Goal: Check status: Check status

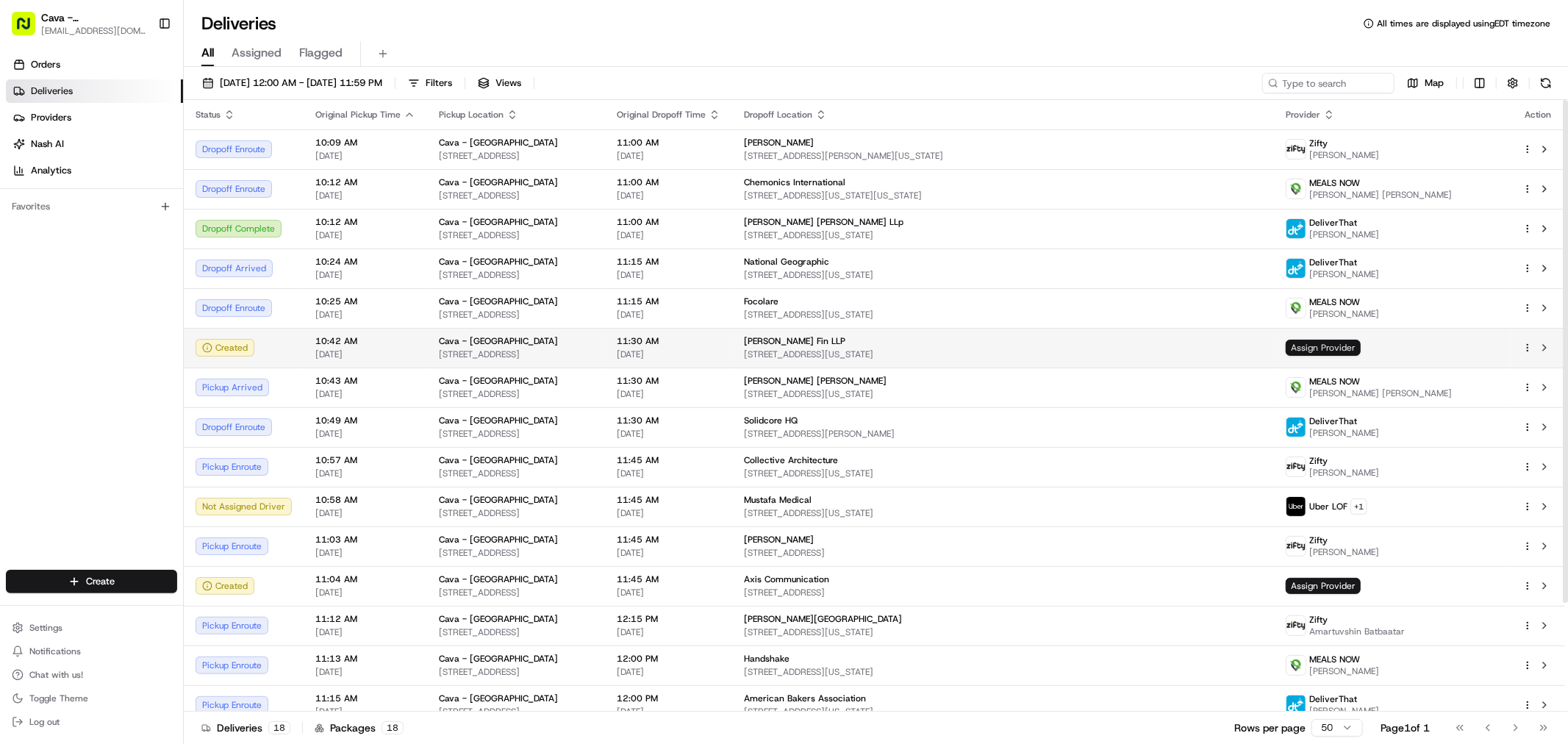
click at [1336, 344] on span "Assign Provider" at bounding box center [1323, 348] width 75 height 16
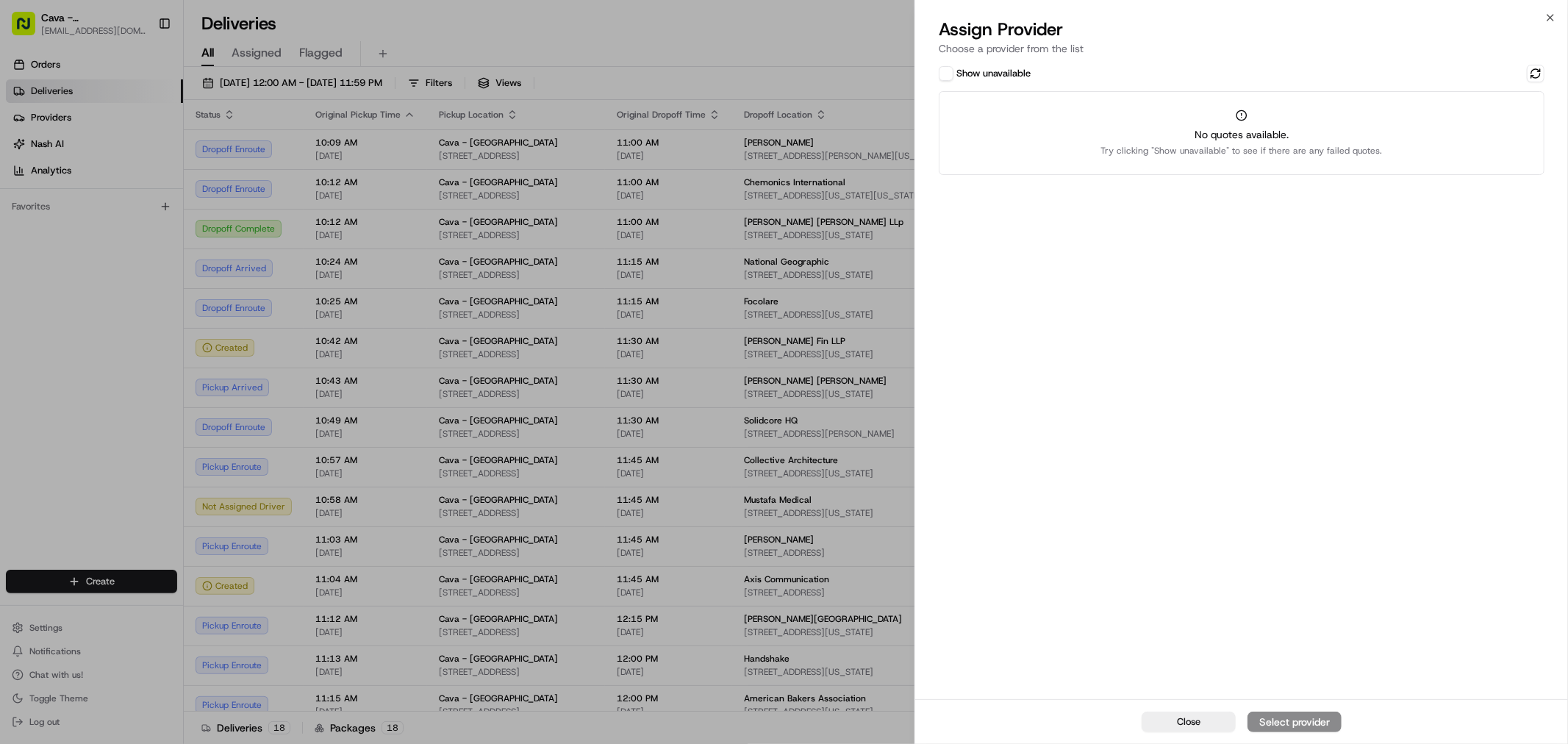
click at [1282, 723] on div "Close Select provider" at bounding box center [1241, 722] width 653 height 45
click at [1186, 722] on span "Close" at bounding box center [1188, 722] width 23 height 14
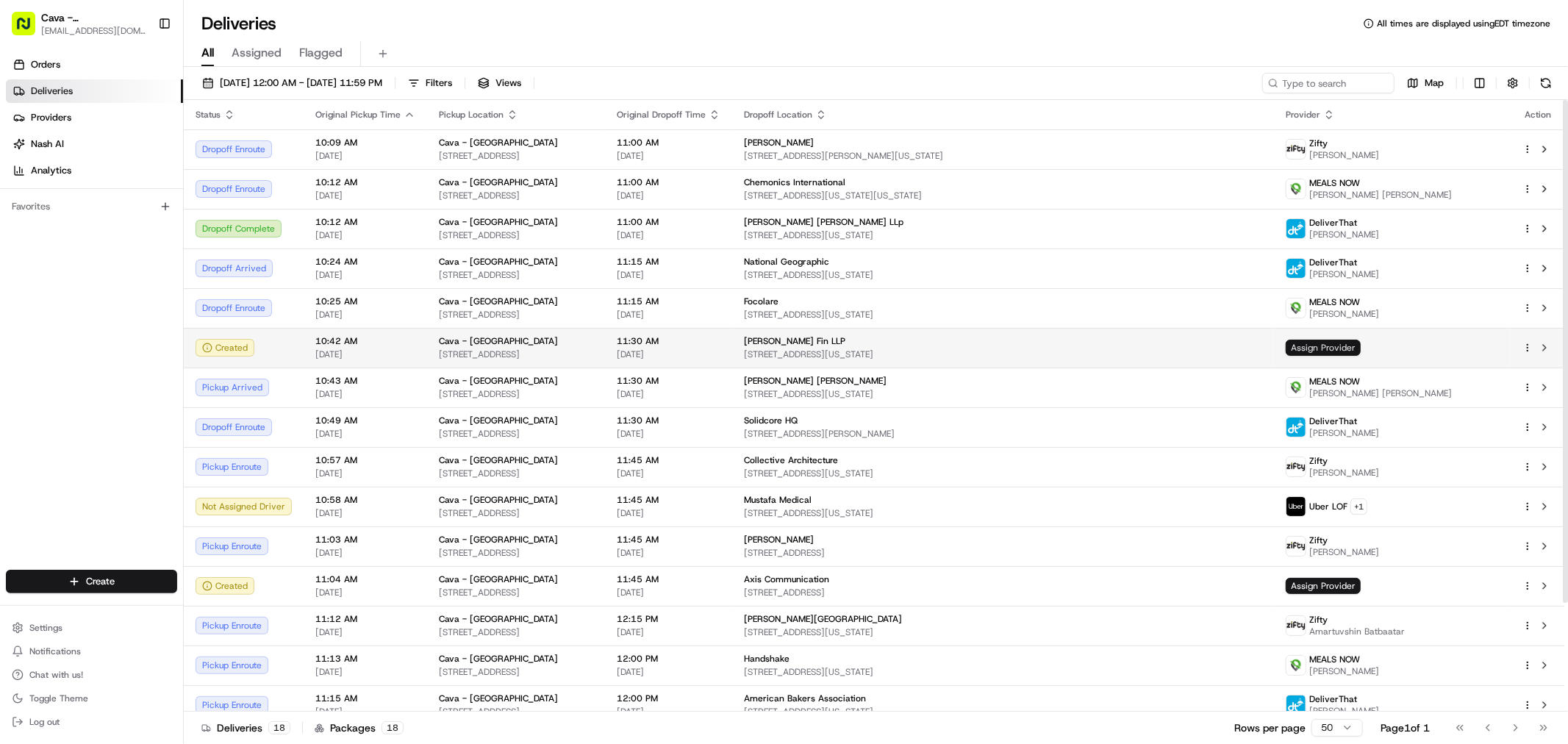
click at [1302, 352] on span "Assign Provider" at bounding box center [1323, 348] width 75 height 16
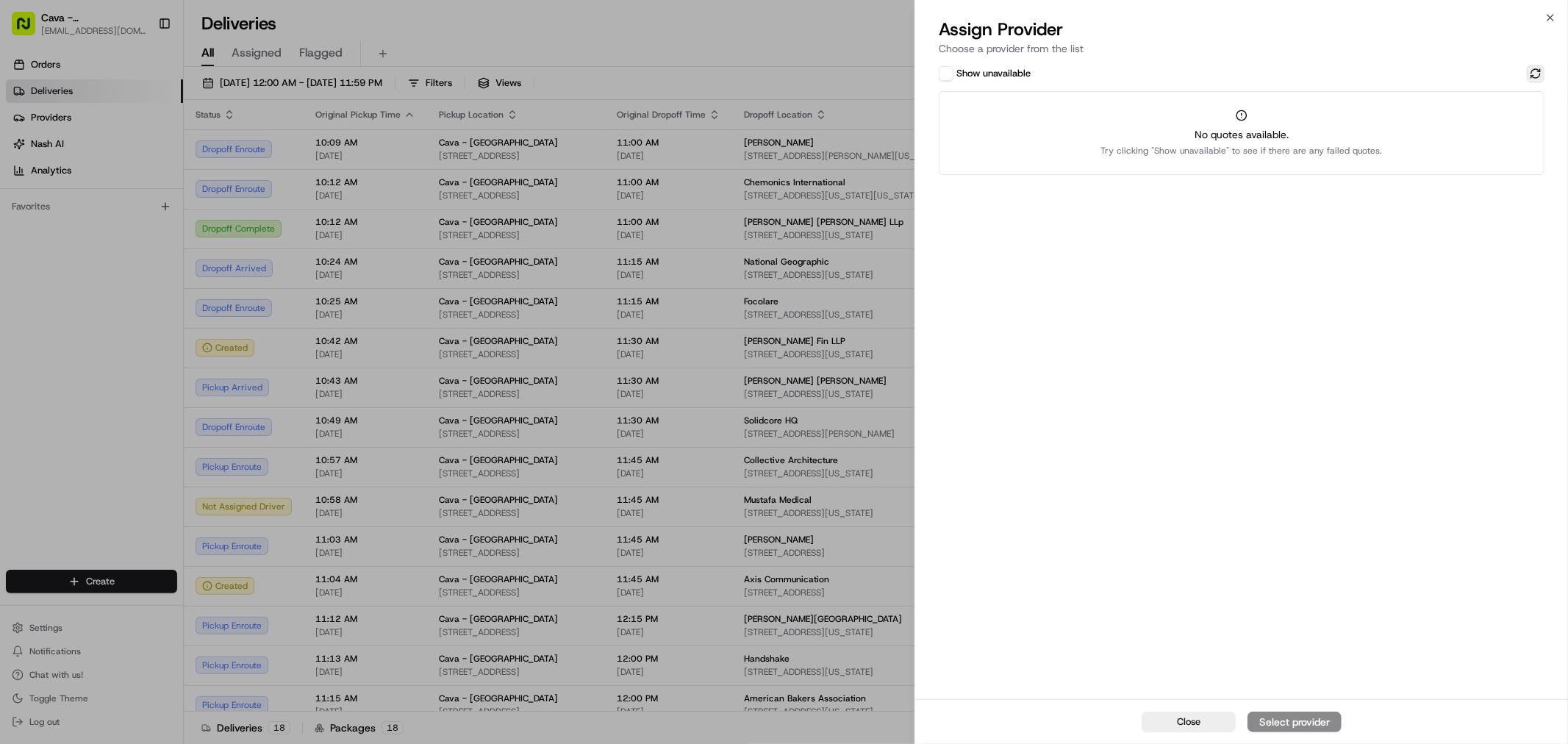
click at [1538, 72] on button at bounding box center [1535, 74] width 18 height 18
click at [1538, 77] on button at bounding box center [1535, 74] width 18 height 18
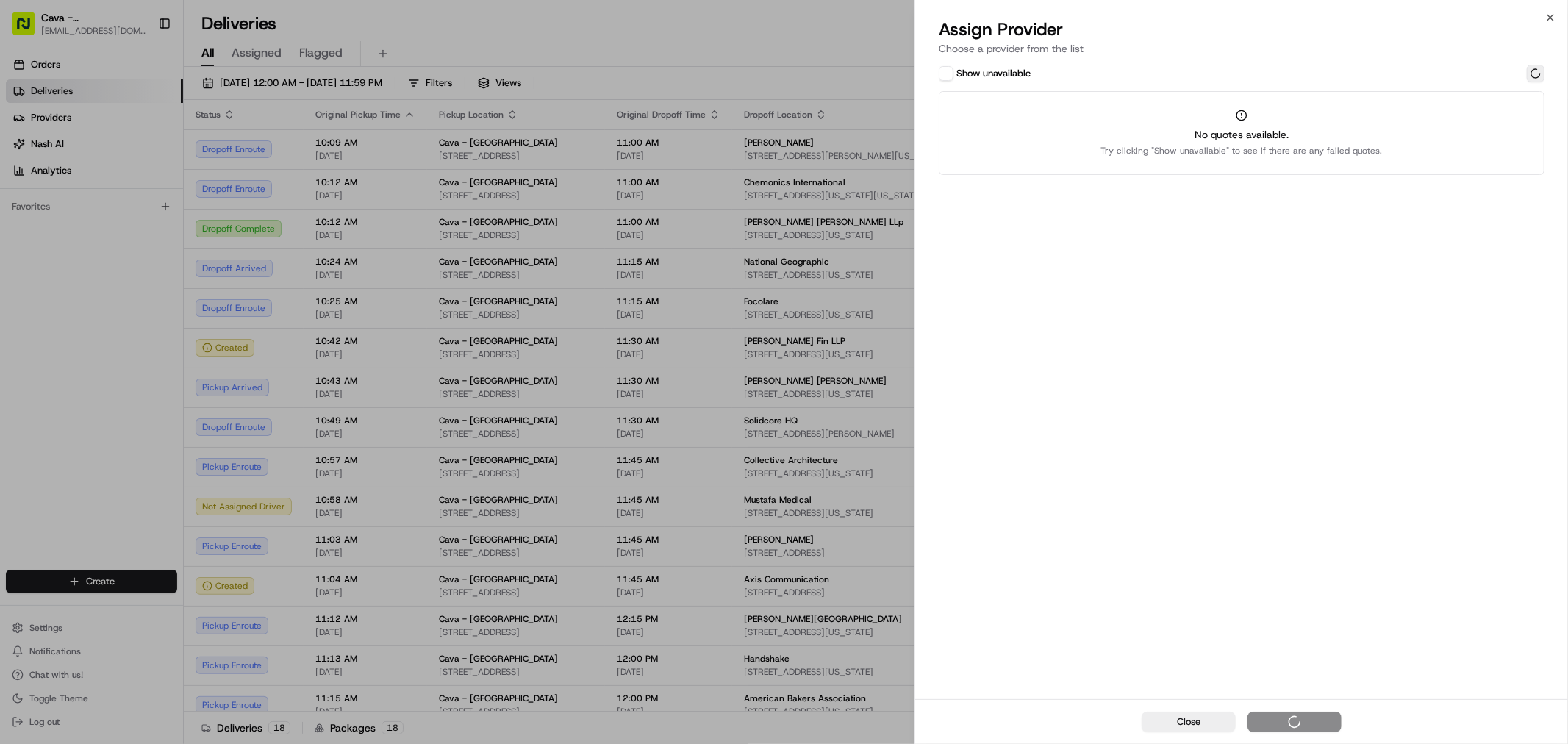
click at [1538, 77] on button at bounding box center [1535, 74] width 18 height 18
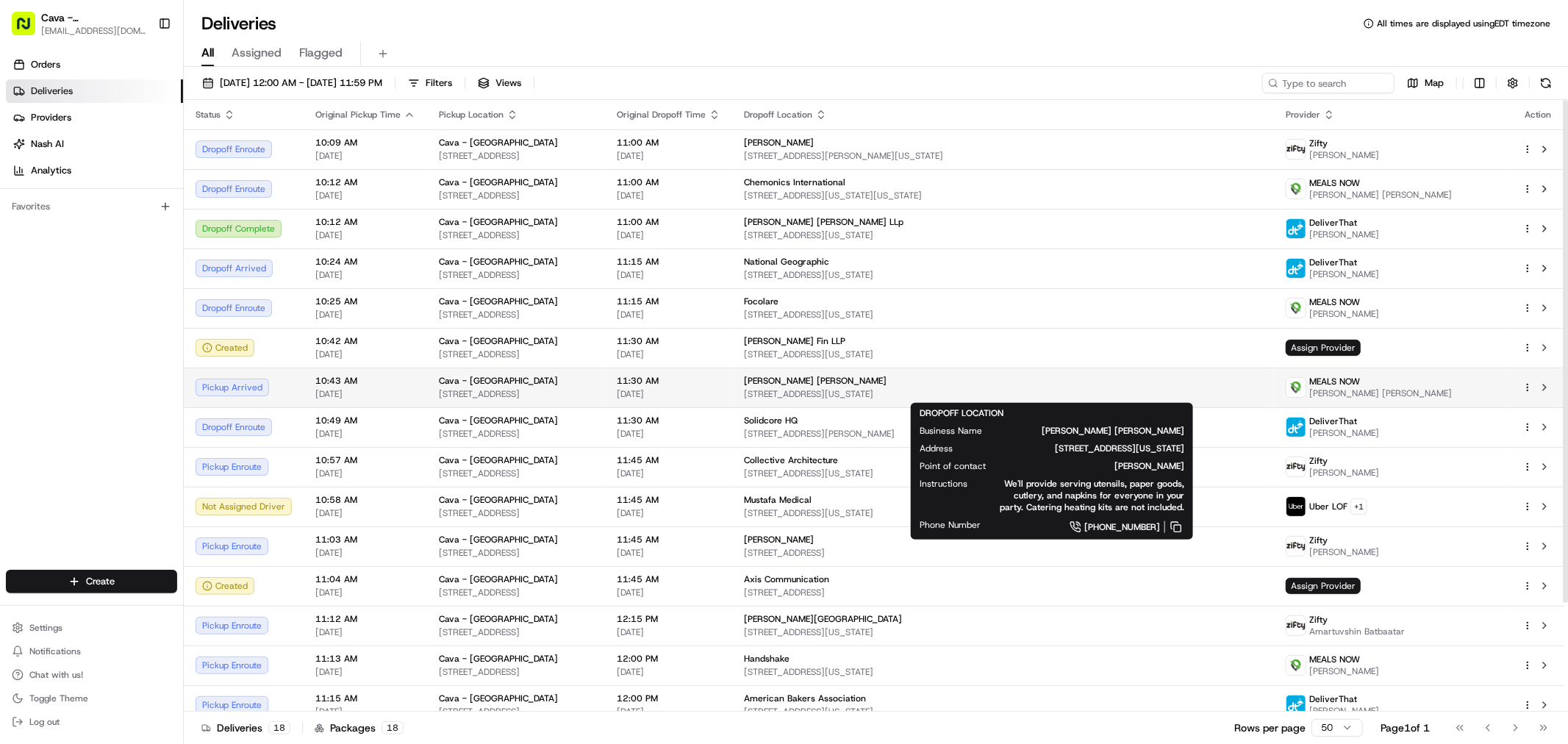
click at [864, 377] on span "[PERSON_NAME] [PERSON_NAME]" at bounding box center [815, 380] width 143 height 12
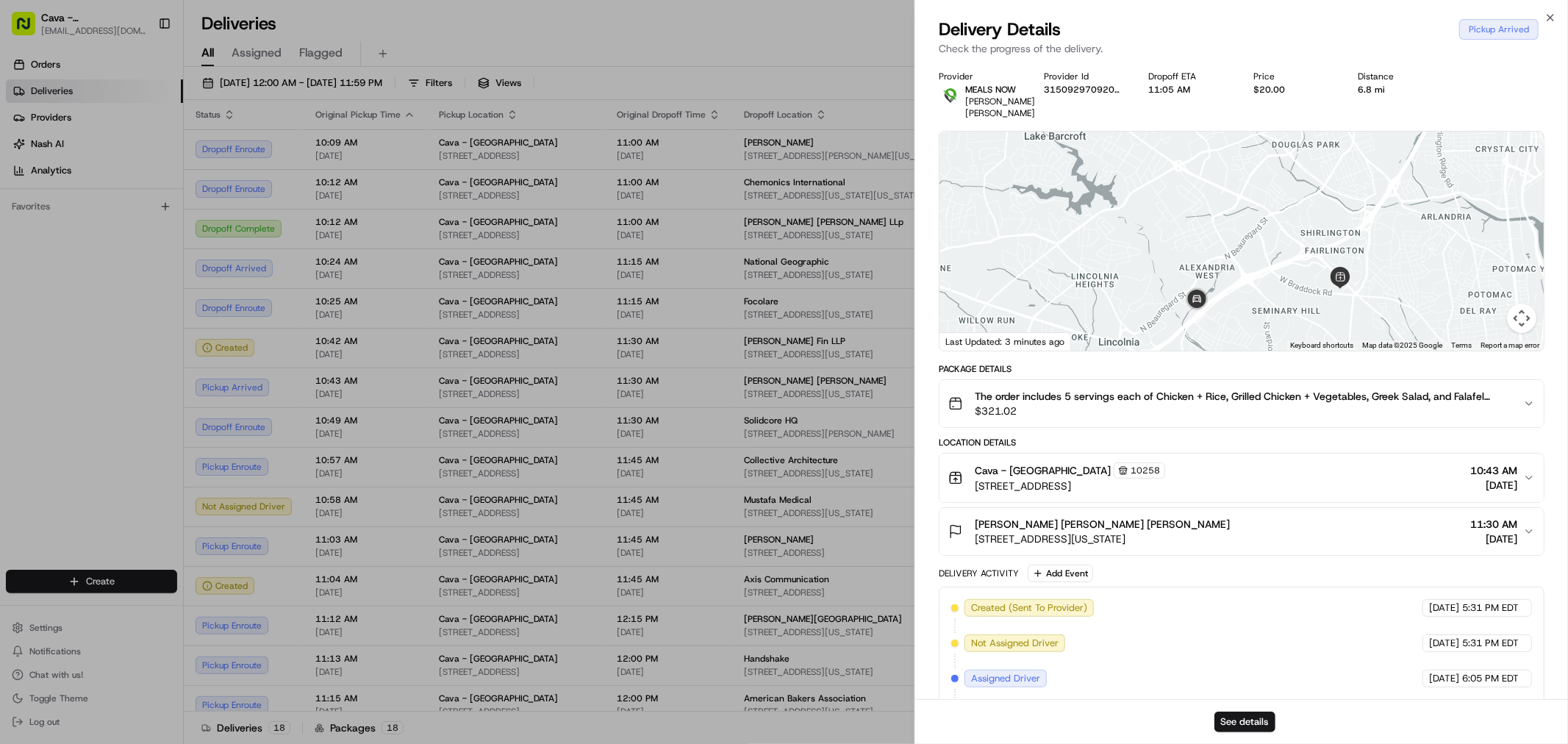
drag, startPoint x: 1273, startPoint y: 347, endPoint x: 1206, endPoint y: 300, distance: 81.8
click at [1208, 301] on div at bounding box center [1241, 241] width 605 height 219
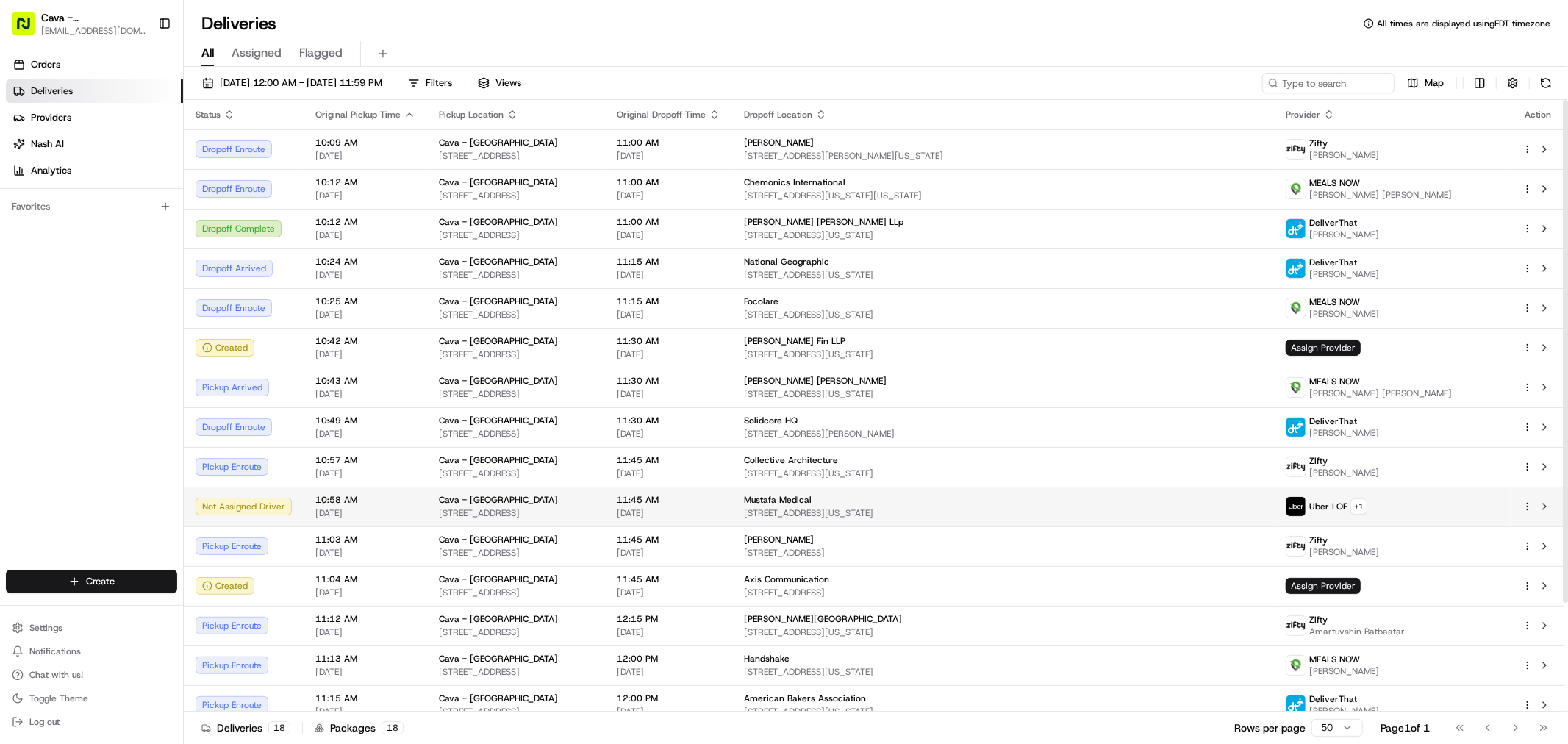
click at [732, 496] on td "11:45 AM [DATE]" at bounding box center [668, 507] width 127 height 40
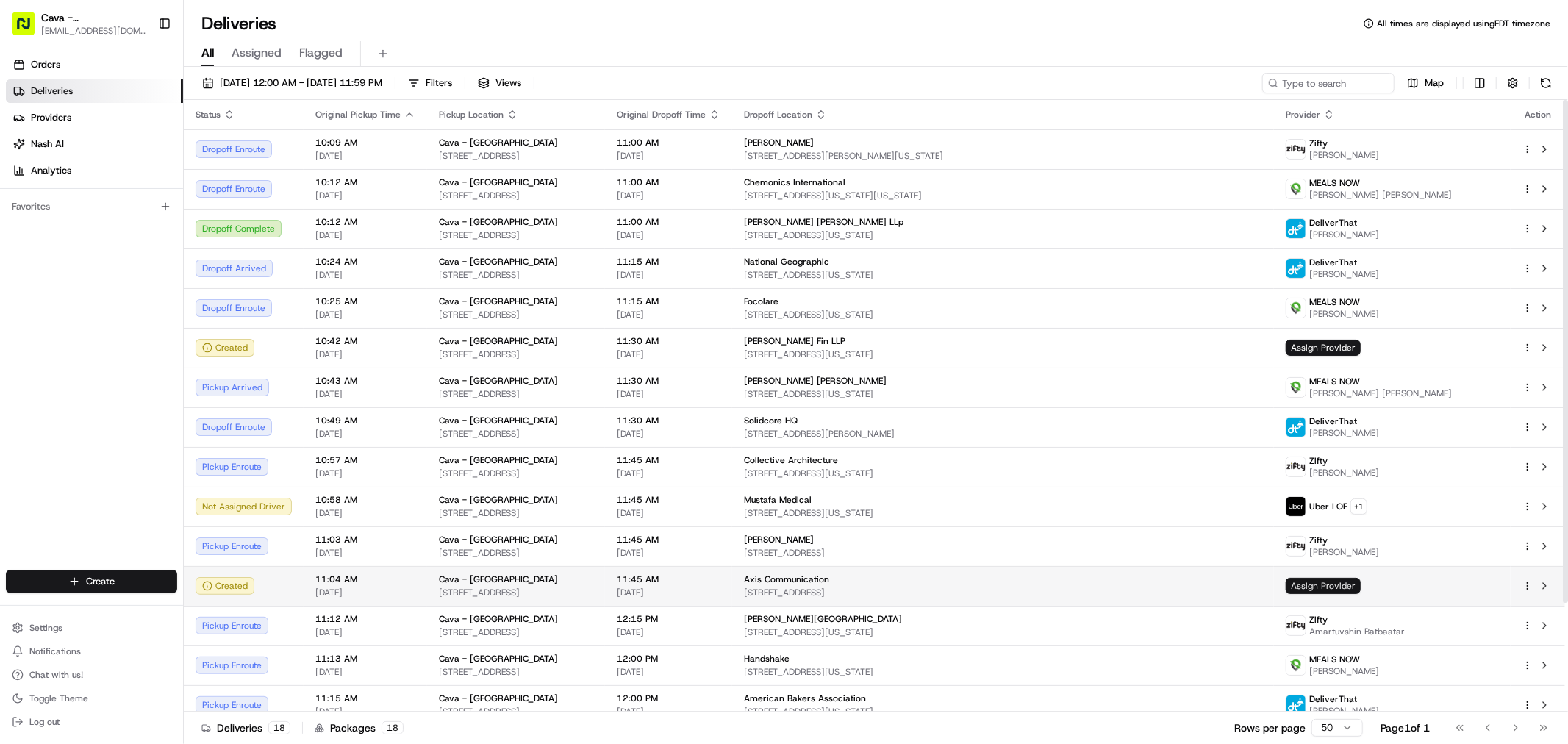
click at [1333, 582] on span "Assign Provider" at bounding box center [1323, 585] width 75 height 16
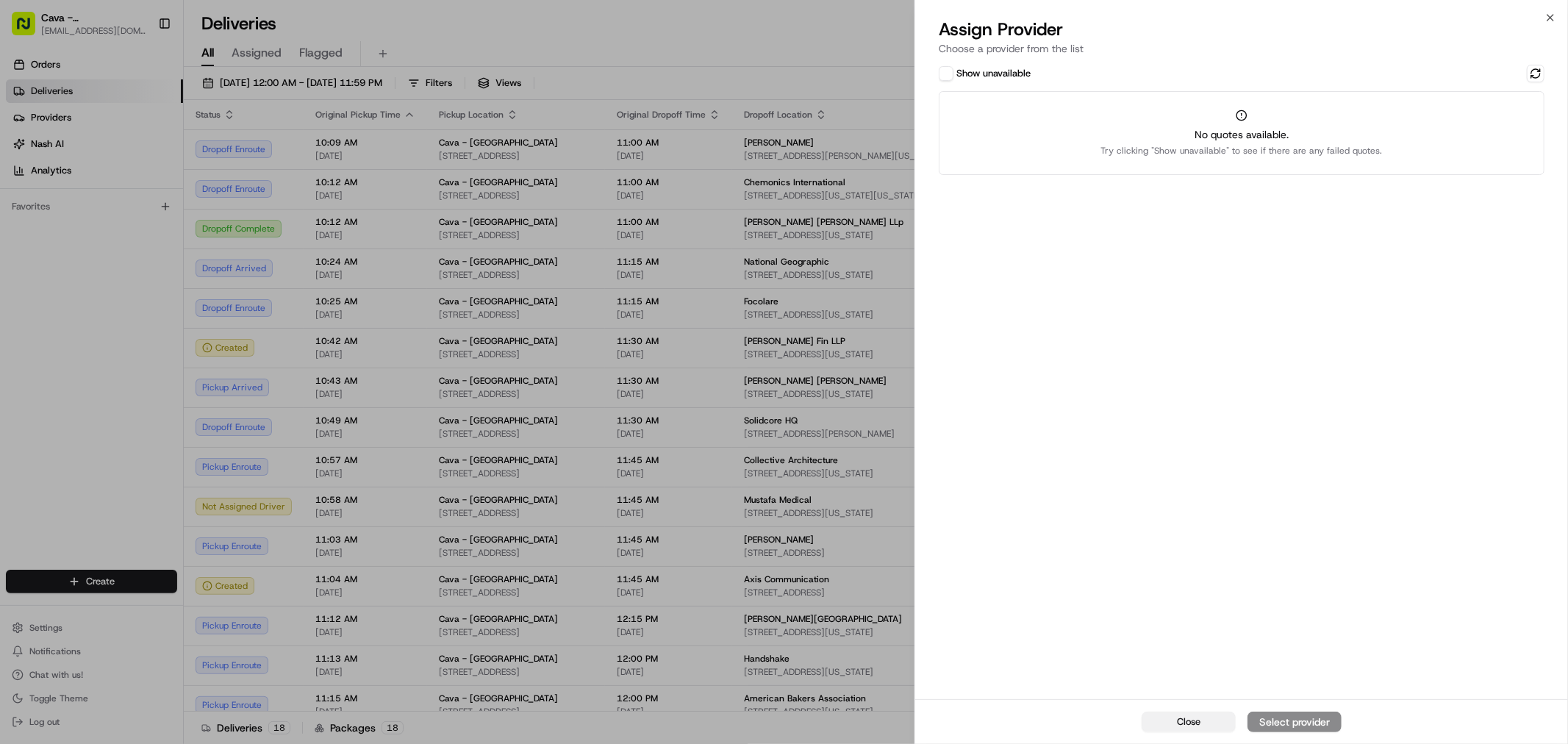
click at [1200, 722] on span "Close" at bounding box center [1188, 722] width 23 height 14
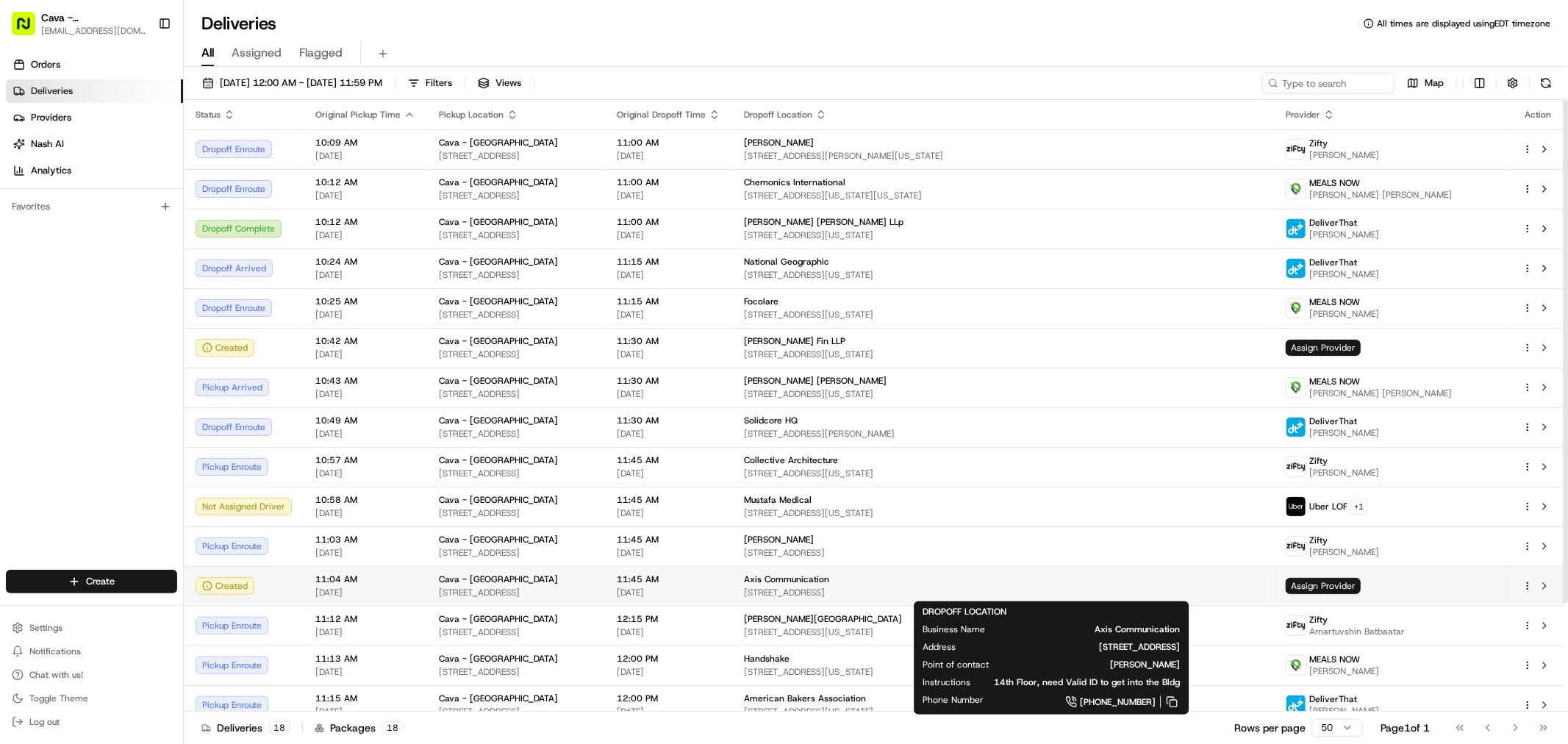
click at [829, 575] on span "Axis Communication" at bounding box center [786, 579] width 85 height 12
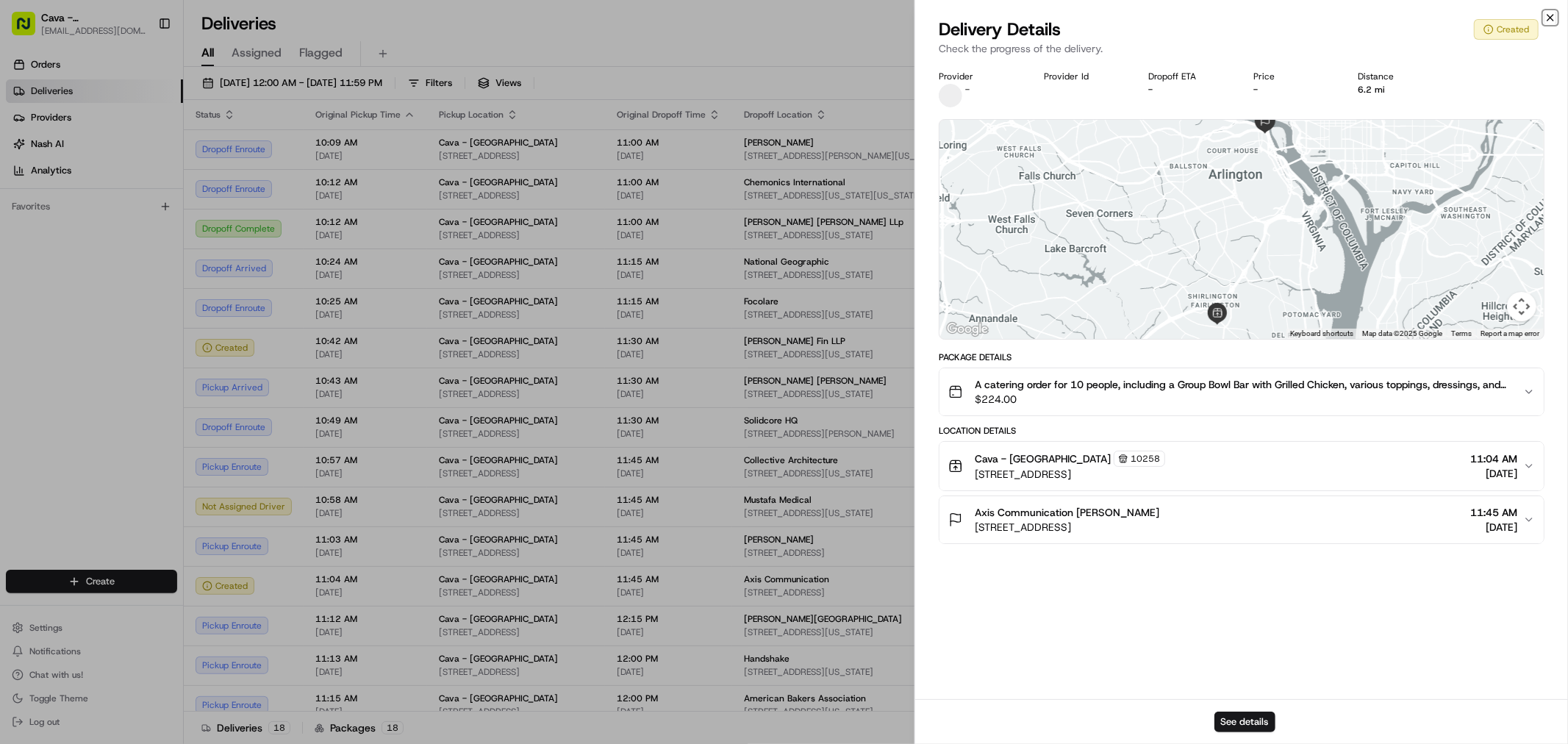
click at [1550, 18] on icon "button" at bounding box center [1550, 18] width 12 height 12
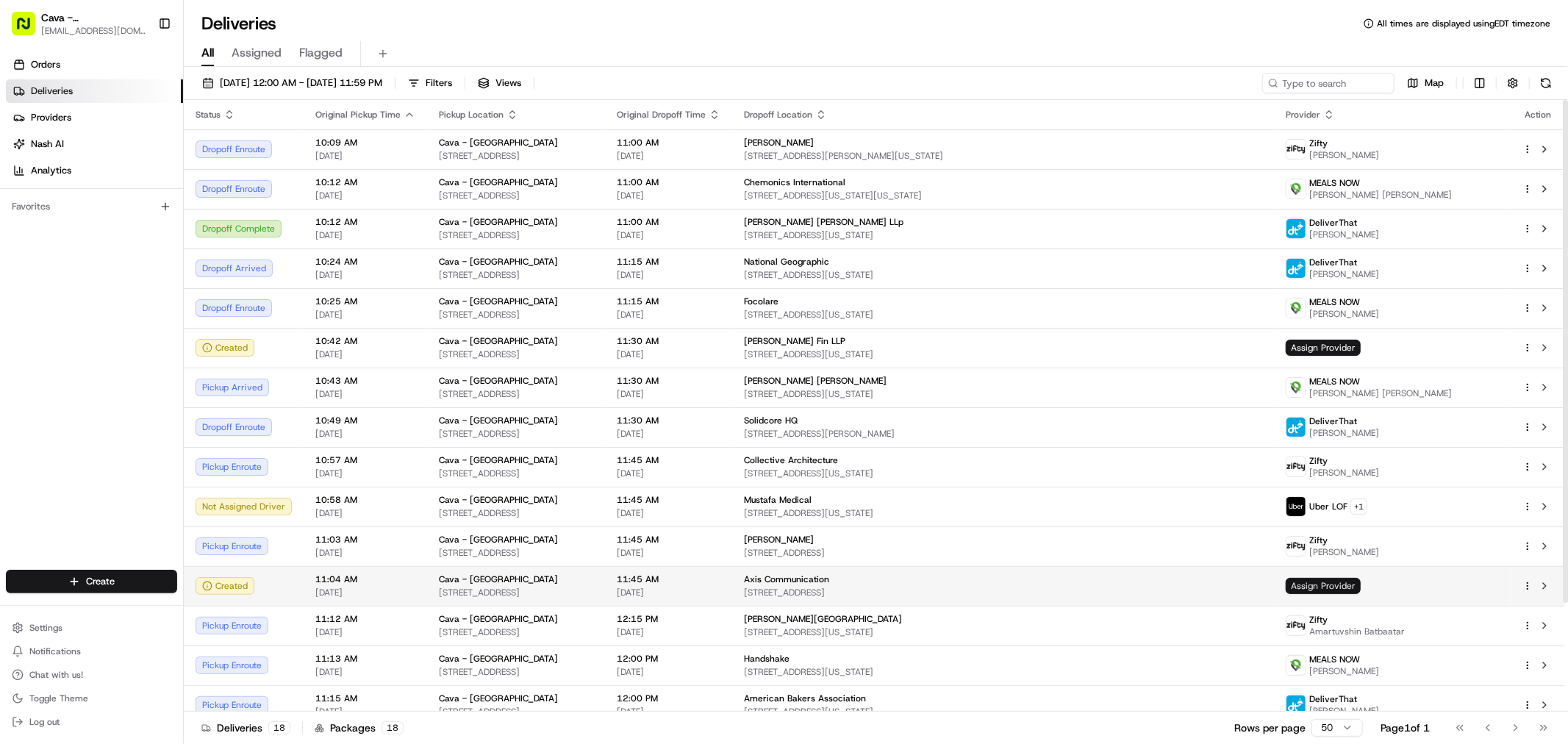
click at [1304, 585] on span "Assign Provider" at bounding box center [1323, 585] width 75 height 16
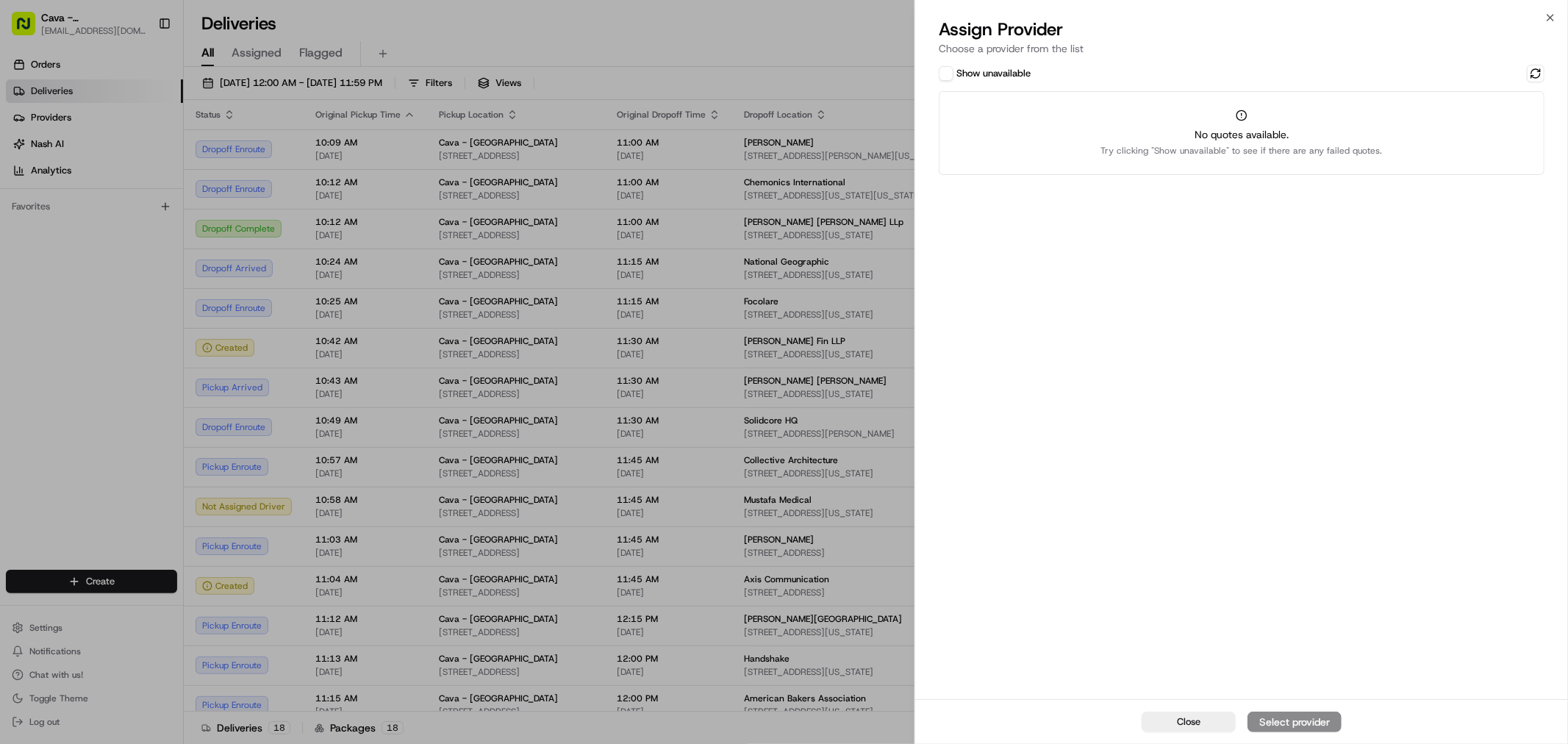
click at [1304, 736] on div "Close Select provider" at bounding box center [1241, 722] width 653 height 45
click at [1302, 730] on div "Close Select provider" at bounding box center [1241, 722] width 653 height 45
click at [1297, 719] on div "Close Select provider" at bounding box center [1241, 722] width 653 height 45
click at [1288, 706] on div "Close Select provider" at bounding box center [1241, 722] width 653 height 45
click at [1548, 71] on div "Show unavailable No quotes available. Try clicking "Show unavailable" to see if…" at bounding box center [1241, 380] width 653 height 637
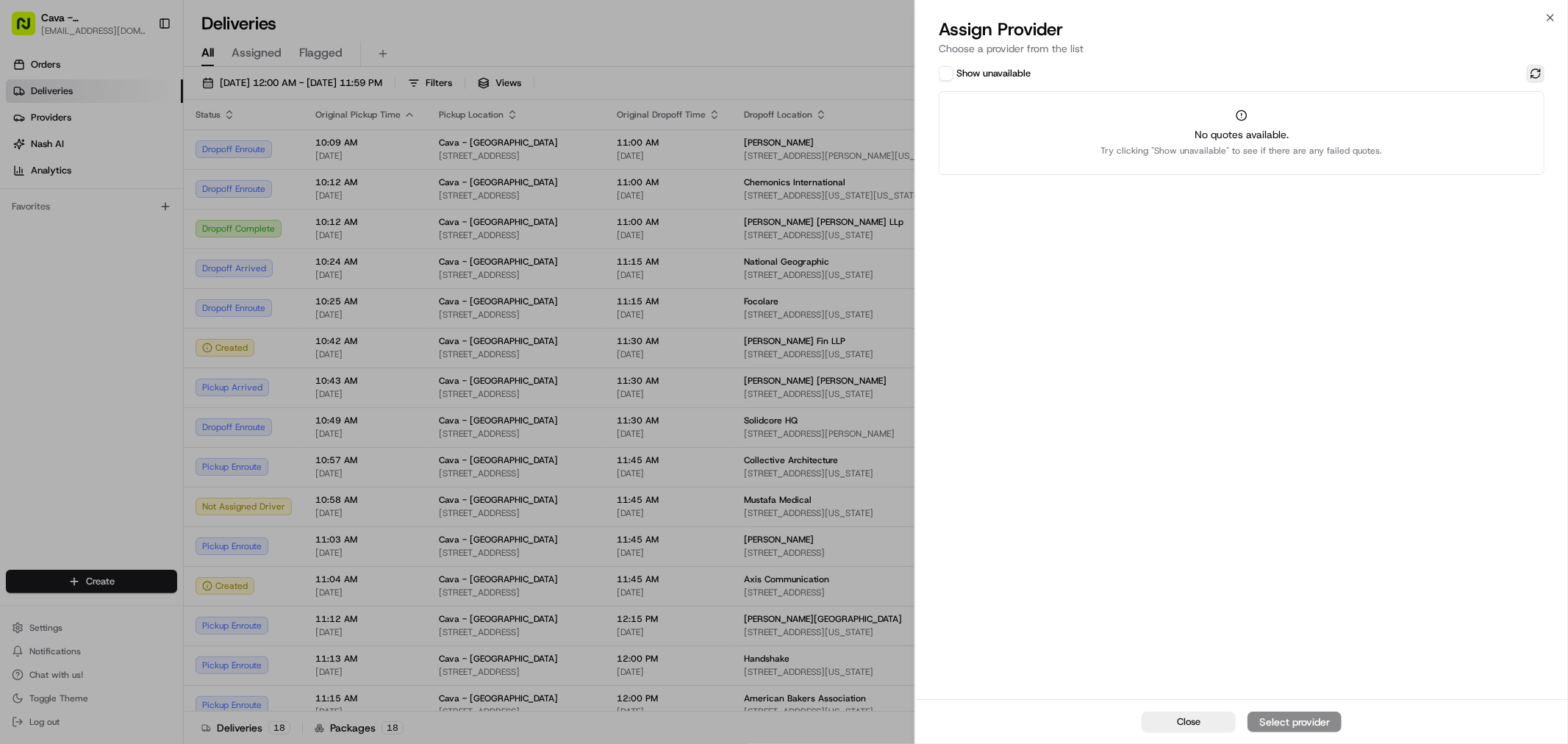
click at [1542, 71] on button at bounding box center [1535, 74] width 18 height 18
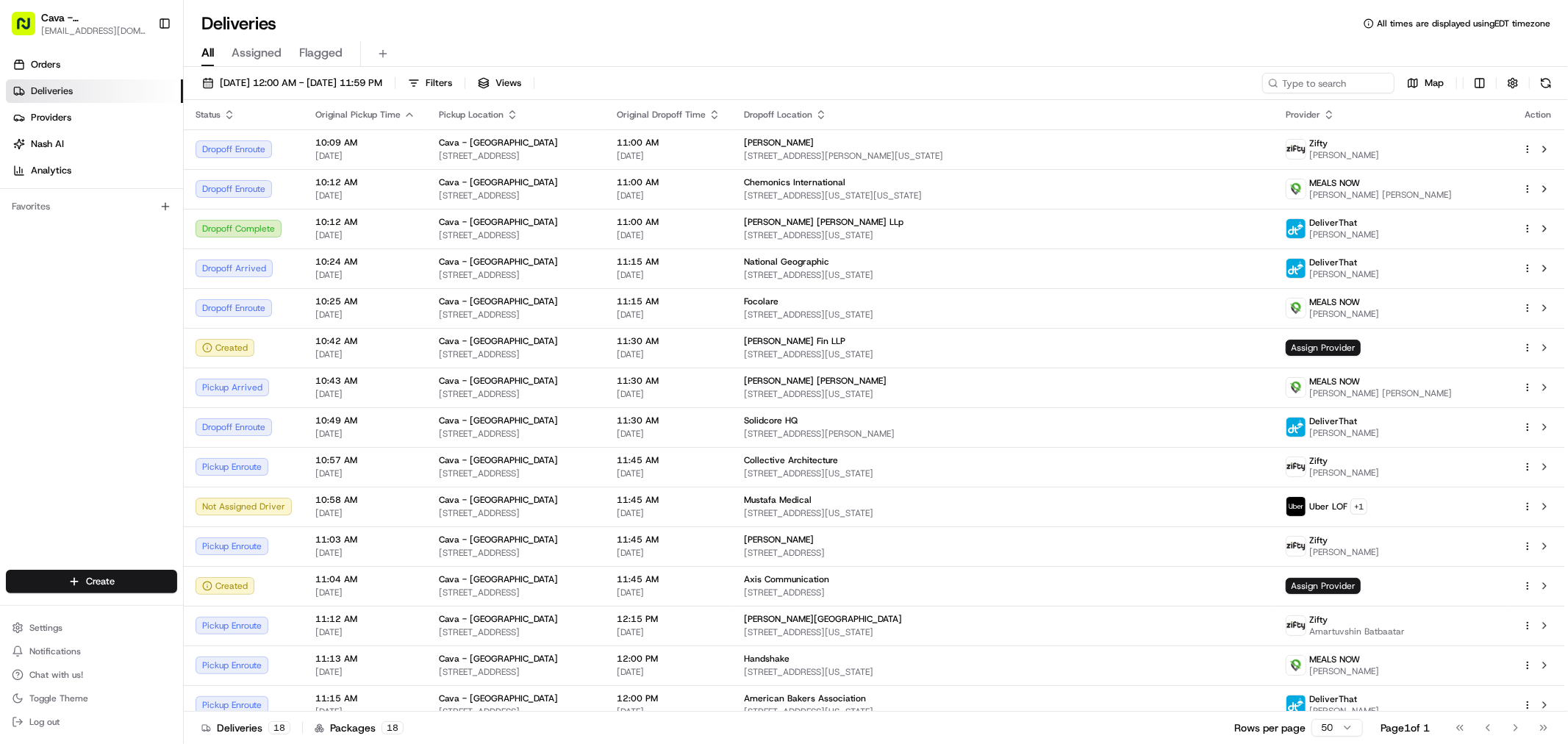
click at [61, 680] on span "Chat with us!" at bounding box center [56, 674] width 54 height 12
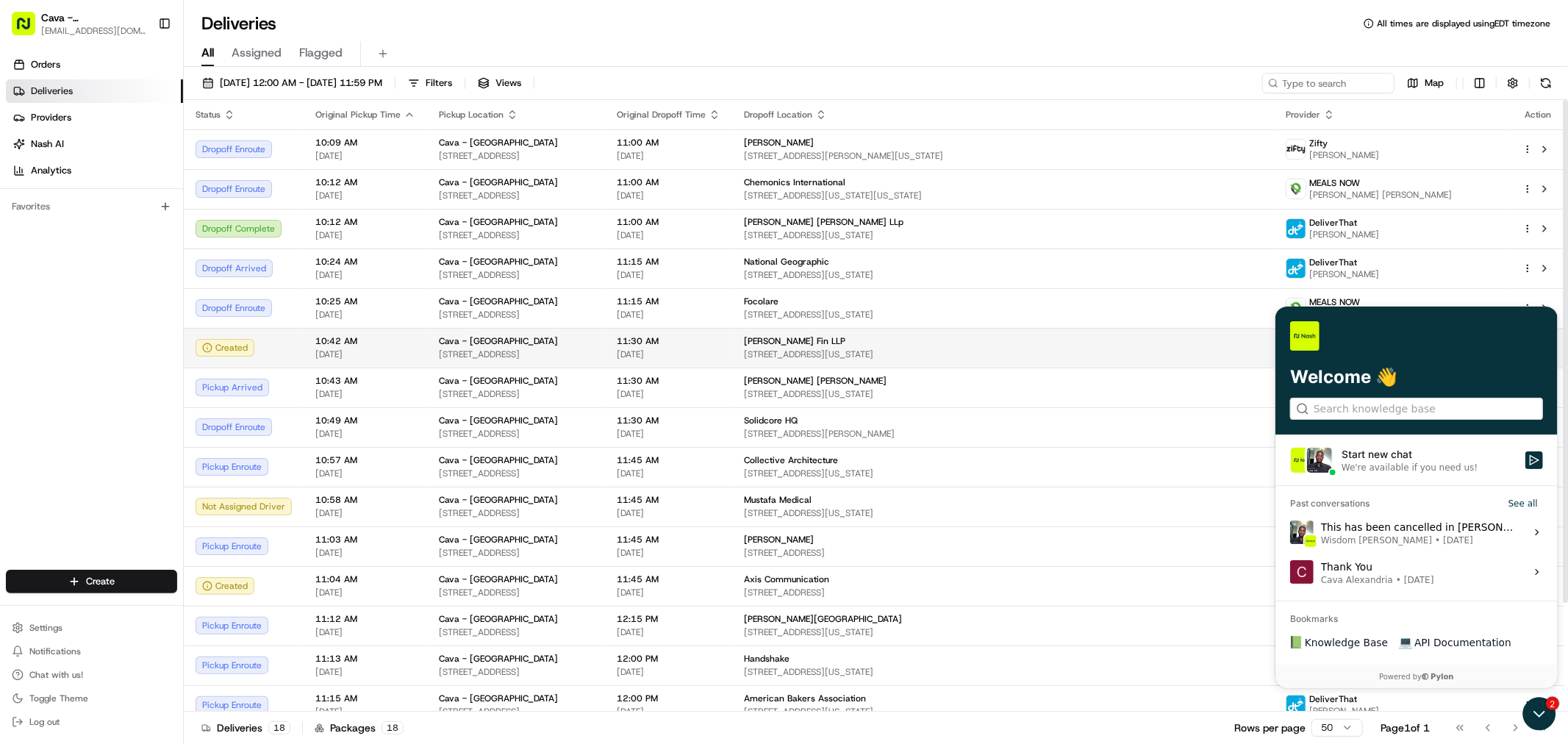
click at [476, 336] on span "Cava - [GEOGRAPHIC_DATA]" at bounding box center [498, 341] width 119 height 12
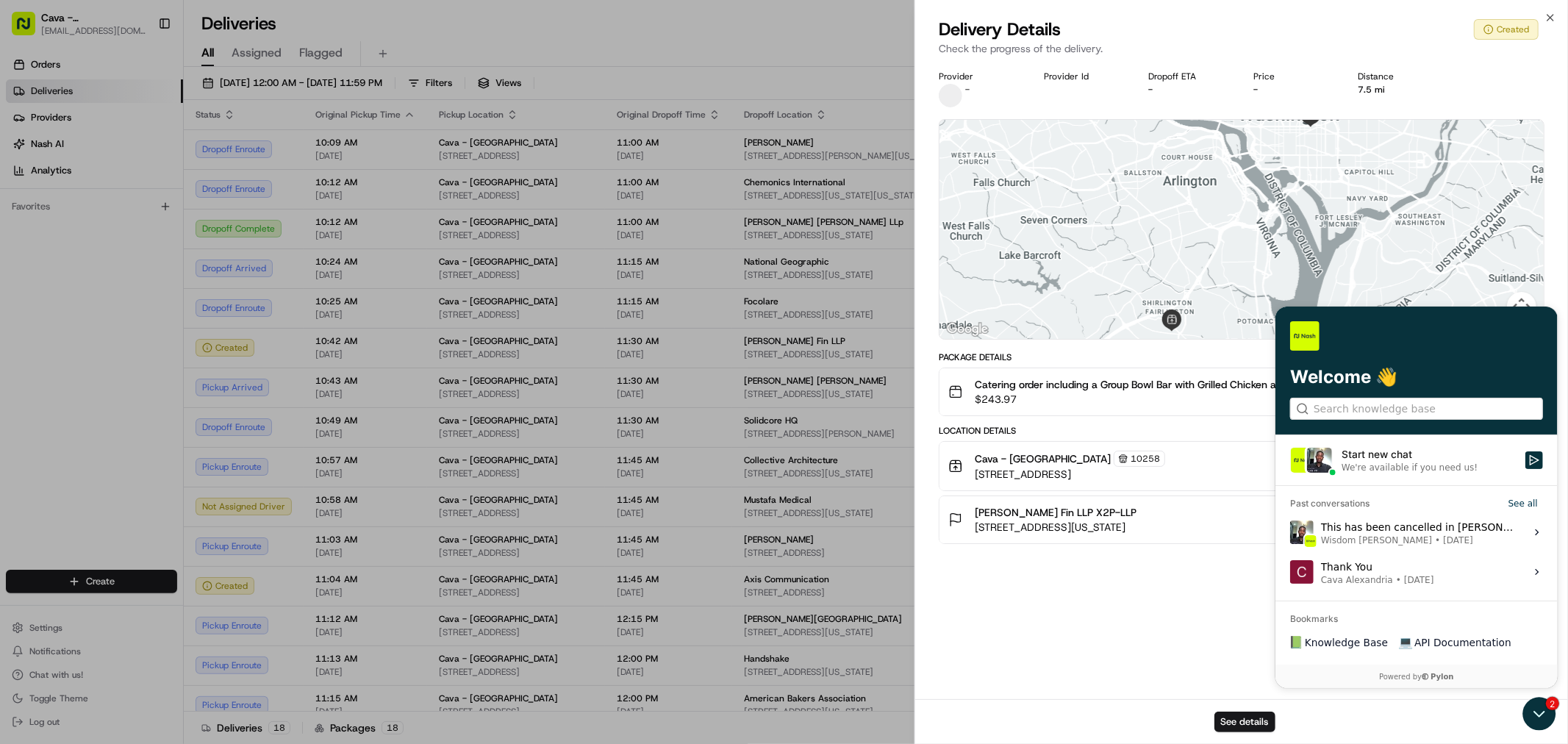
click at [1080, 667] on div "Provider - Provider Id Dropoff ETA - Price - Distance 7.5 mi ← Move left → Move…" at bounding box center [1241, 380] width 653 height 637
click at [1546, 714] on div "See details" at bounding box center [1241, 722] width 653 height 45
click at [1542, 713] on div "See details" at bounding box center [1241, 722] width 653 height 45
click at [1281, 698] on div "Provider - Provider Id Dropoff ETA - Price - Distance 7.5 mi ← Move left → Move…" at bounding box center [1241, 380] width 653 height 637
click at [1236, 686] on div "Provider - Provider Id Dropoff ETA - Price - Distance 7.5 mi ← Move left → Move…" at bounding box center [1241, 380] width 653 height 637
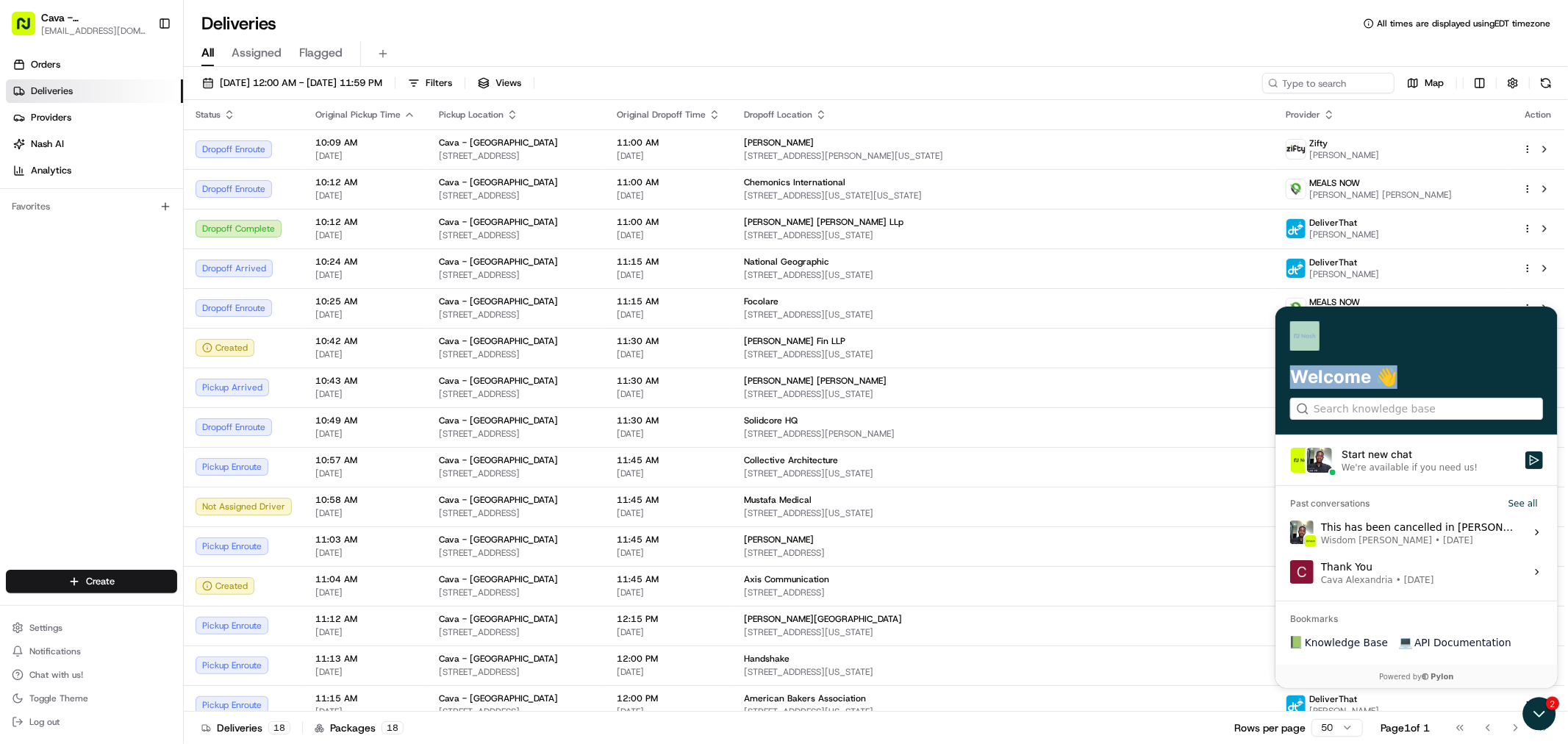
drag, startPoint x: 1488, startPoint y: 361, endPoint x: 1488, endPoint y: 390, distance: 29.0
click at [1488, 390] on div "Welcome 👋" at bounding box center [1416, 370] width 282 height 129
click at [1540, 702] on icon "Open customer support" at bounding box center [1538, 713] width 37 height 37
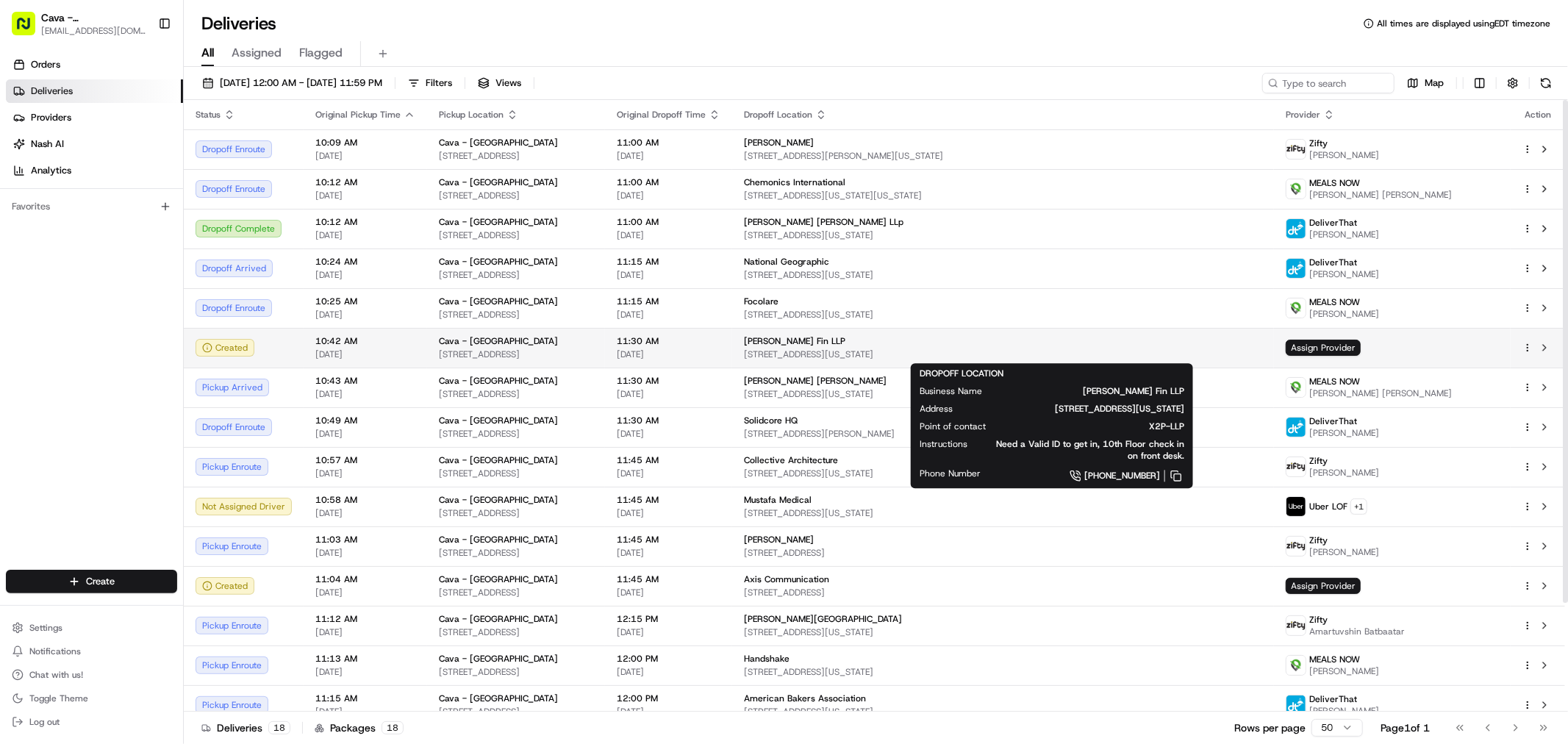
drag, startPoint x: 300, startPoint y: 336, endPoint x: 1061, endPoint y: 350, distance: 761.1
click at [1061, 350] on tr "Created 10:42 AM [DATE] [GEOGRAPHIC_DATA] - [GEOGRAPHIC_DATA] [STREET_ADDRESS] …" at bounding box center [874, 348] width 1381 height 40
copy tr "10:42 AM [DATE] [GEOGRAPHIC_DATA] - [GEOGRAPHIC_DATA] [STREET_ADDRESS] 11:30 AM…"
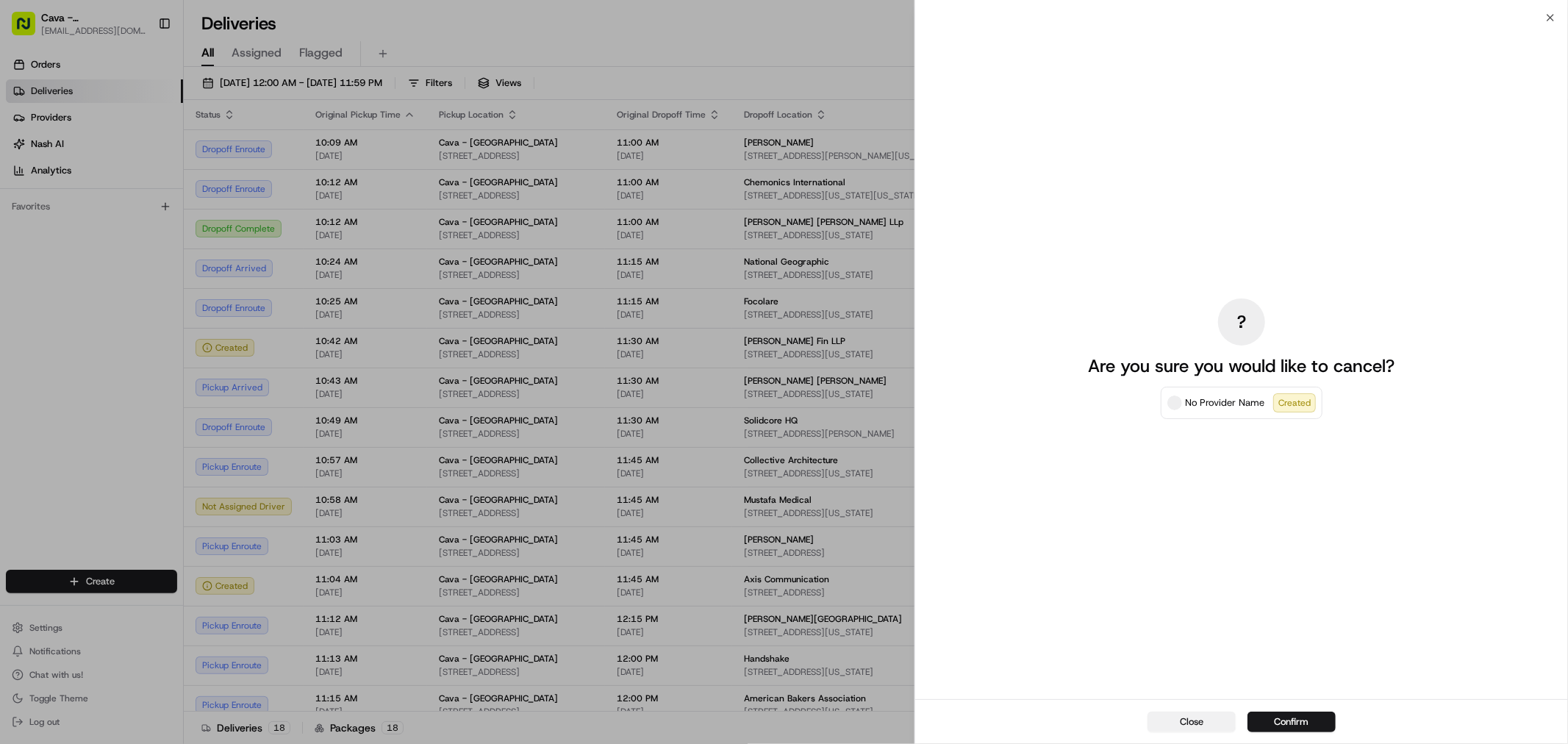
click at [1204, 718] on button "Close" at bounding box center [1192, 722] width 88 height 21
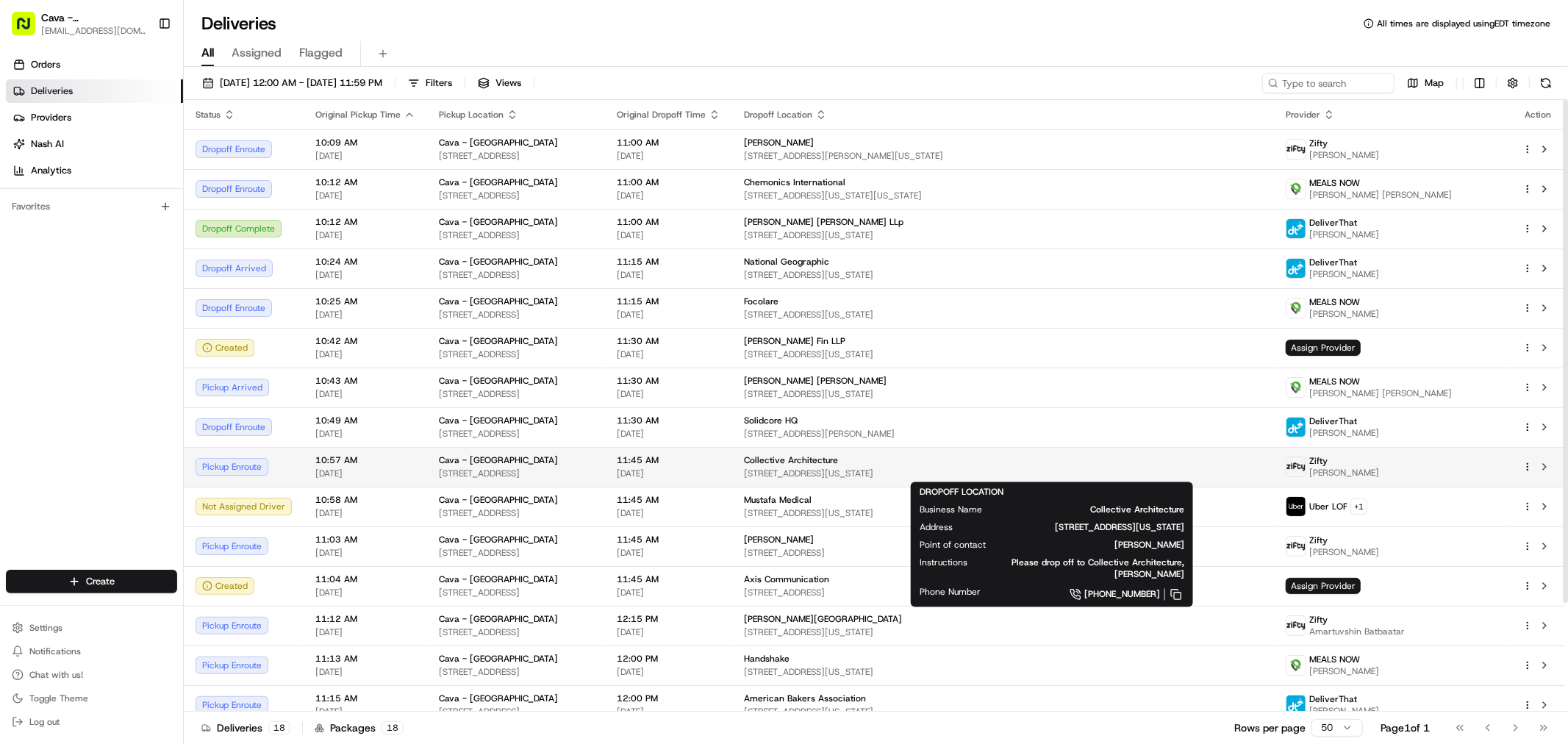
drag, startPoint x: 917, startPoint y: 372, endPoint x: 1156, endPoint y: 473, distance: 259.5
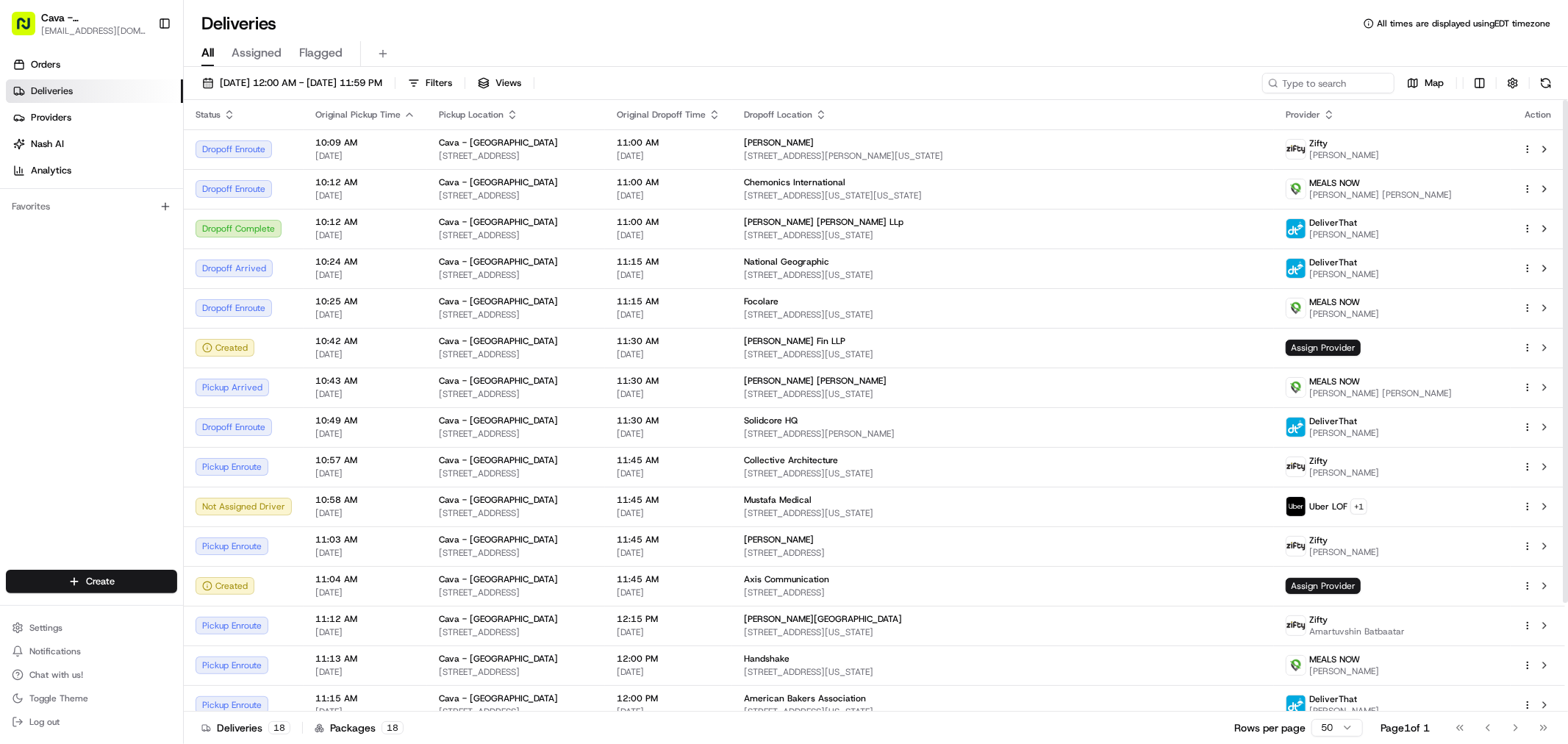
click at [6, 315] on div "Orders Deliveries Providers [PERSON_NAME] Analytics Favorites" at bounding box center [91, 313] width 183 height 532
click at [846, 338] on span "[PERSON_NAME] Fin LLP" at bounding box center [794, 341] width 102 height 12
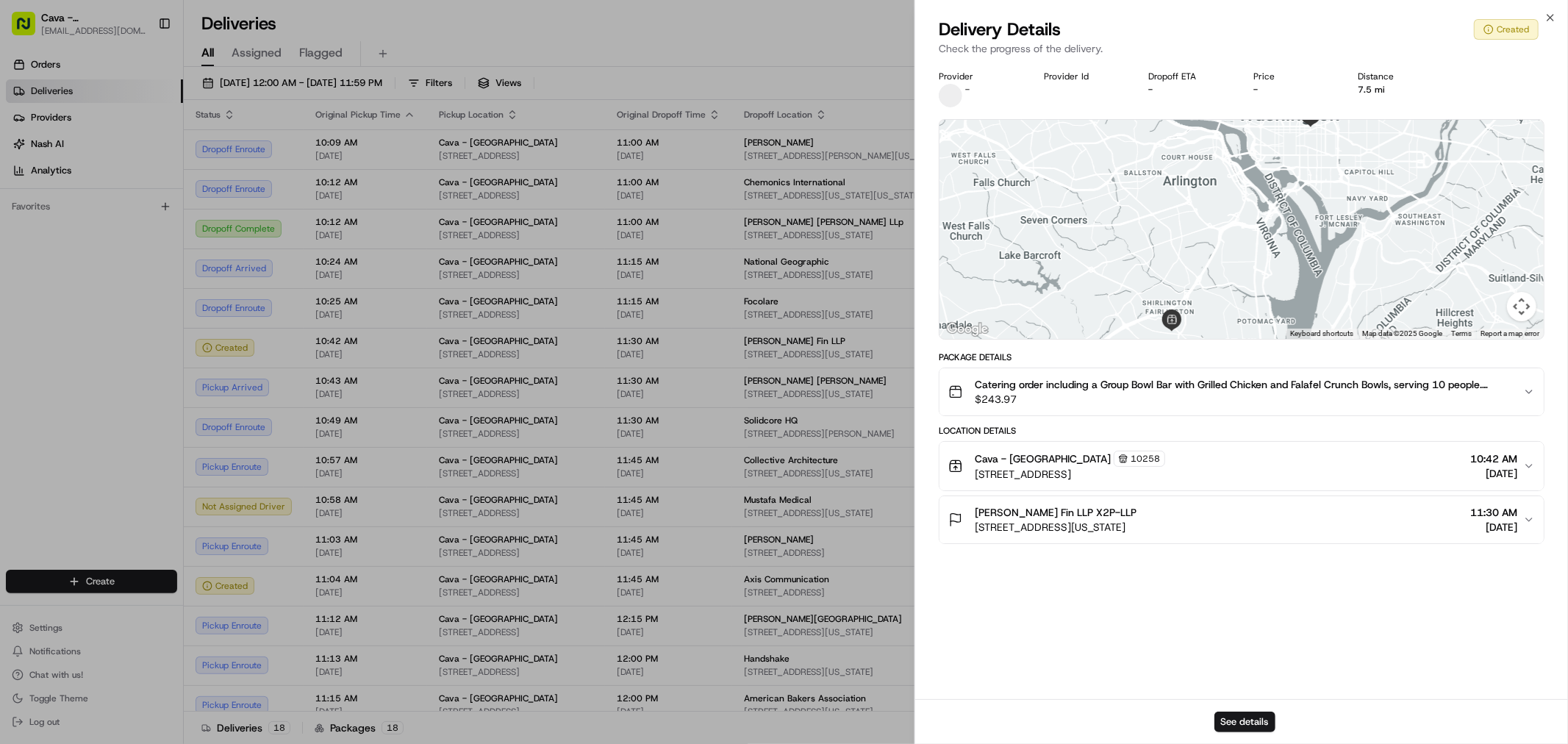
drag, startPoint x: 961, startPoint y: 452, endPoint x: 1542, endPoint y: 533, distance: 586.6
click at [1542, 533] on div "Location Details [GEOGRAPHIC_DATA][STREET_ADDRESS] 10:42 AM [DATE] [PERSON_NAME…" at bounding box center [1241, 485] width 605 height 119
copy div "Cava - [GEOGRAPHIC_DATA] 10258 [STREET_ADDRESS] 10:42 AM [DATE] [PERSON_NAME] F…"
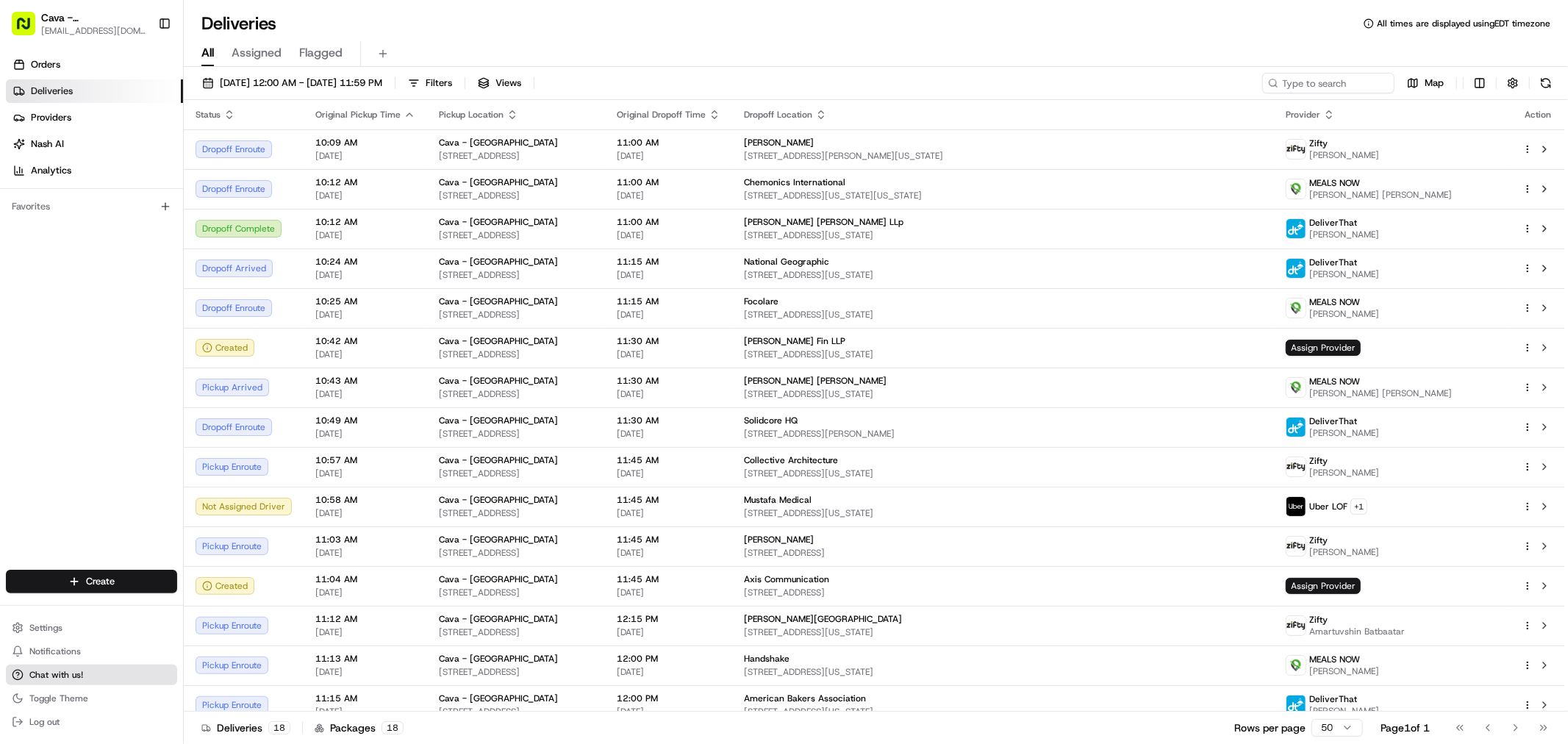
click at [82, 677] on button "Chat with us!" at bounding box center [91, 675] width 171 height 21
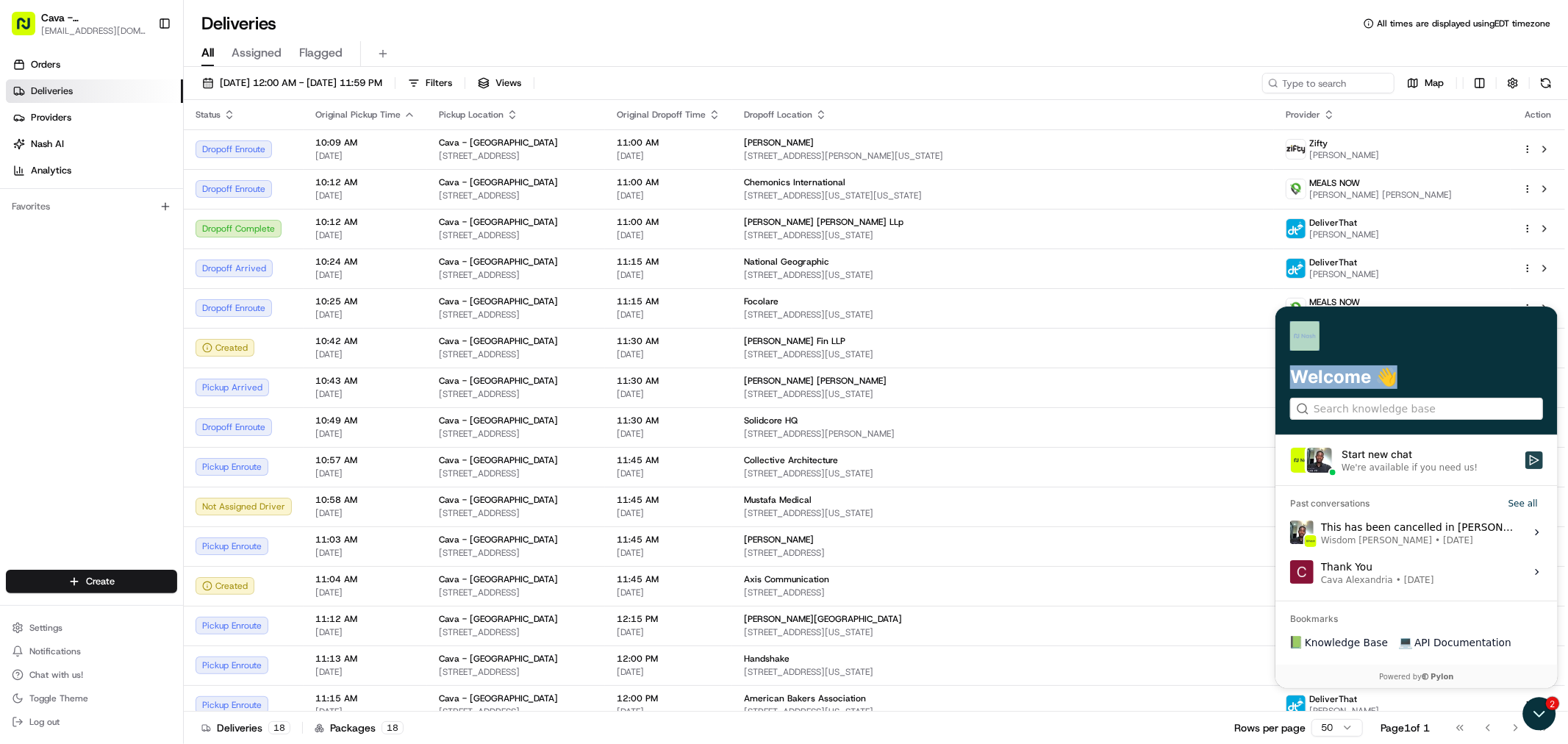
click at [1538, 457] on icon "Start new chat" at bounding box center [1533, 459] width 12 height 12
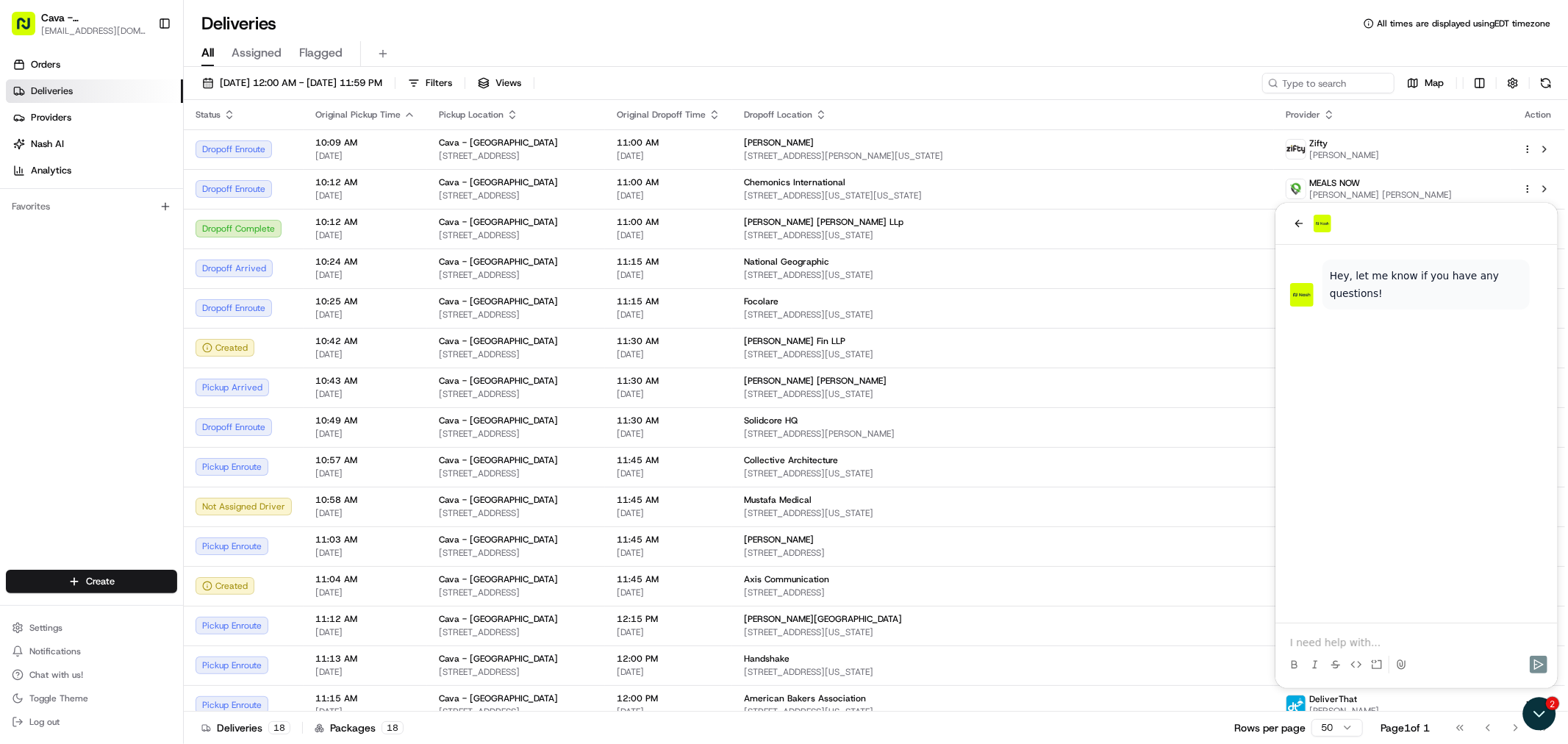
click at [1312, 639] on p at bounding box center [1416, 641] width 253 height 14
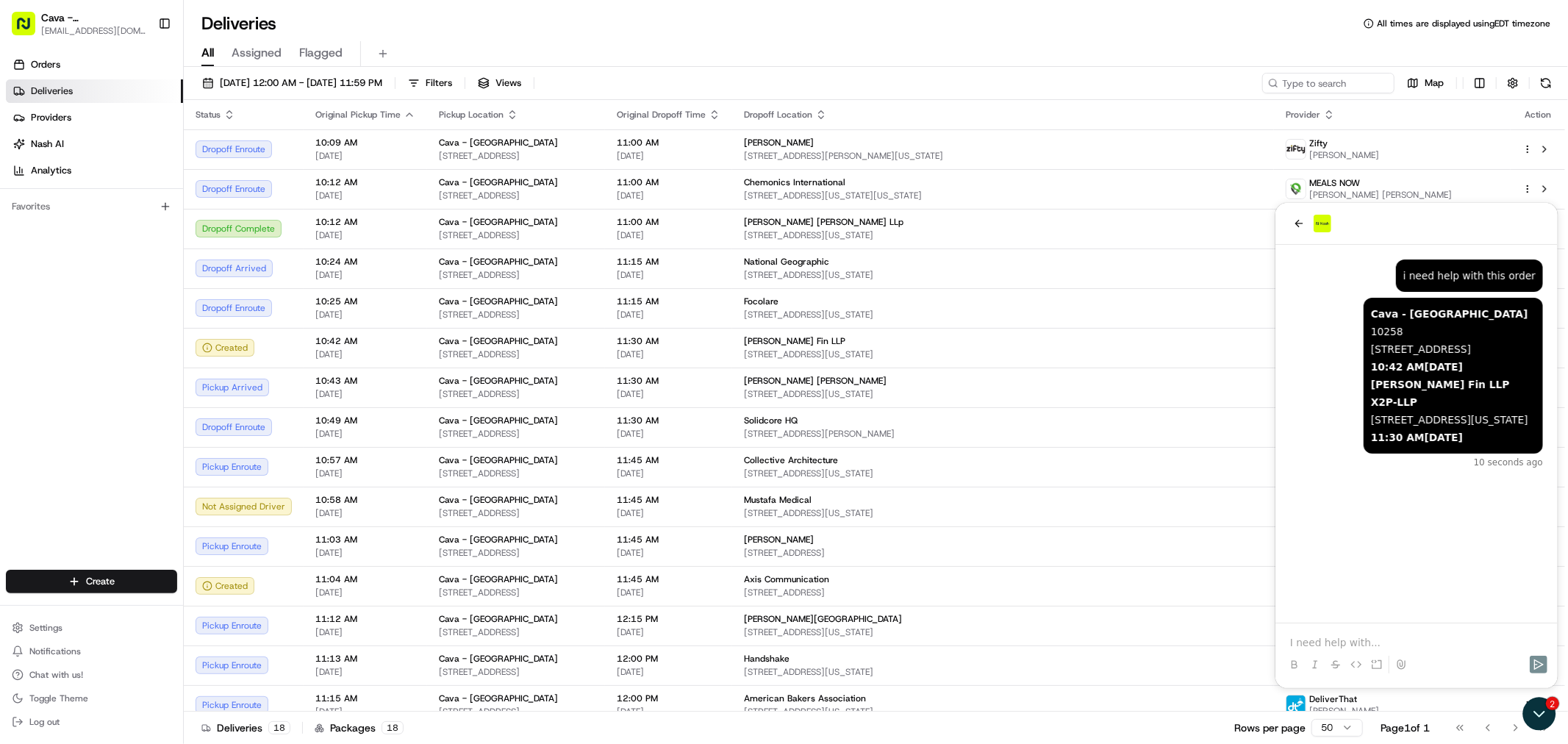
click at [1329, 645] on p at bounding box center [1416, 641] width 253 height 14
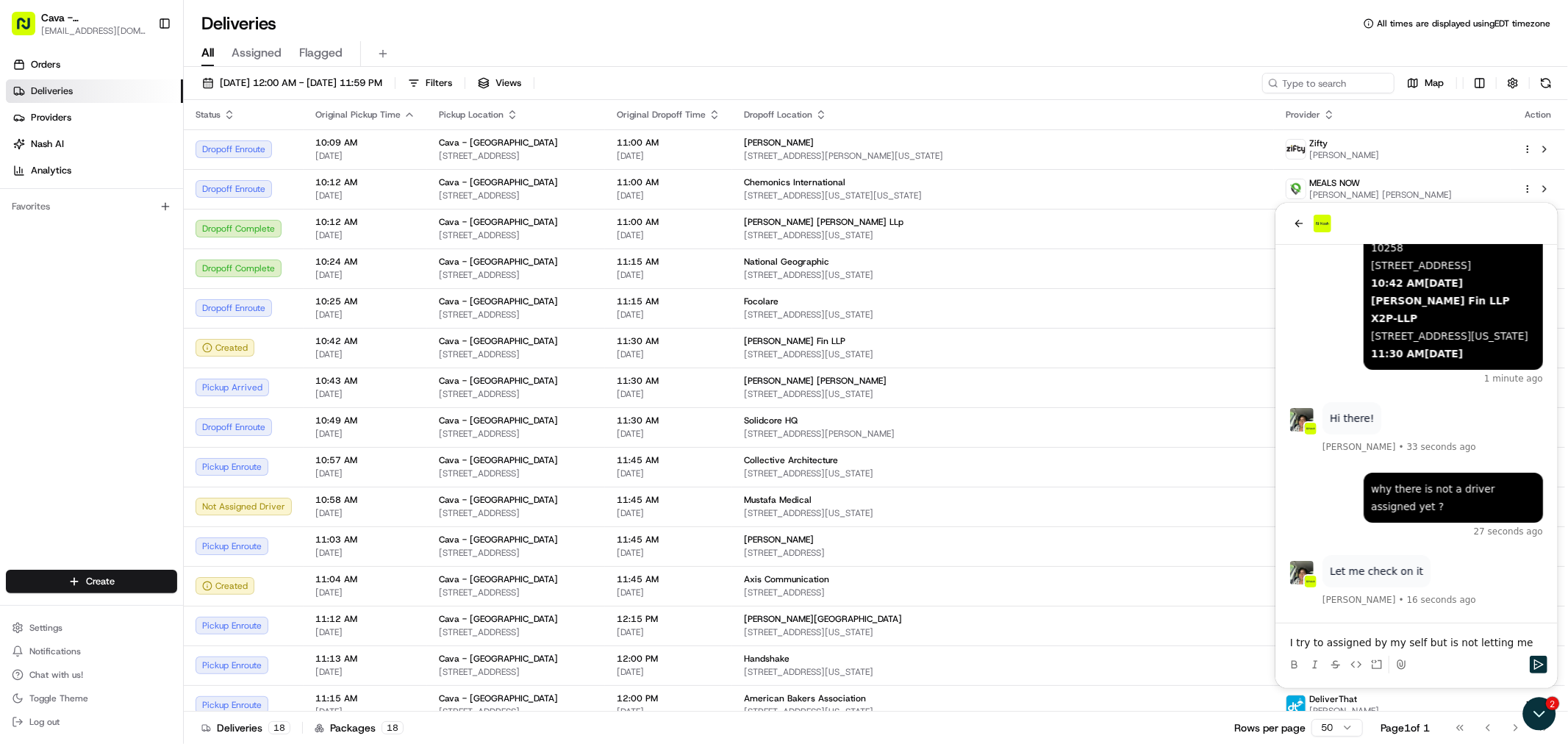
scroll to position [183, 0]
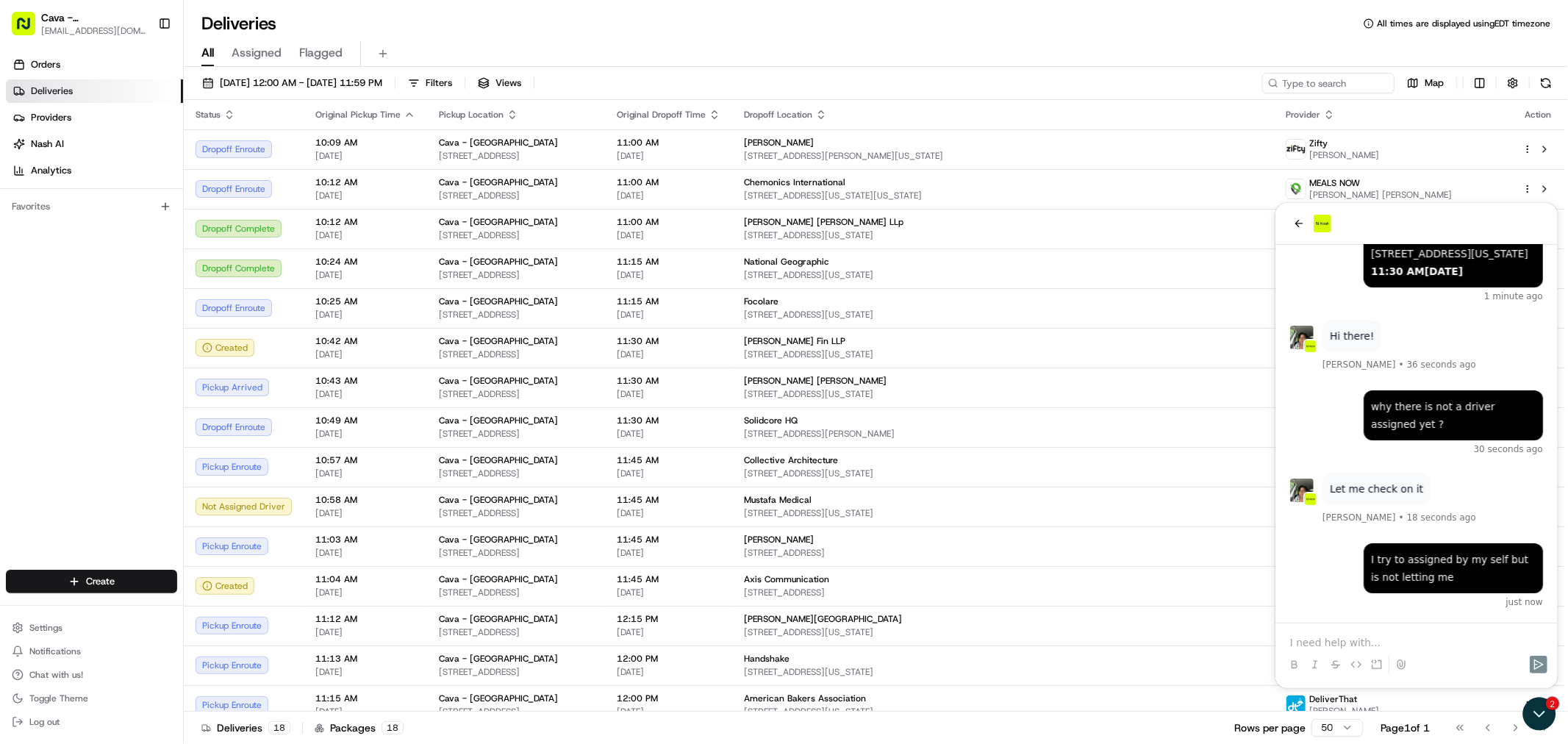
click at [1329, 645] on p at bounding box center [1416, 641] width 253 height 14
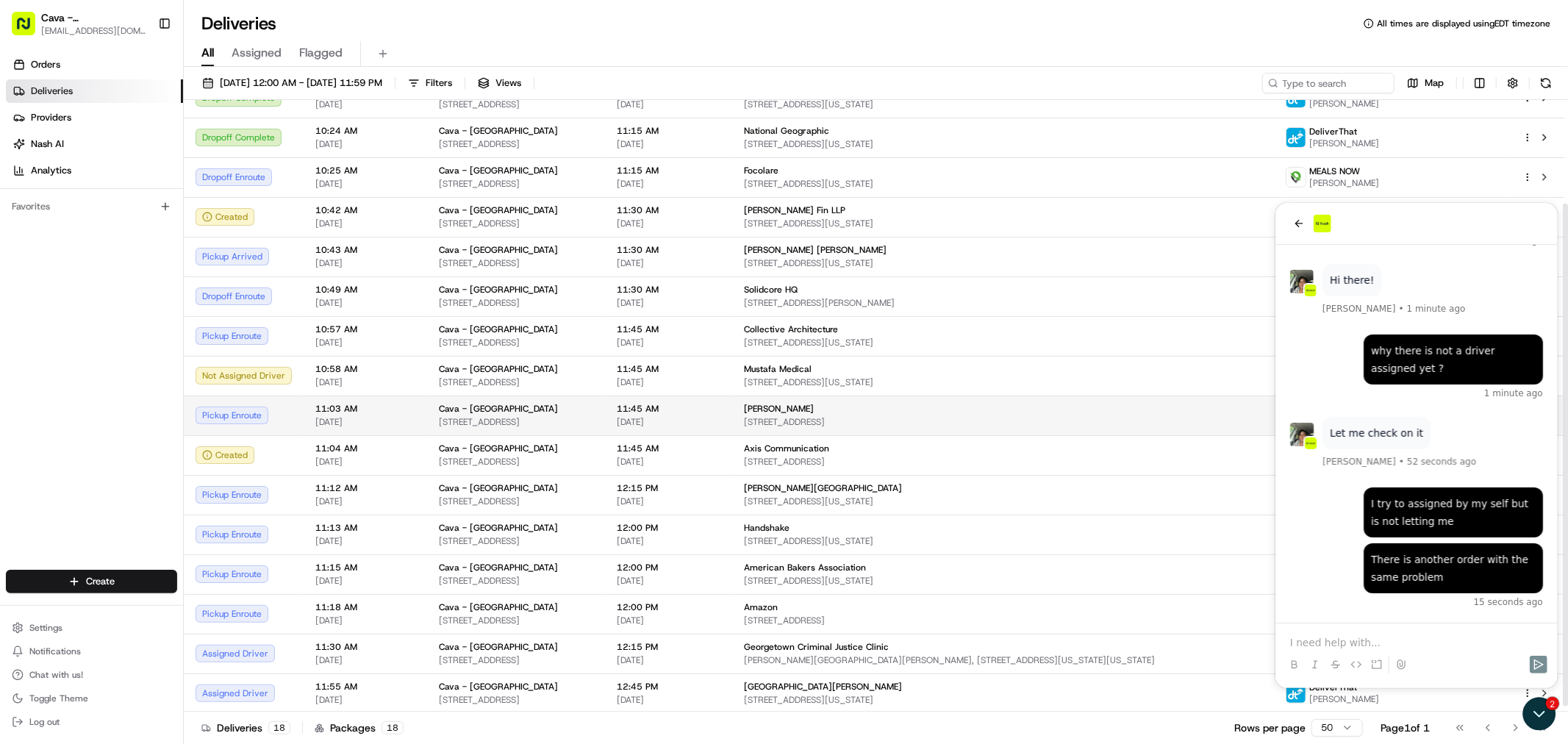
scroll to position [0, 0]
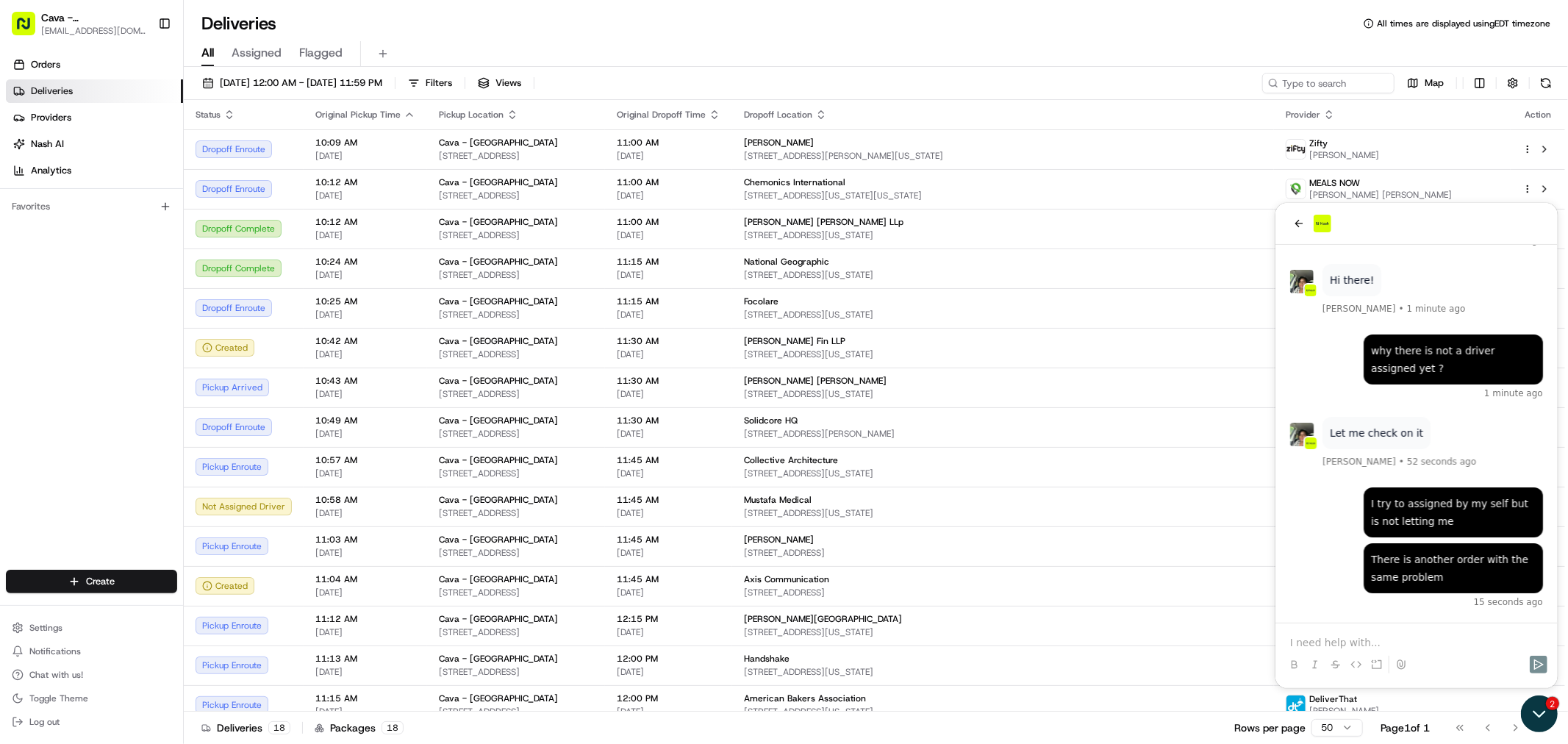
click at [1542, 710] on icon "Open customer support" at bounding box center [1538, 713] width 37 height 37
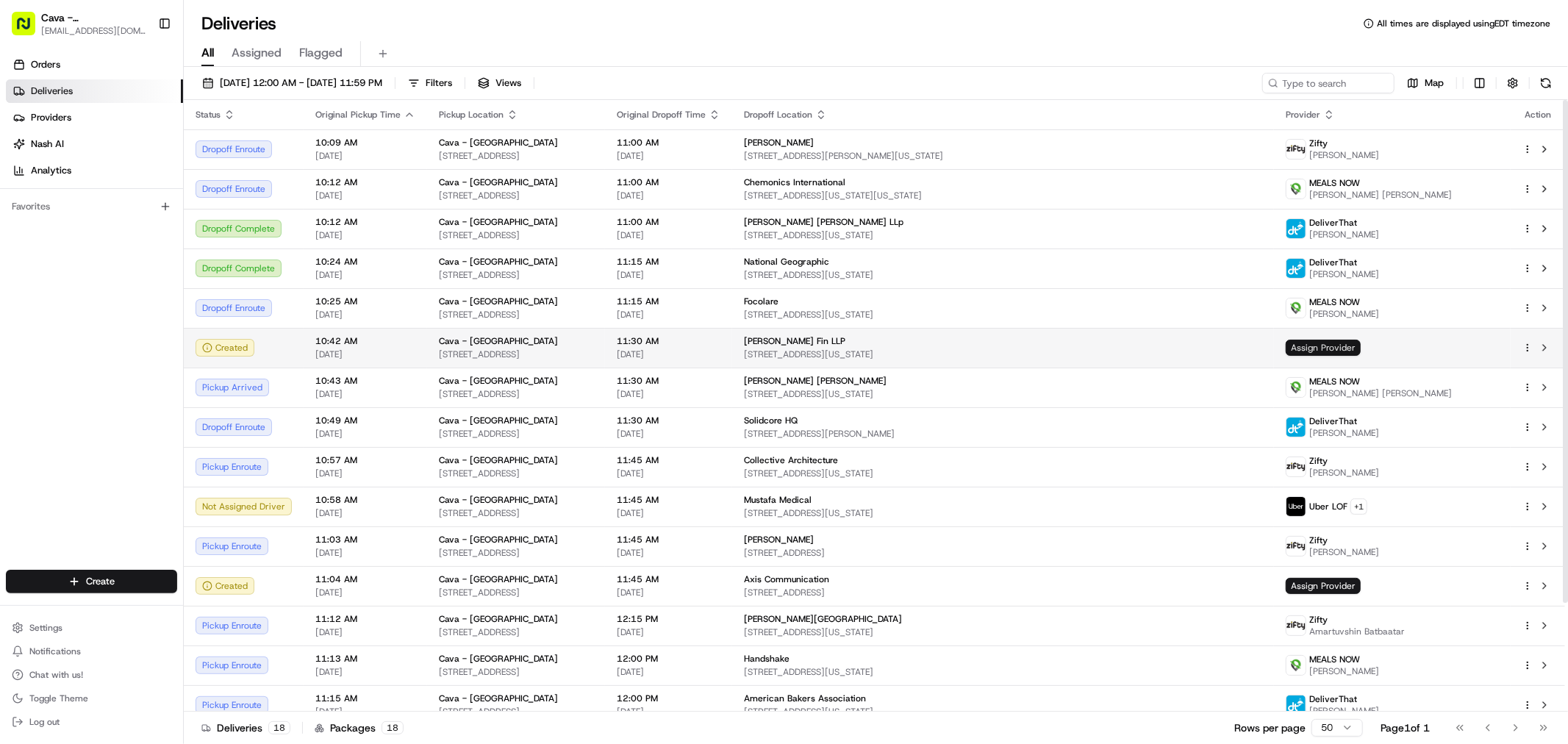
click at [1324, 344] on span "Assign Provider" at bounding box center [1323, 348] width 75 height 16
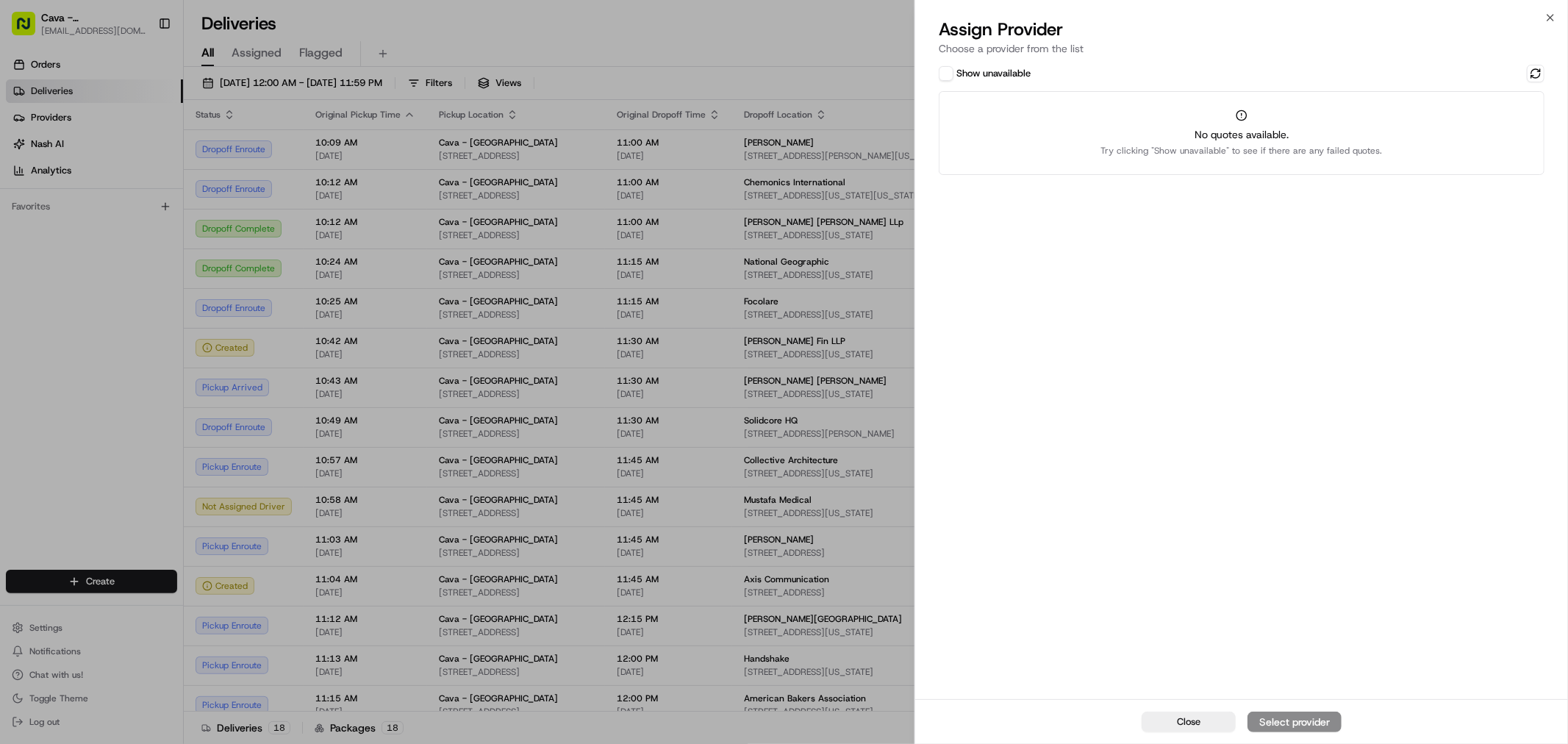
click at [1276, 722] on div "Close Select provider" at bounding box center [1241, 722] width 653 height 45
click at [1534, 60] on div "Assign Provider Choose a provider from the list" at bounding box center [1241, 39] width 653 height 44
click at [1536, 63] on div "Show unavailable No quotes available. Try clicking "Show unavailable" to see if…" at bounding box center [1241, 380] width 653 height 637
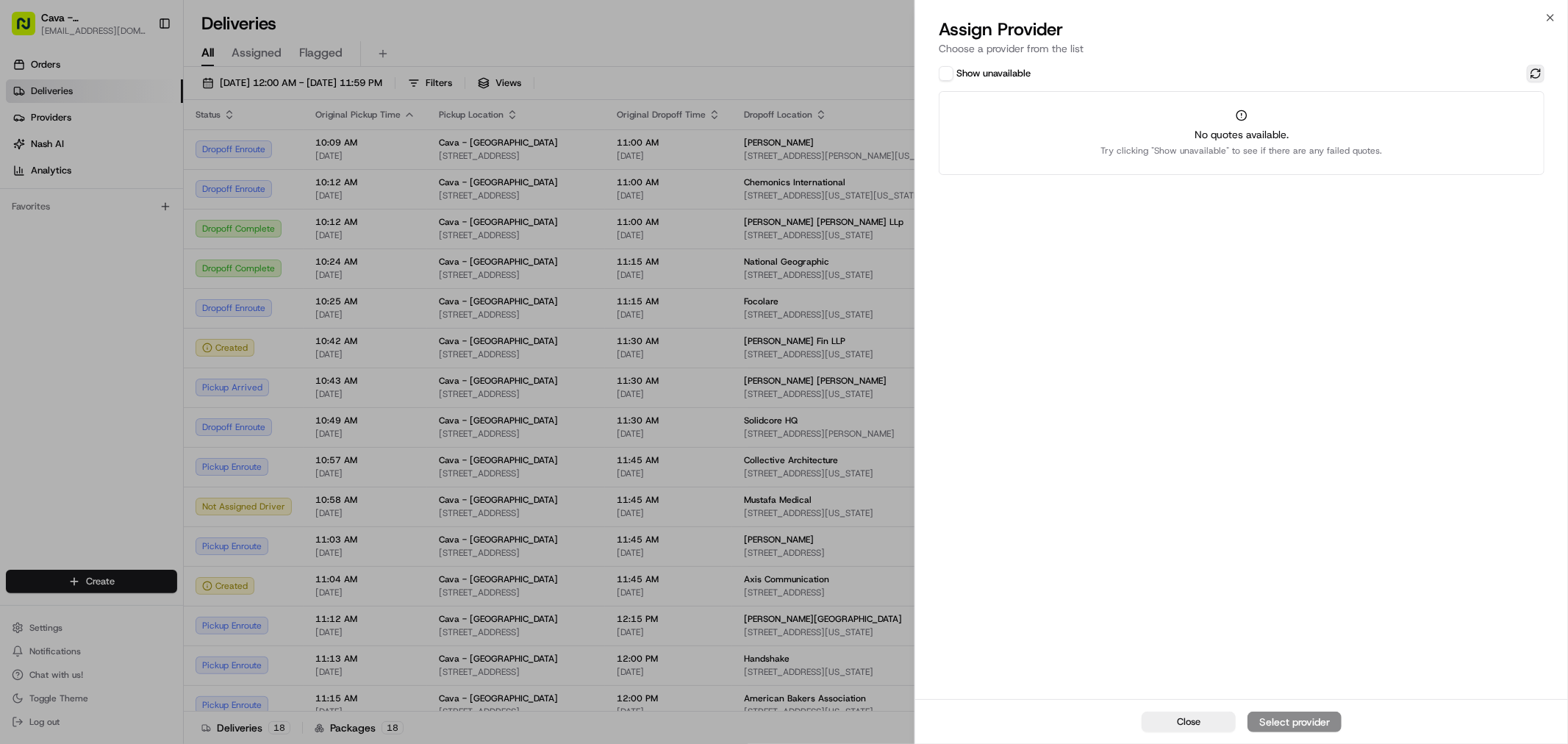
click at [1536, 69] on button at bounding box center [1535, 74] width 18 height 18
click at [949, 77] on button "Show unavailable" at bounding box center [946, 74] width 14 height 14
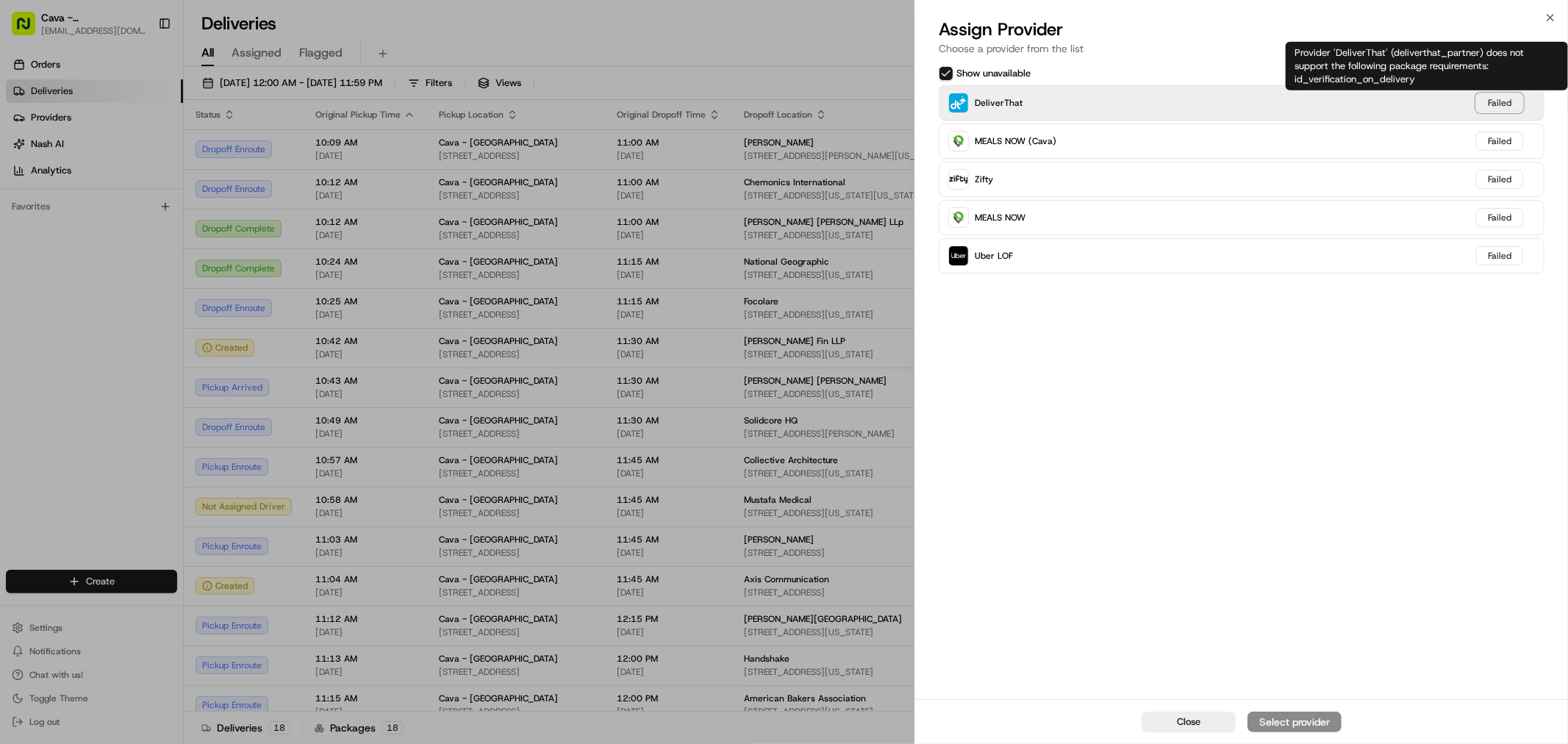
click at [1500, 103] on div "Failed" at bounding box center [1499, 103] width 47 height 19
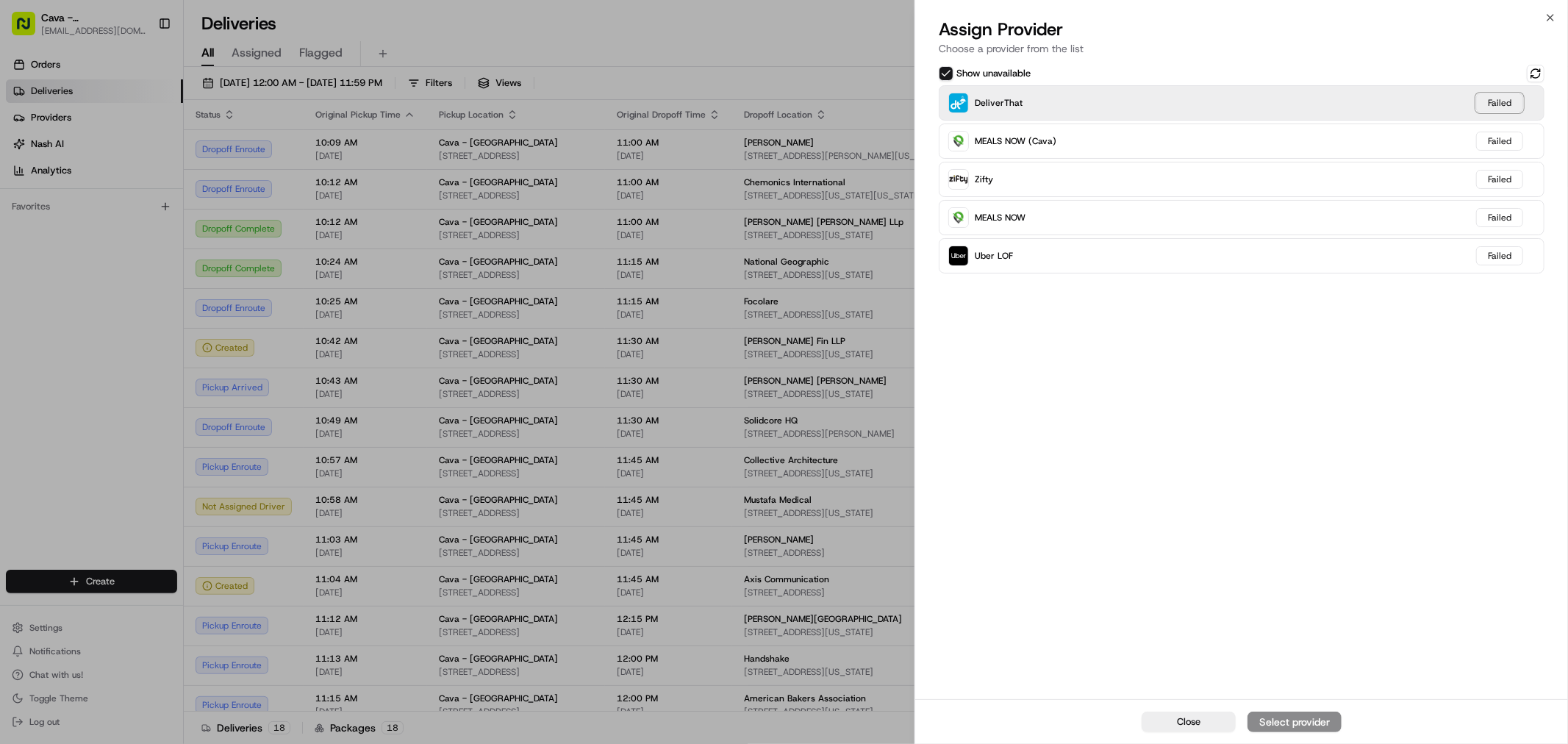
click at [1500, 103] on div "Failed" at bounding box center [1499, 103] width 47 height 19
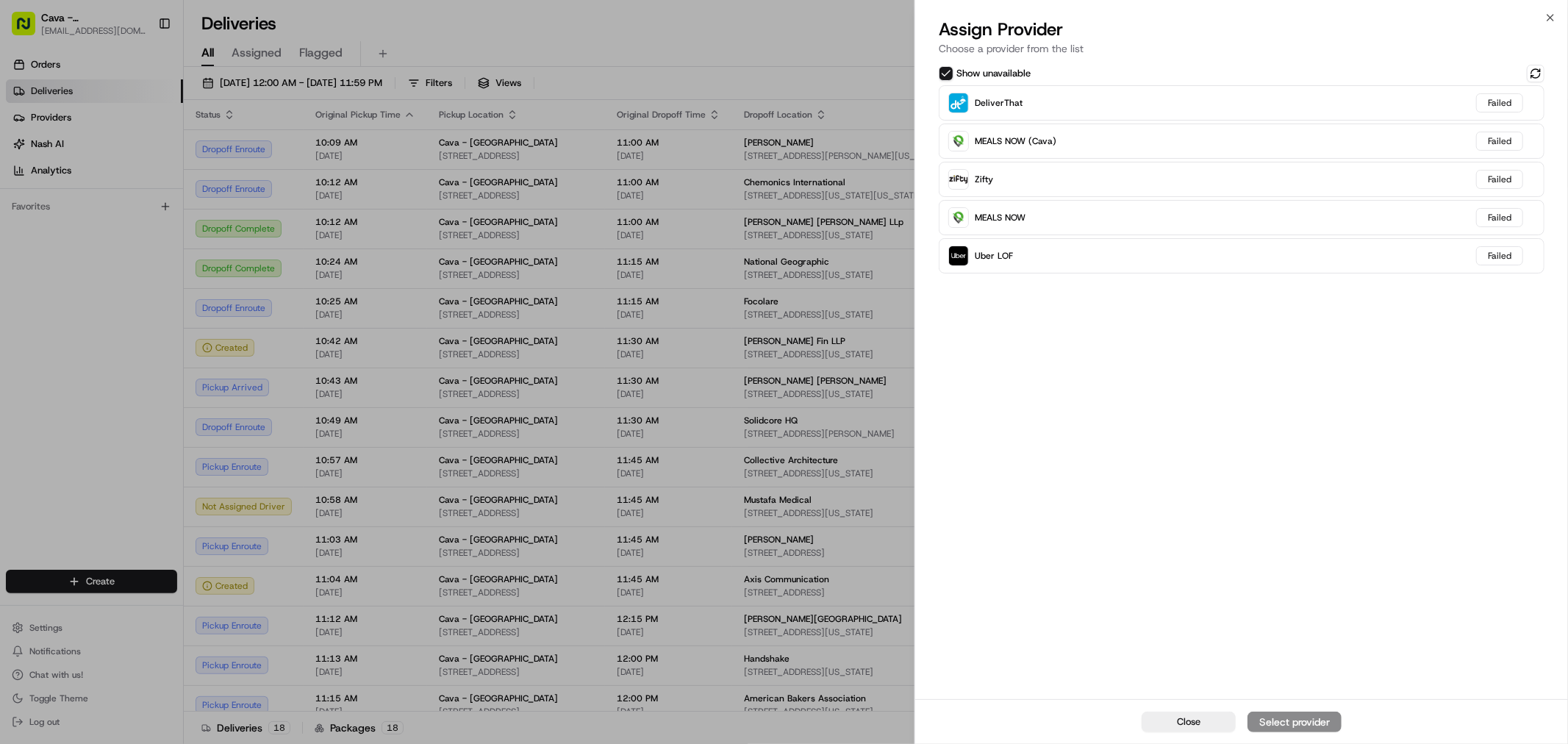
click at [1413, 122] on div "DeliverThat Failed MEALS NOW (Cava) Failed Zifty Failed MEALS NOW Failed Uber L…" at bounding box center [1241, 179] width 605 height 188
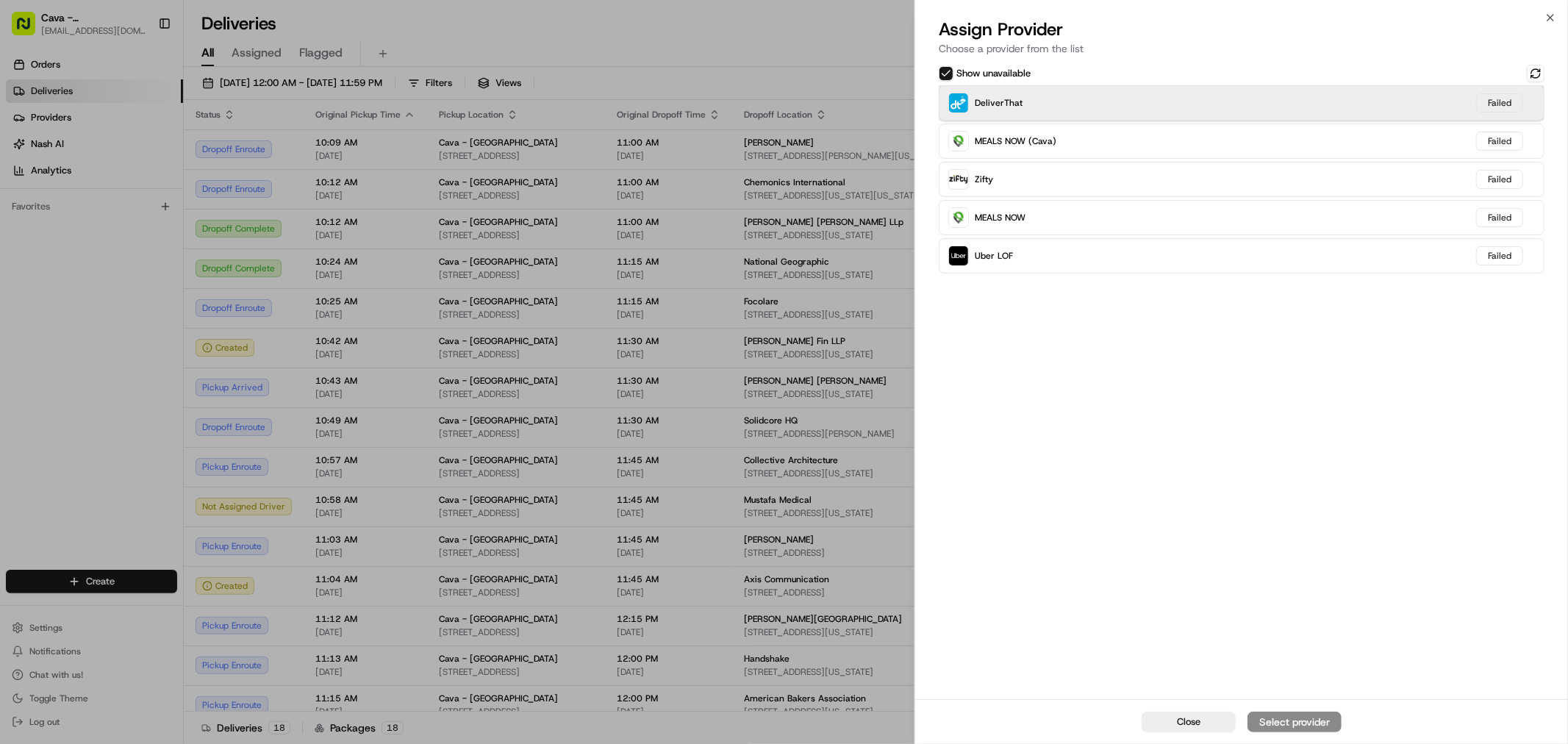
click at [1400, 104] on div "DeliverThat Failed" at bounding box center [1241, 103] width 605 height 35
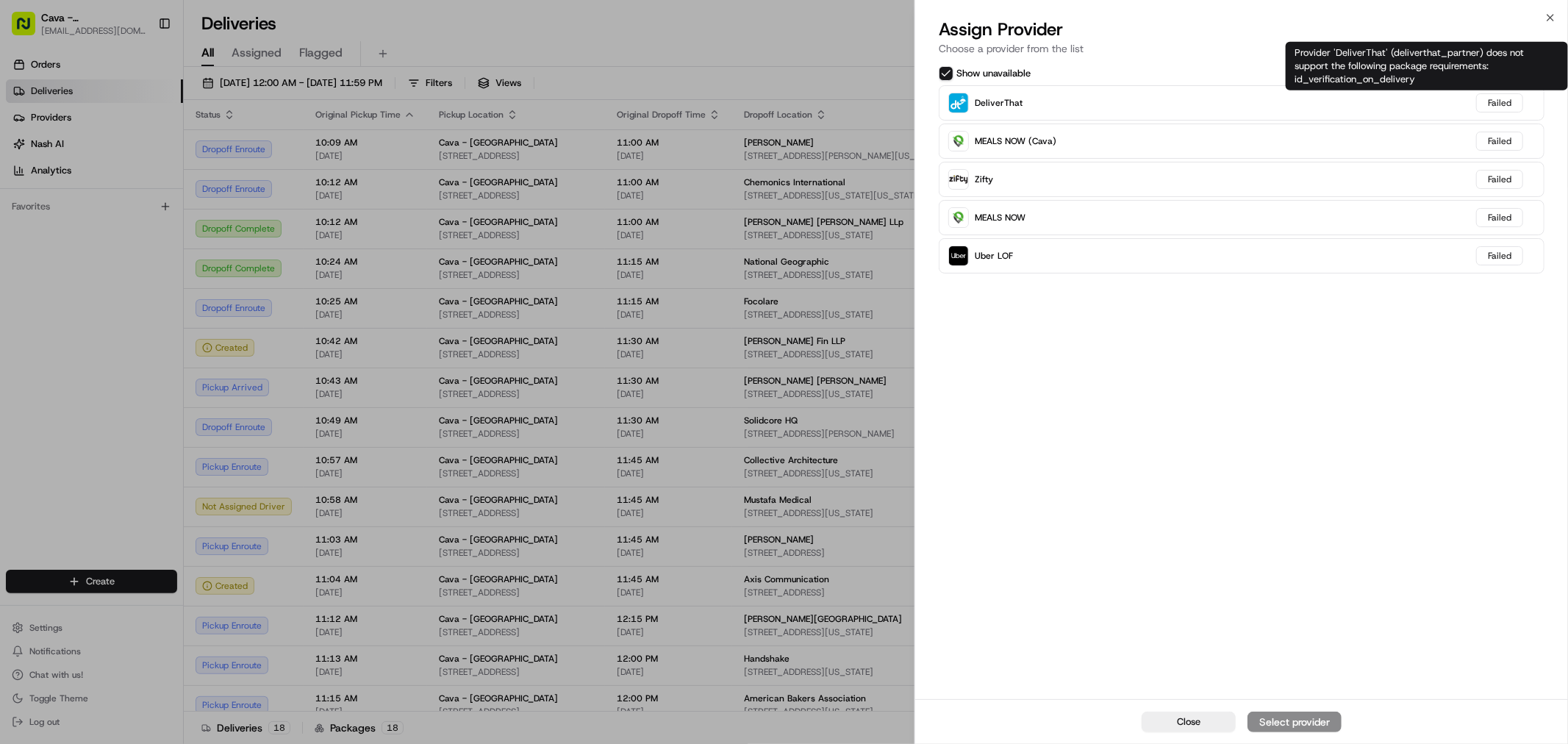
click at [1542, 74] on div "Provider 'DeliverThat' (deliverthat_partner) does not support the following pac…" at bounding box center [1426, 66] width 282 height 49
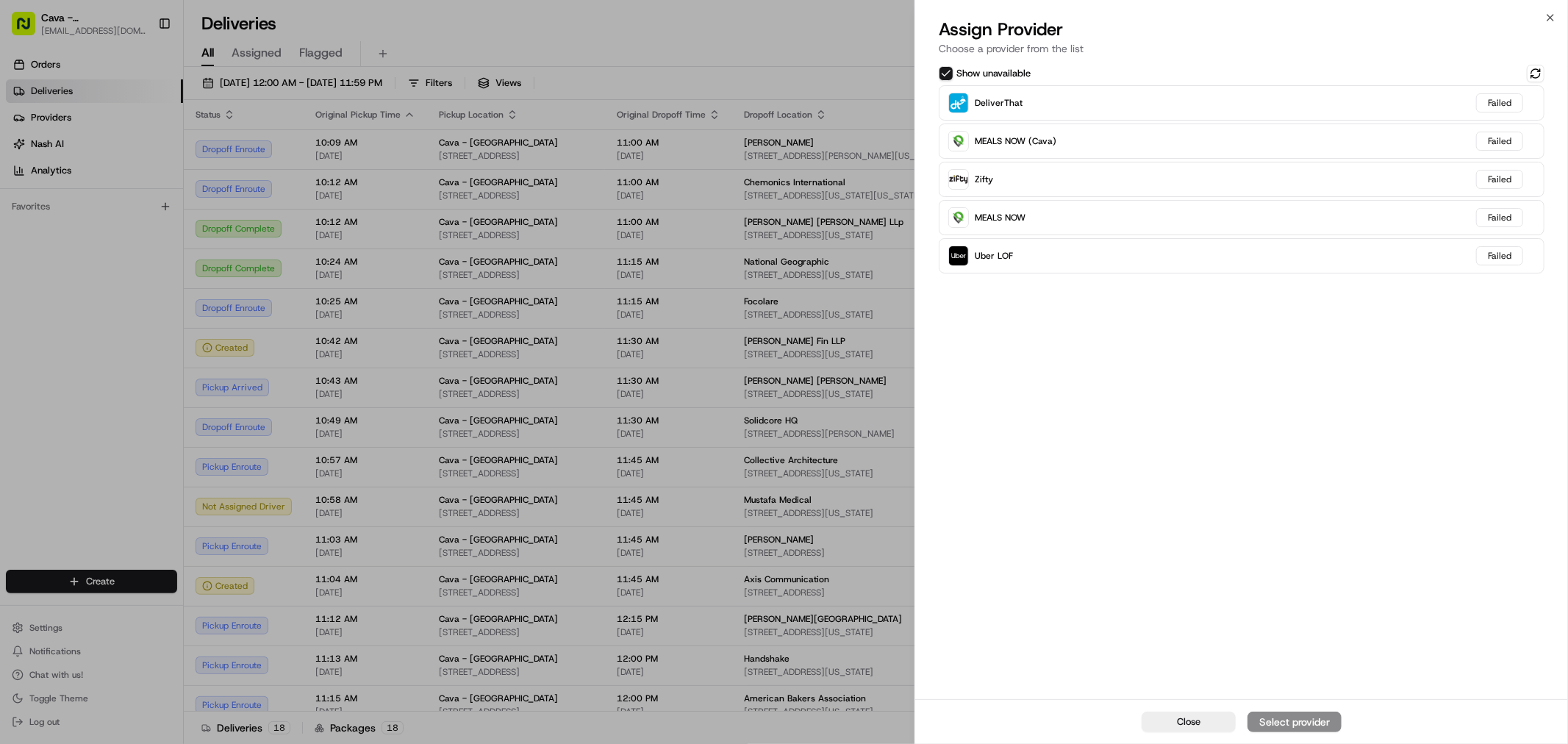
click at [1209, 79] on div "Show unavailable" at bounding box center [1241, 74] width 605 height 18
click at [1534, 67] on button at bounding box center [1535, 74] width 18 height 18
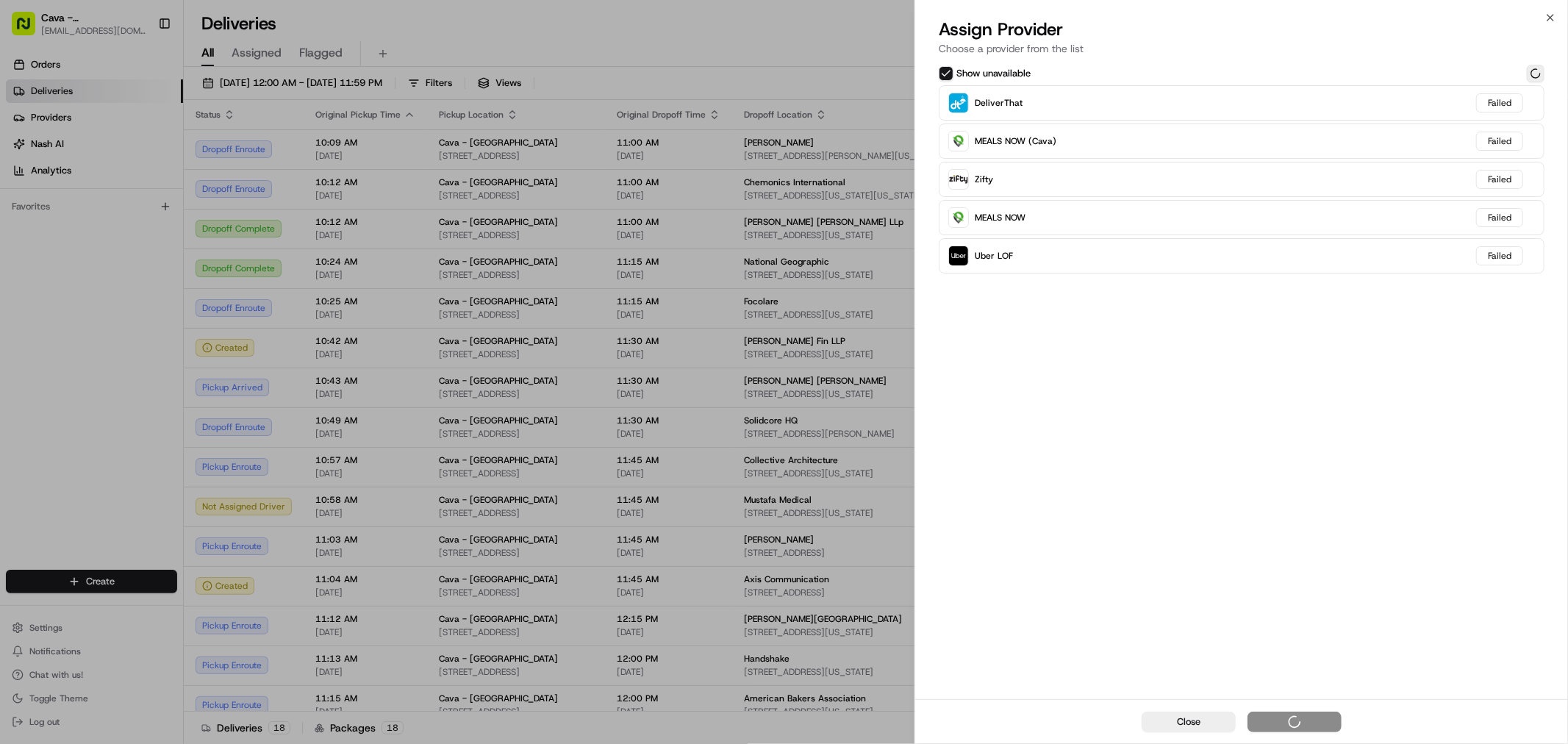
click at [1534, 67] on button at bounding box center [1535, 74] width 18 height 18
click at [1526, 66] on button at bounding box center [1535, 74] width 18 height 18
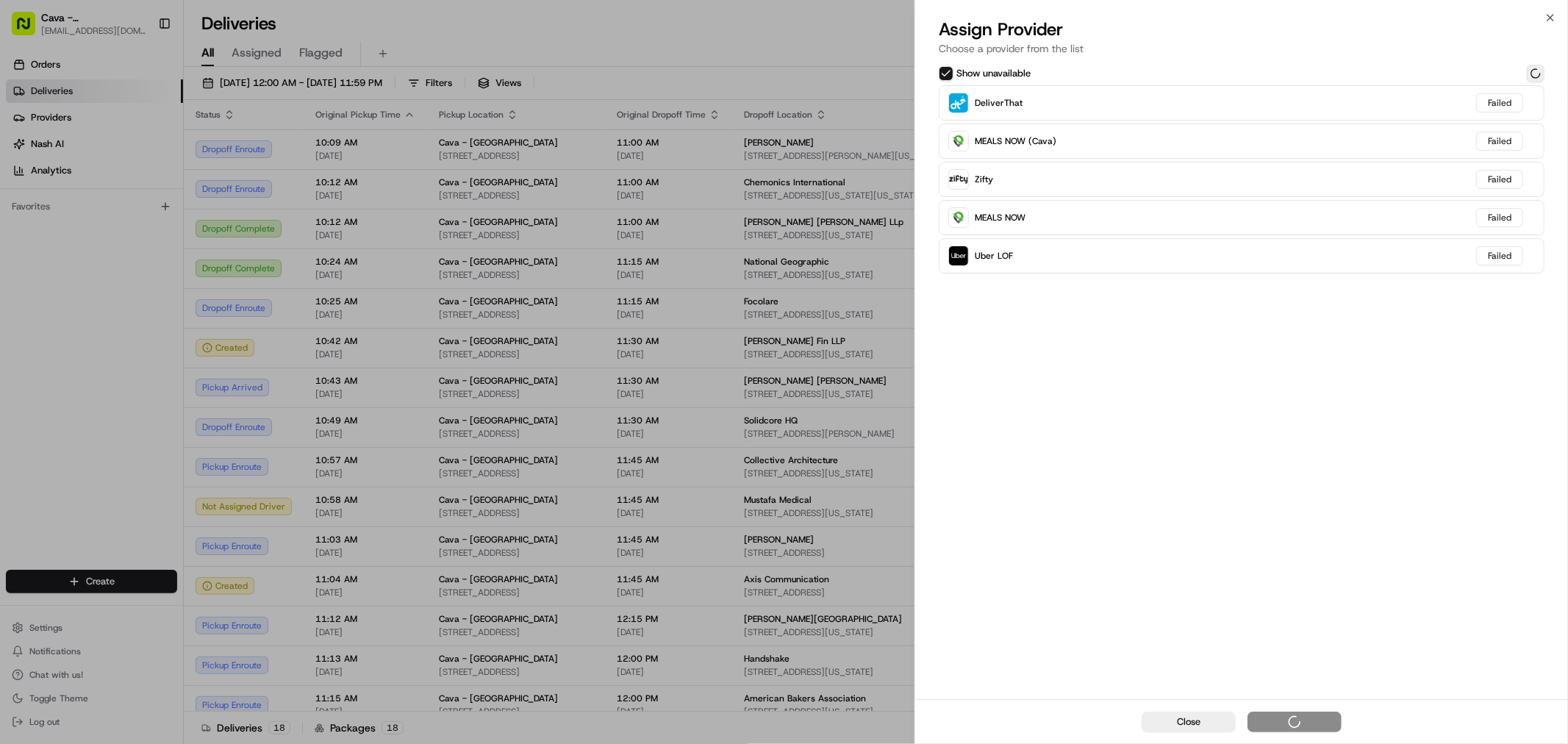
click at [1526, 66] on button at bounding box center [1535, 74] width 18 height 18
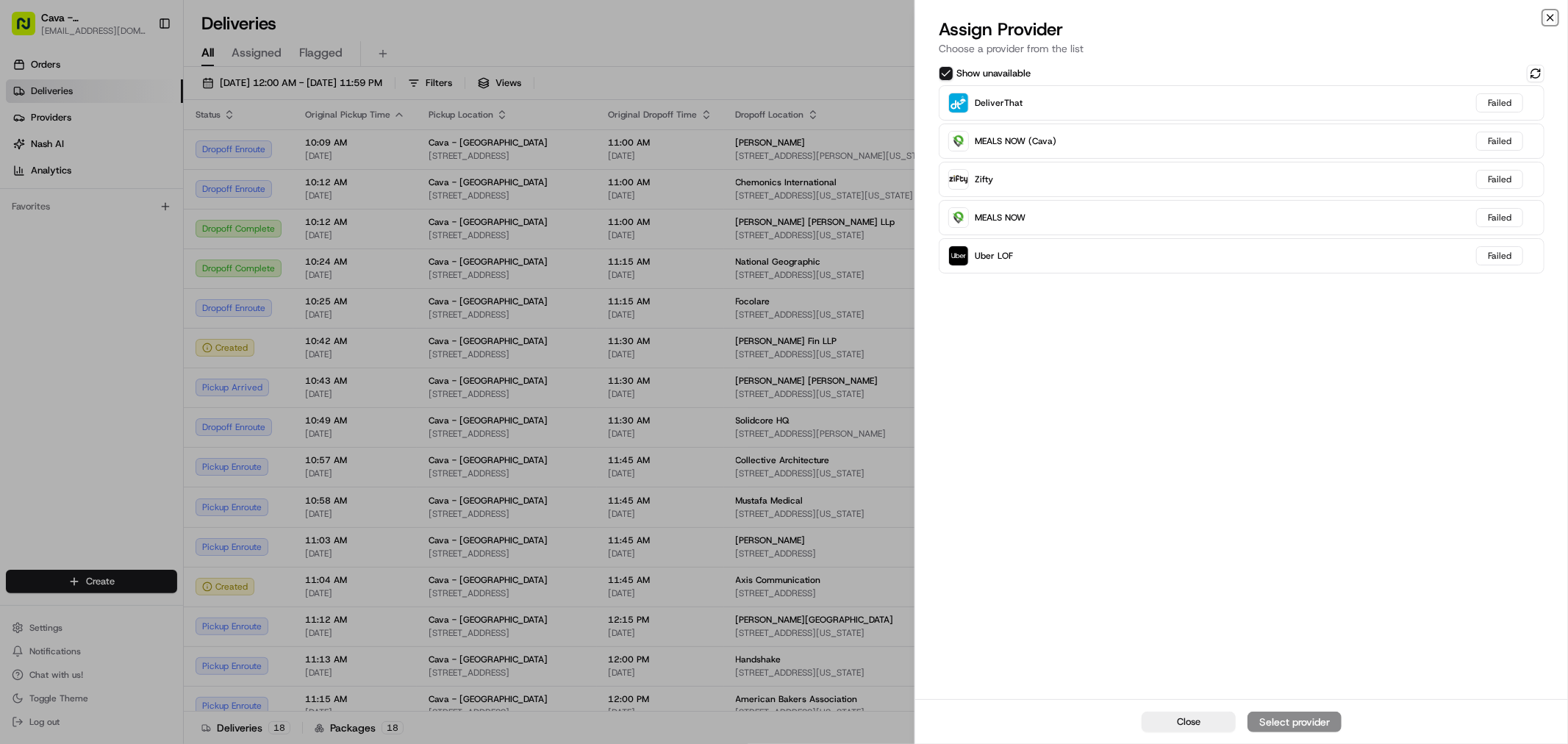
click at [1546, 14] on icon "button" at bounding box center [1550, 18] width 12 height 12
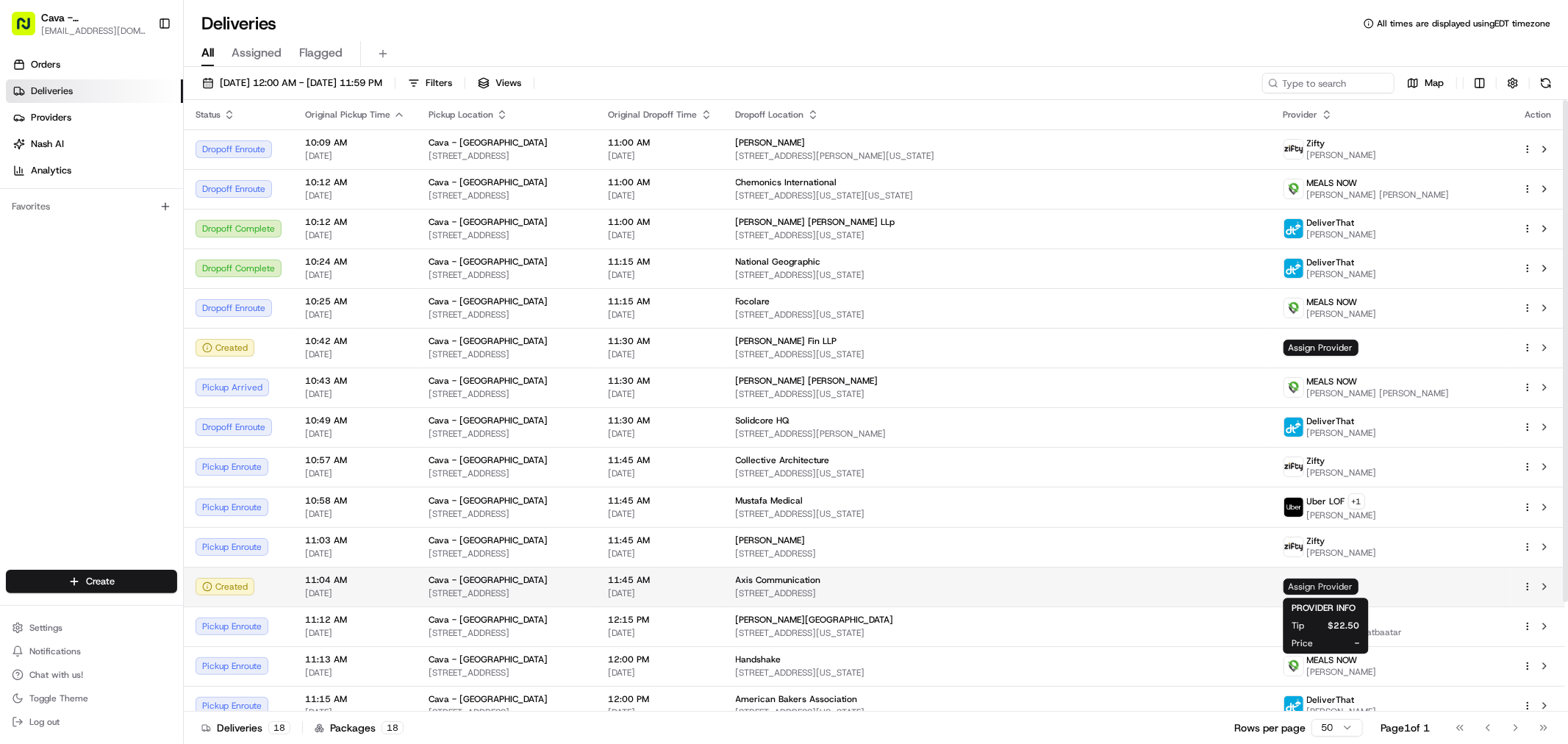
click at [1311, 589] on span "Assign Provider" at bounding box center [1321, 586] width 75 height 16
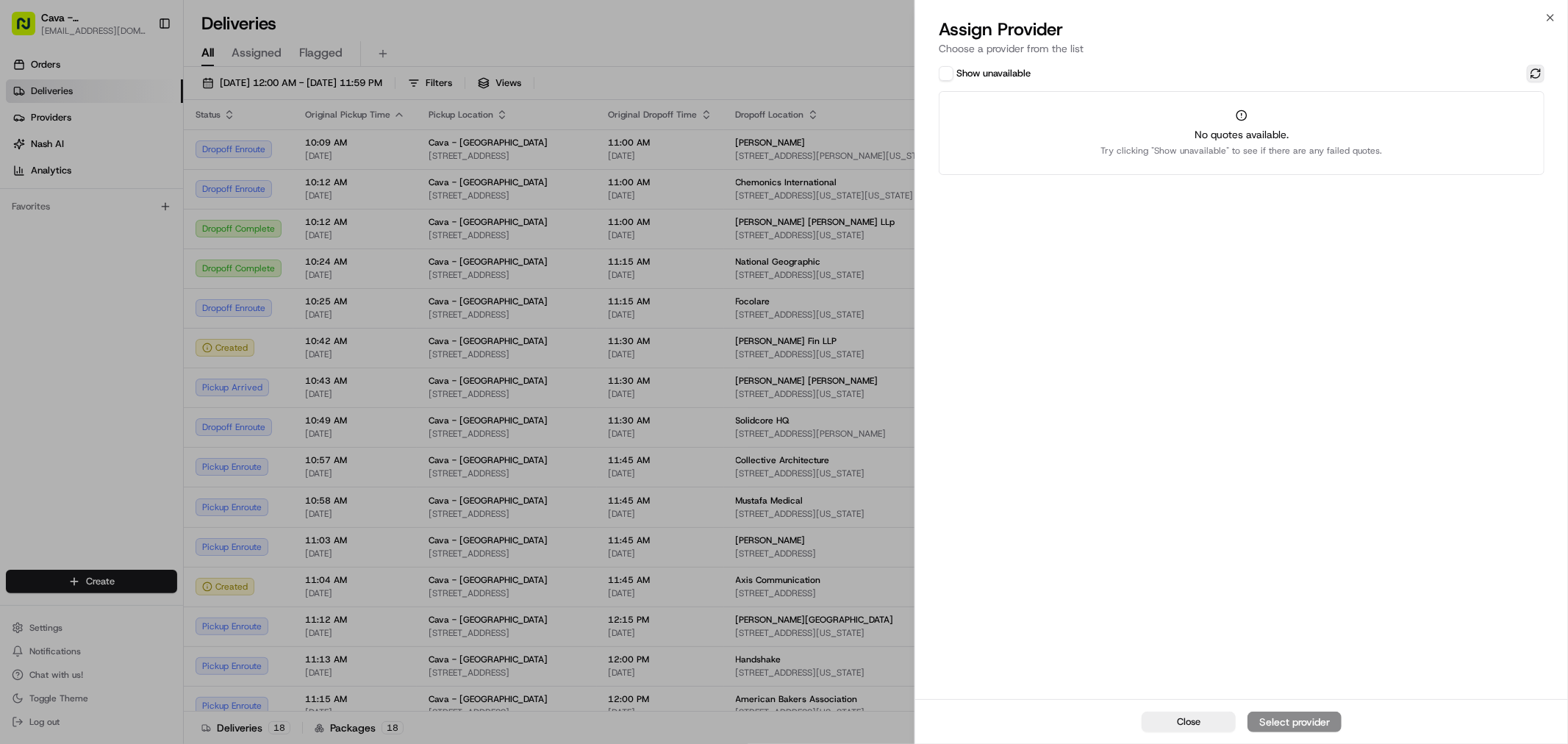
click at [1534, 77] on button at bounding box center [1535, 74] width 18 height 18
click at [949, 75] on button "Show unavailable" at bounding box center [946, 74] width 14 height 14
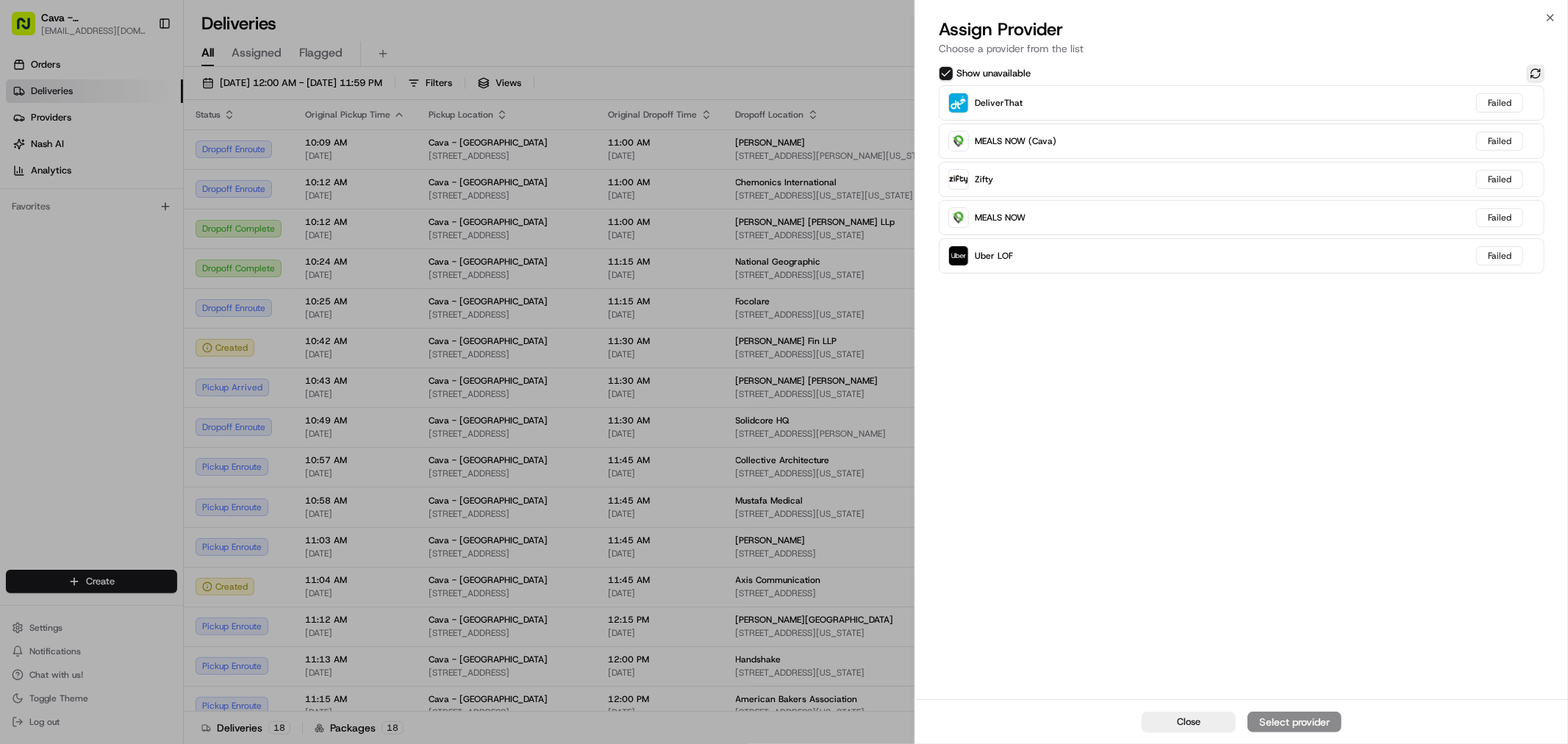
click at [1535, 72] on button at bounding box center [1535, 74] width 18 height 18
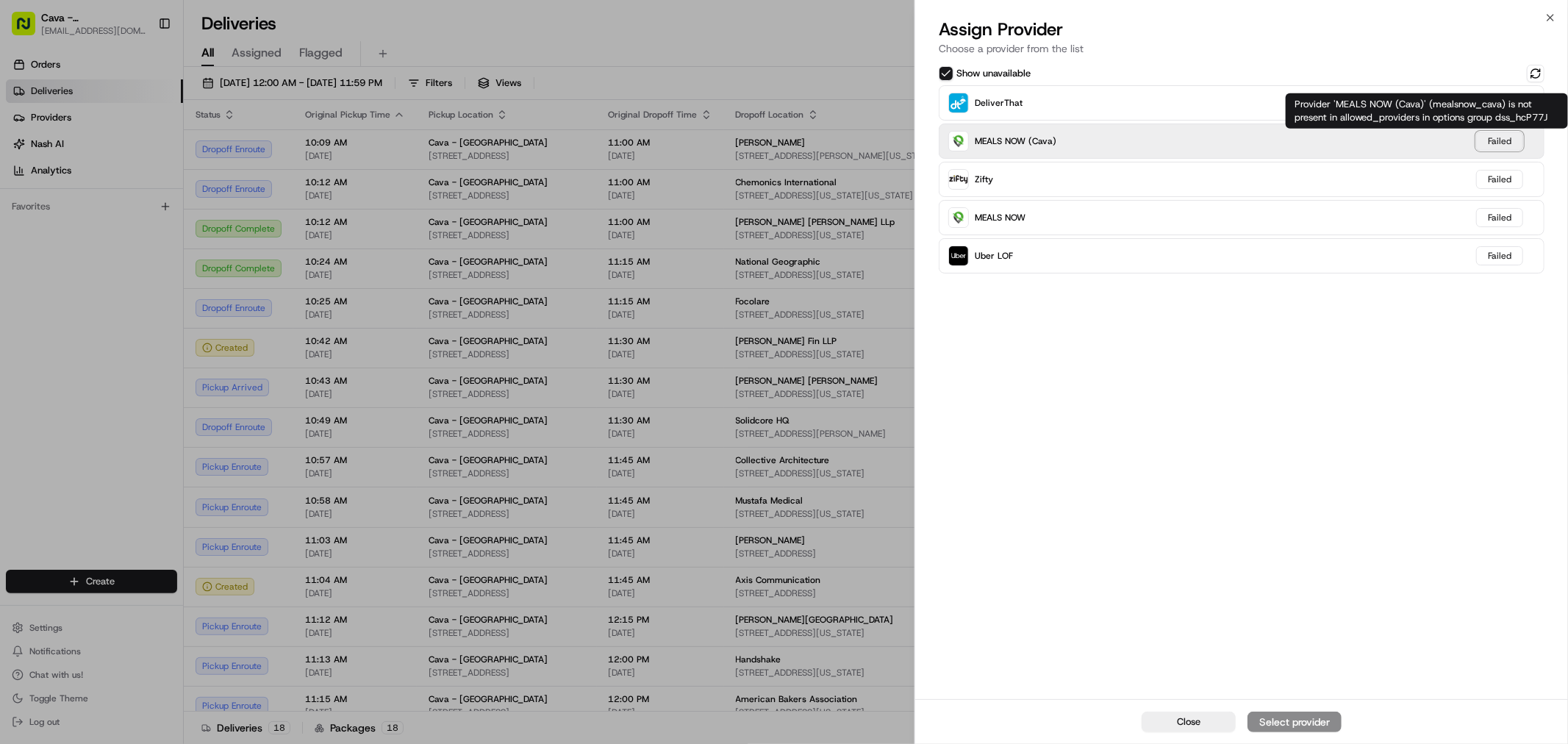
click at [1500, 135] on div "Failed" at bounding box center [1499, 141] width 47 height 19
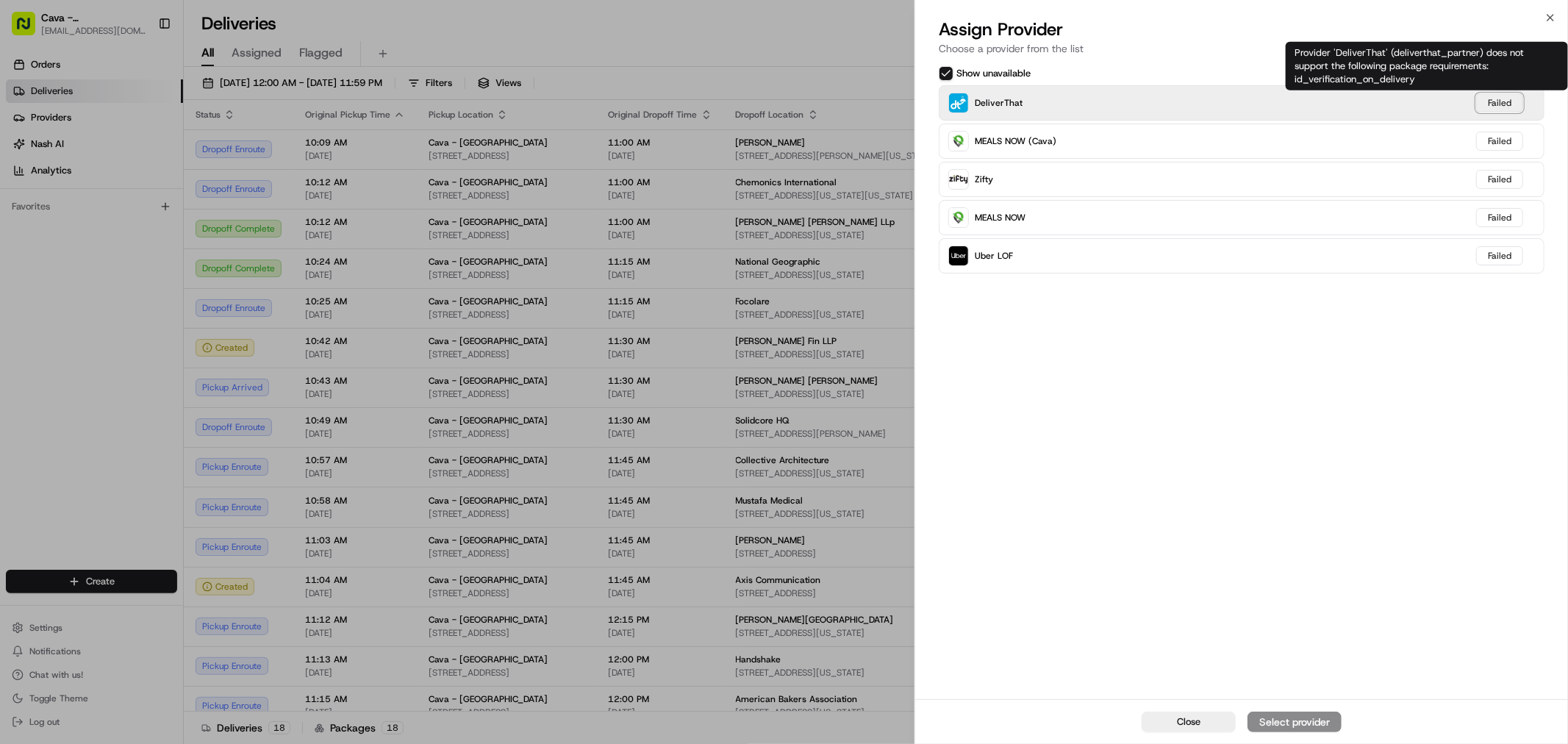
click at [1494, 103] on div "Failed" at bounding box center [1499, 103] width 47 height 19
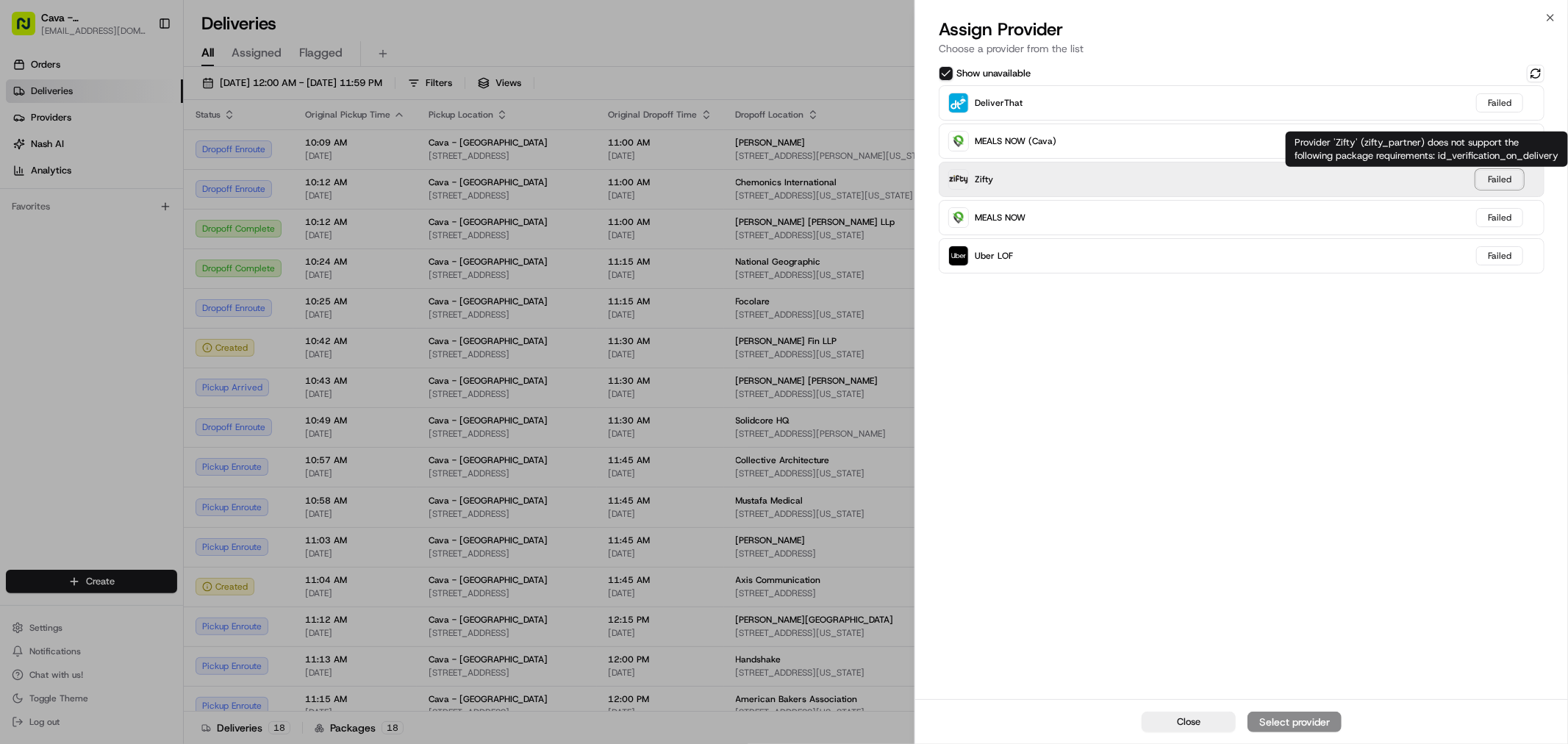
click at [1486, 174] on div "Failed" at bounding box center [1499, 179] width 47 height 19
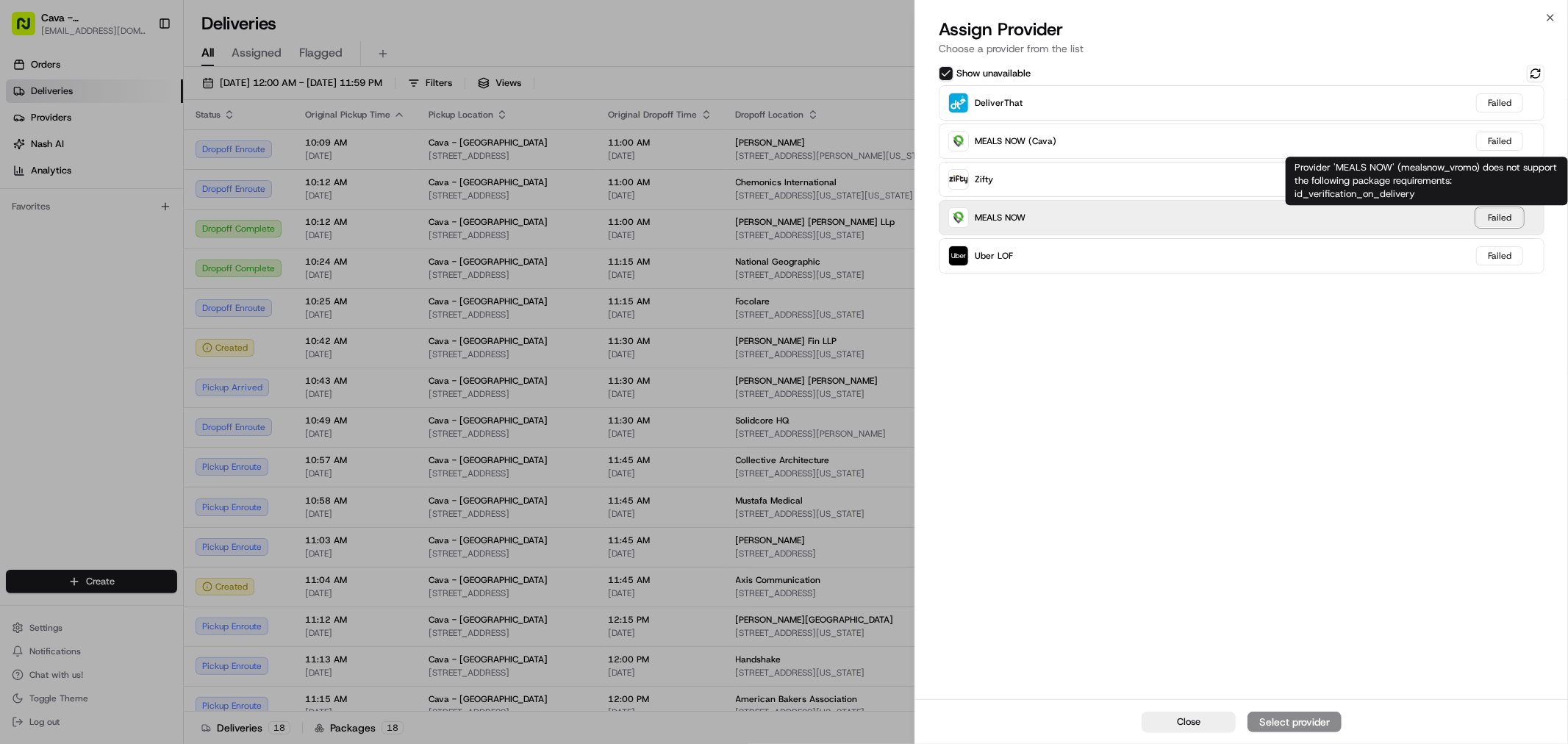
click at [1500, 214] on div "Failed" at bounding box center [1499, 218] width 47 height 19
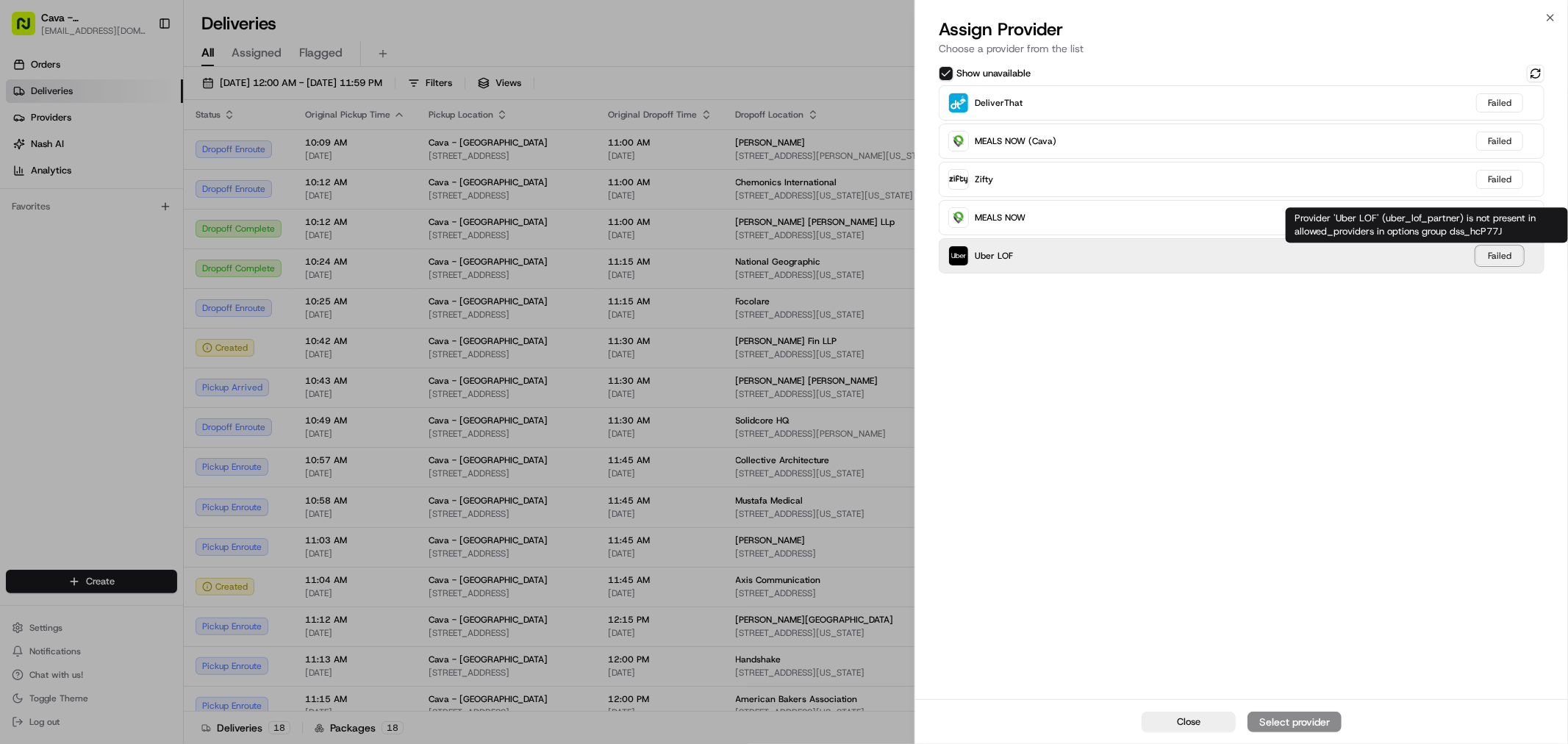
click at [1503, 255] on div "Failed" at bounding box center [1499, 255] width 47 height 19
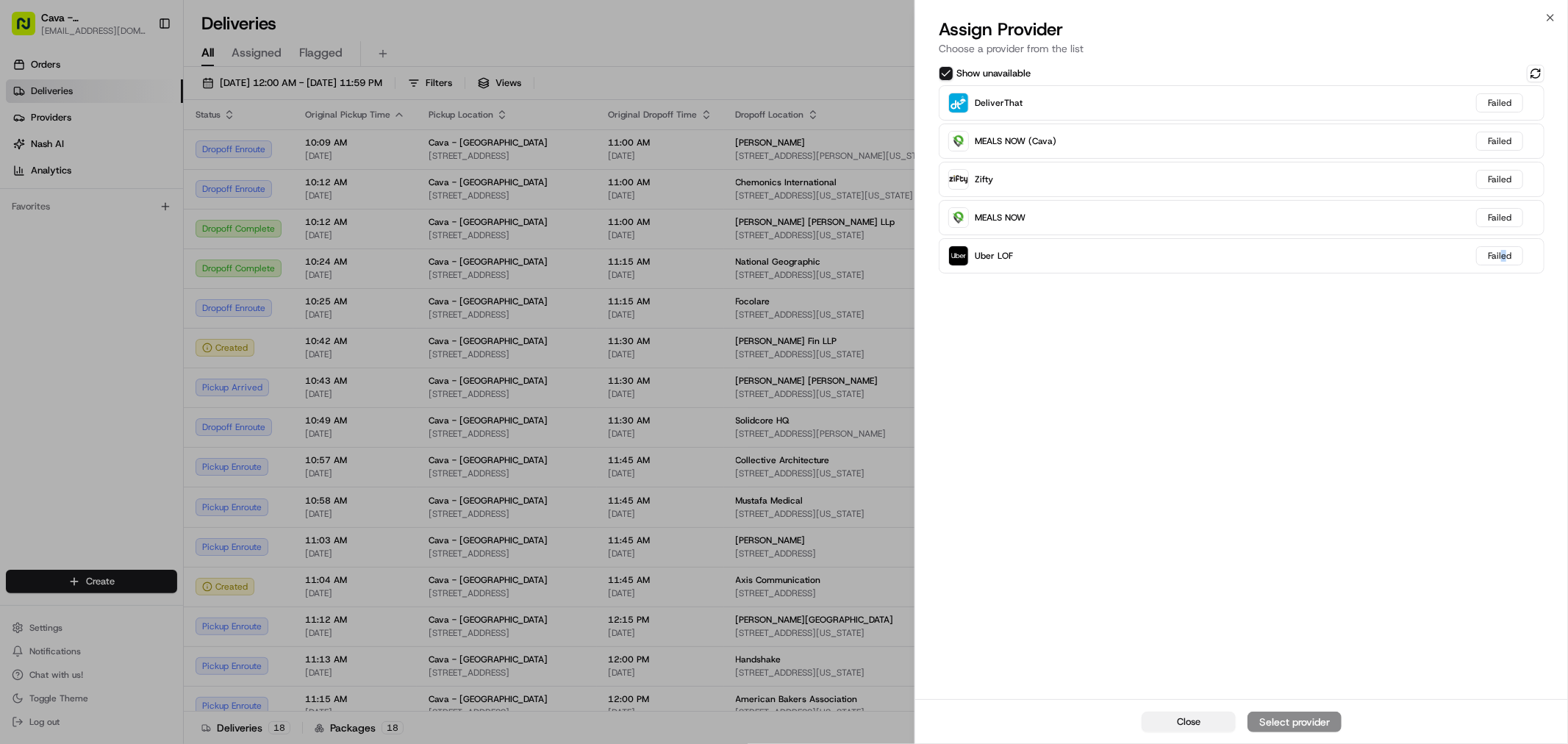
click at [1182, 721] on span "Close" at bounding box center [1188, 722] width 23 height 14
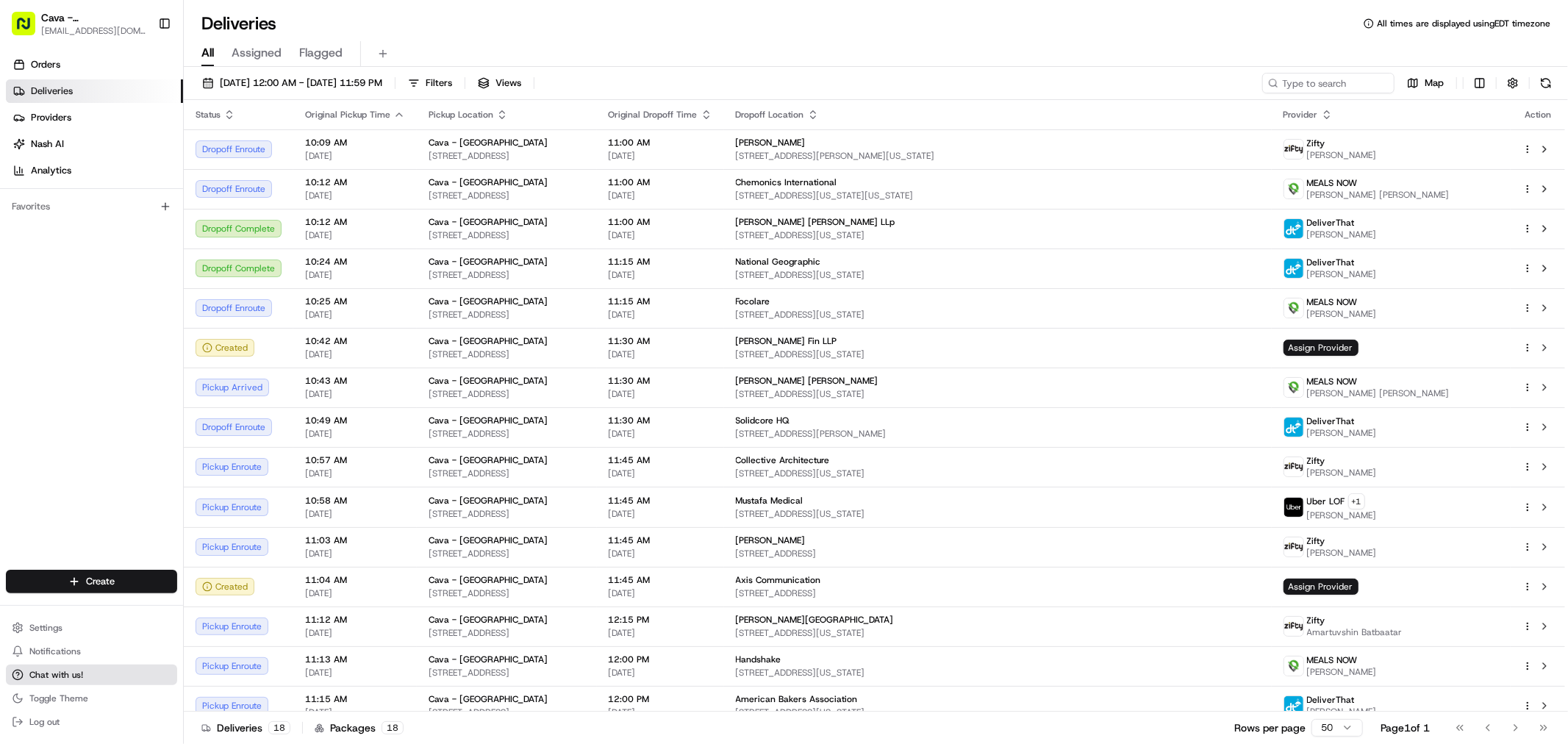
click at [46, 678] on span "Chat with us!" at bounding box center [56, 674] width 54 height 12
click at [27, 675] on button "Chat with us!" at bounding box center [91, 675] width 171 height 21
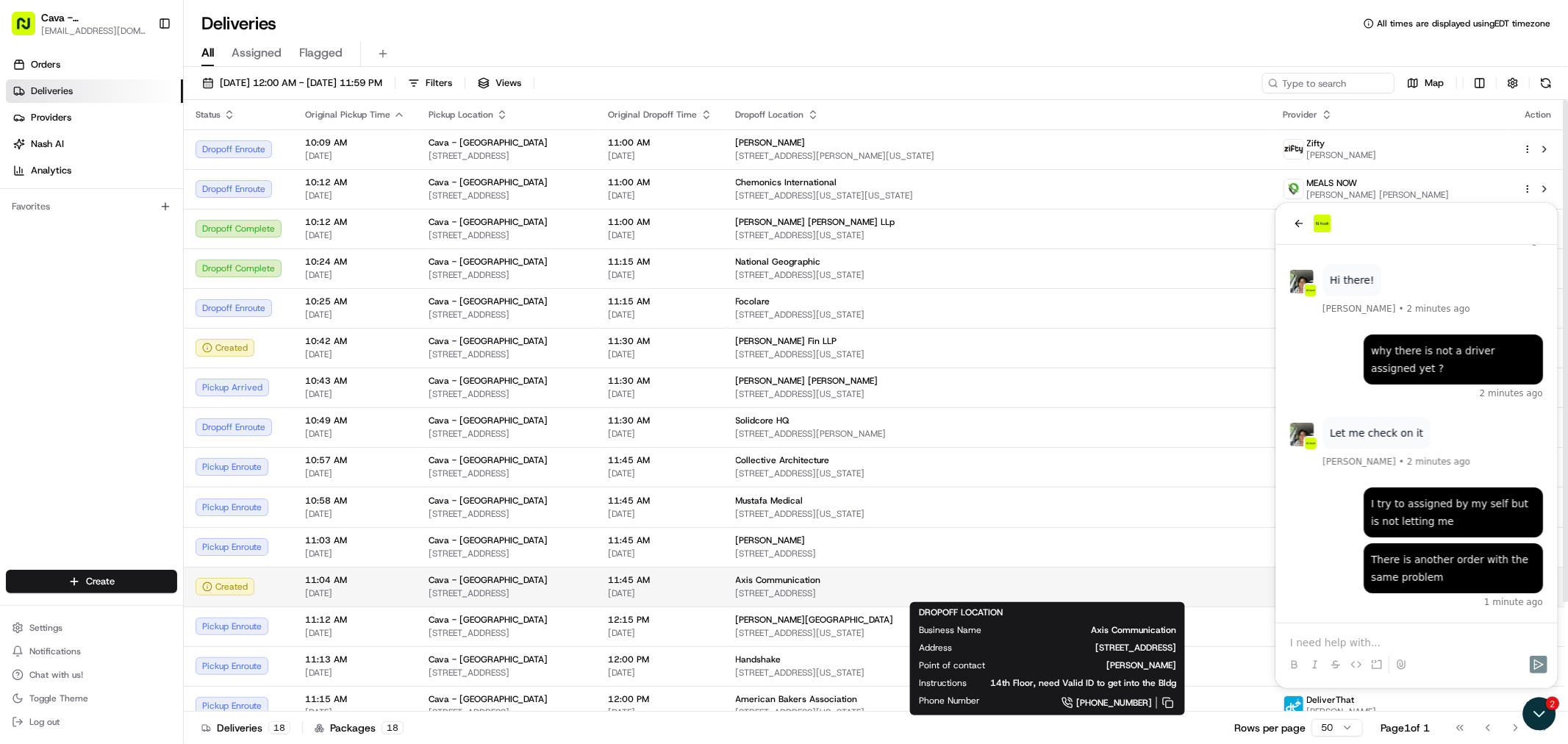
click at [821, 577] on span "Axis Communication" at bounding box center [778, 580] width 85 height 12
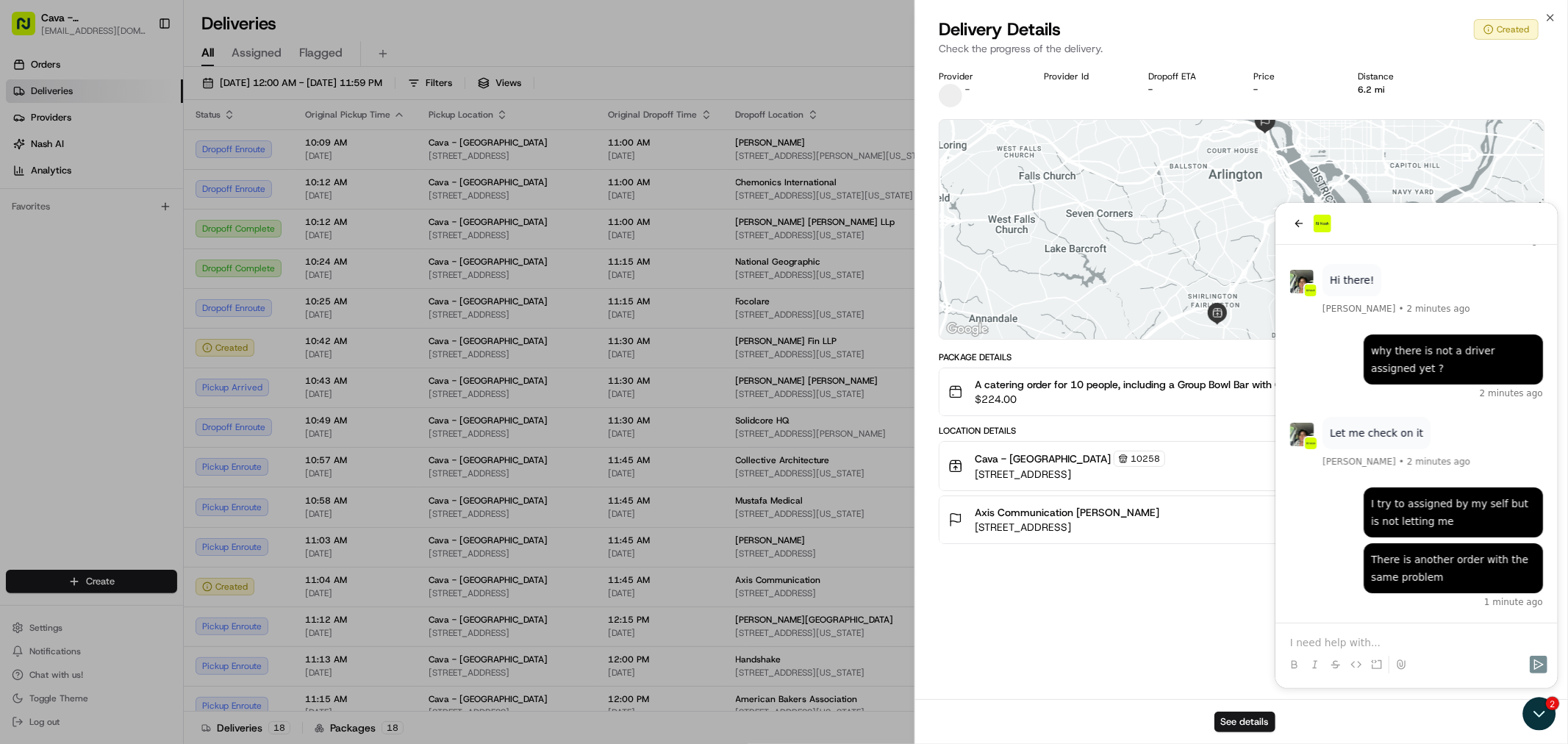
drag, startPoint x: 945, startPoint y: 450, endPoint x: 1200, endPoint y: 512, distance: 262.4
click at [1200, 512] on div "Location Details [GEOGRAPHIC_DATA][STREET_ADDRESS] 11:04 AM [DATE] Axis Communi…" at bounding box center [1241, 485] width 605 height 119
drag, startPoint x: 954, startPoint y: 451, endPoint x: 1502, endPoint y: 539, distance: 555.0
click at [1502, 539] on div "Location Details [GEOGRAPHIC_DATA][STREET_ADDRESS] 11:04 AM [DATE] Axis Communi…" at bounding box center [1241, 485] width 605 height 119
copy div "Cava - [GEOGRAPHIC_DATA] 10258 [STREET_ADDRESS] 11:04 AM [DATE] Axis Communicat…"
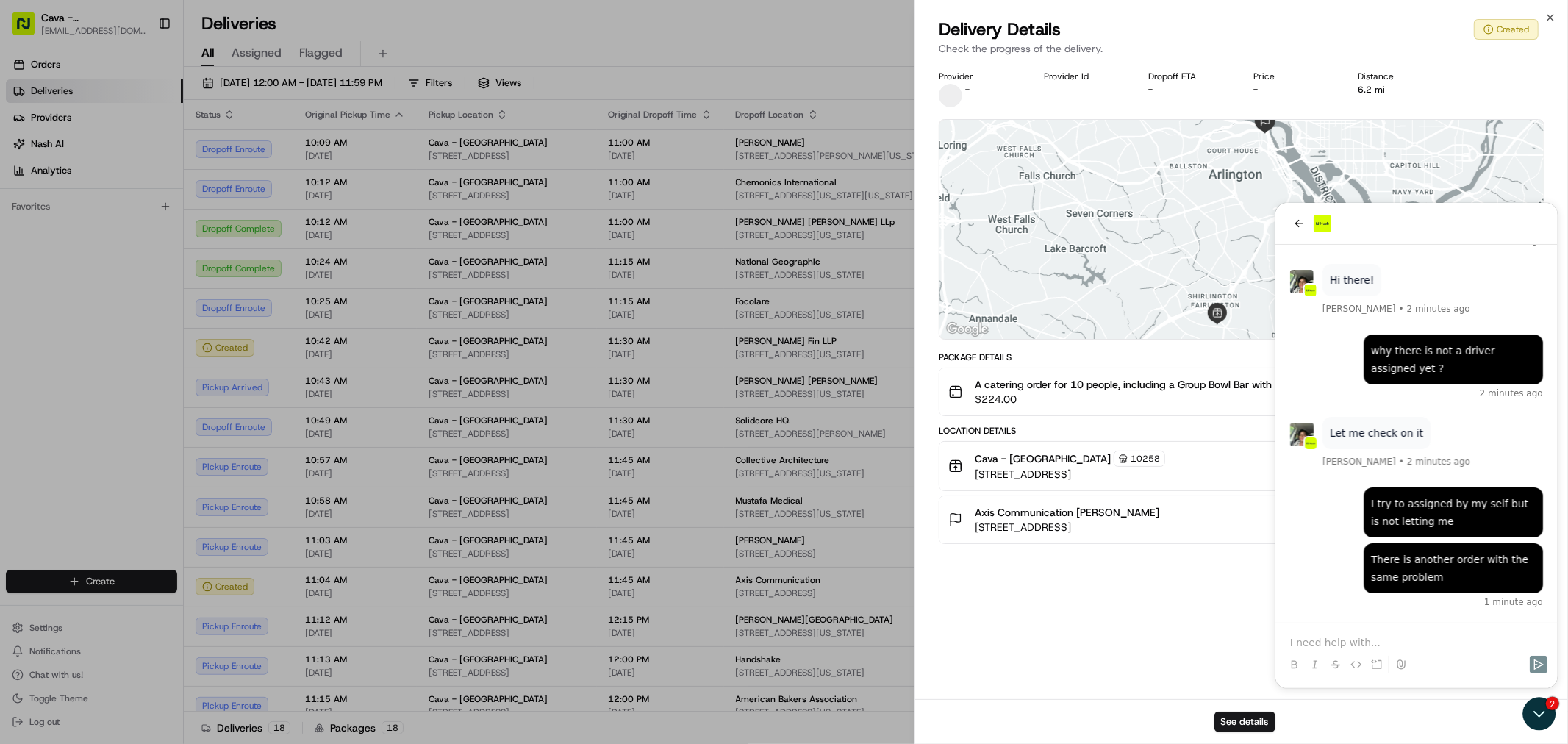
click at [1294, 633] on div "Provider - Provider Id Dropoff ETA - Price - Distance 6.2 mi ← Move left → Move…" at bounding box center [1241, 380] width 653 height 637
click at [1293, 642] on div "Provider - Provider Id Dropoff ETA - Price - Distance 6.2 mi ← Move left → Move…" at bounding box center [1241, 380] width 653 height 637
click at [1292, 642] on div "Provider - Provider Id Dropoff ETA - Price - Distance 6.2 mi ← Move left → Move…" at bounding box center [1241, 380] width 653 height 637
click at [1294, 637] on div "Provider - Provider Id Dropoff ETA - Price - Distance 6.2 mi ← Move left → Move…" at bounding box center [1241, 380] width 653 height 637
click at [1297, 637] on div "Provider - Provider Id Dropoff ETA - Price - Distance 6.2 mi ← Move left → Move…" at bounding box center [1241, 380] width 653 height 637
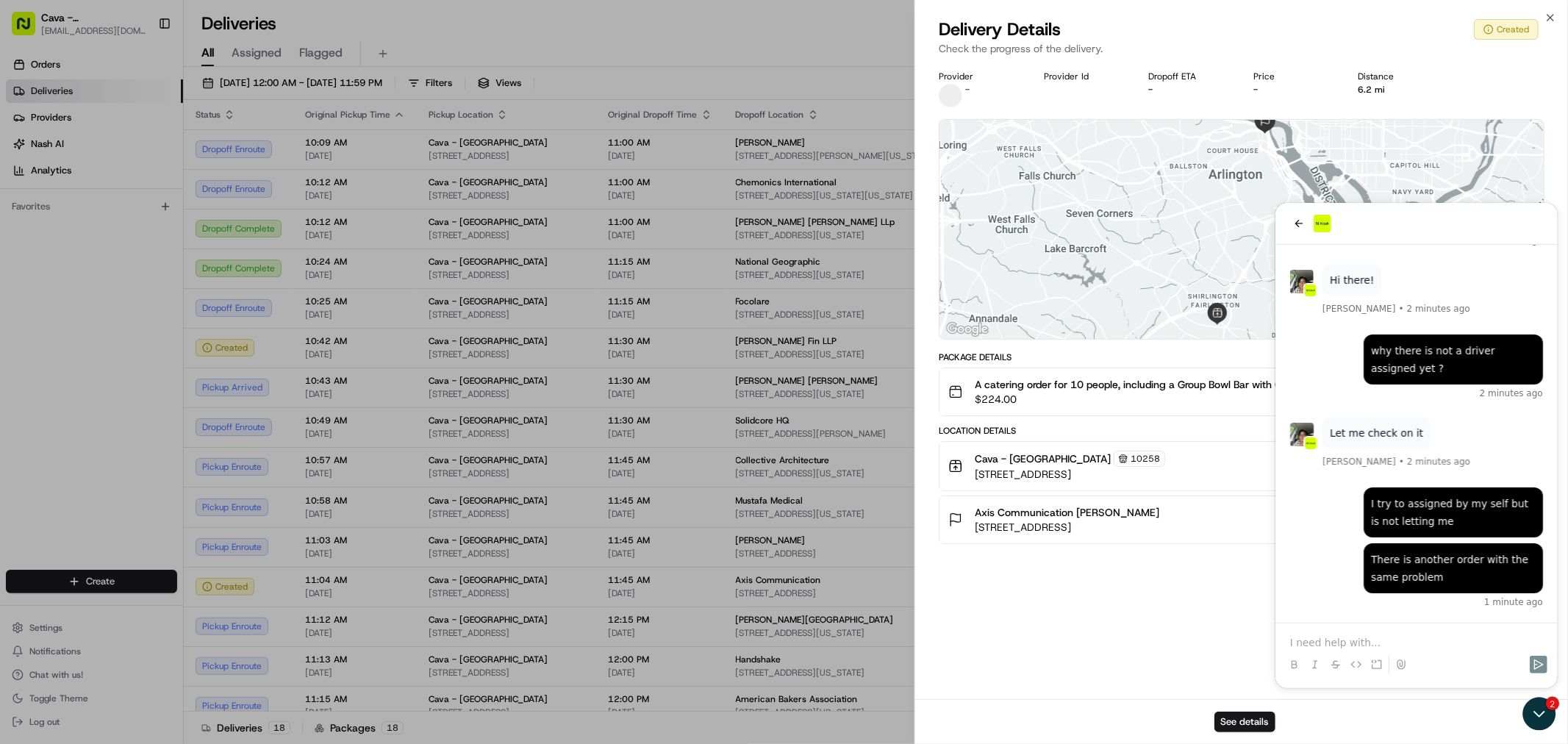
click at [1302, 640] on div "Provider - Provider Id Dropoff ETA - Price - Distance 6.2 mi ← Move left → Move…" at bounding box center [1241, 380] width 653 height 637
click at [1303, 648] on div "Provider - Provider Id Dropoff ETA - Price - Distance 6.2 mi ← Move left → Move…" at bounding box center [1241, 380] width 653 height 637
click at [1294, 645] on div "Provider - Provider Id Dropoff ETA - Price - Distance 6.2 mi ← Move left → Move…" at bounding box center [1241, 380] width 653 height 637
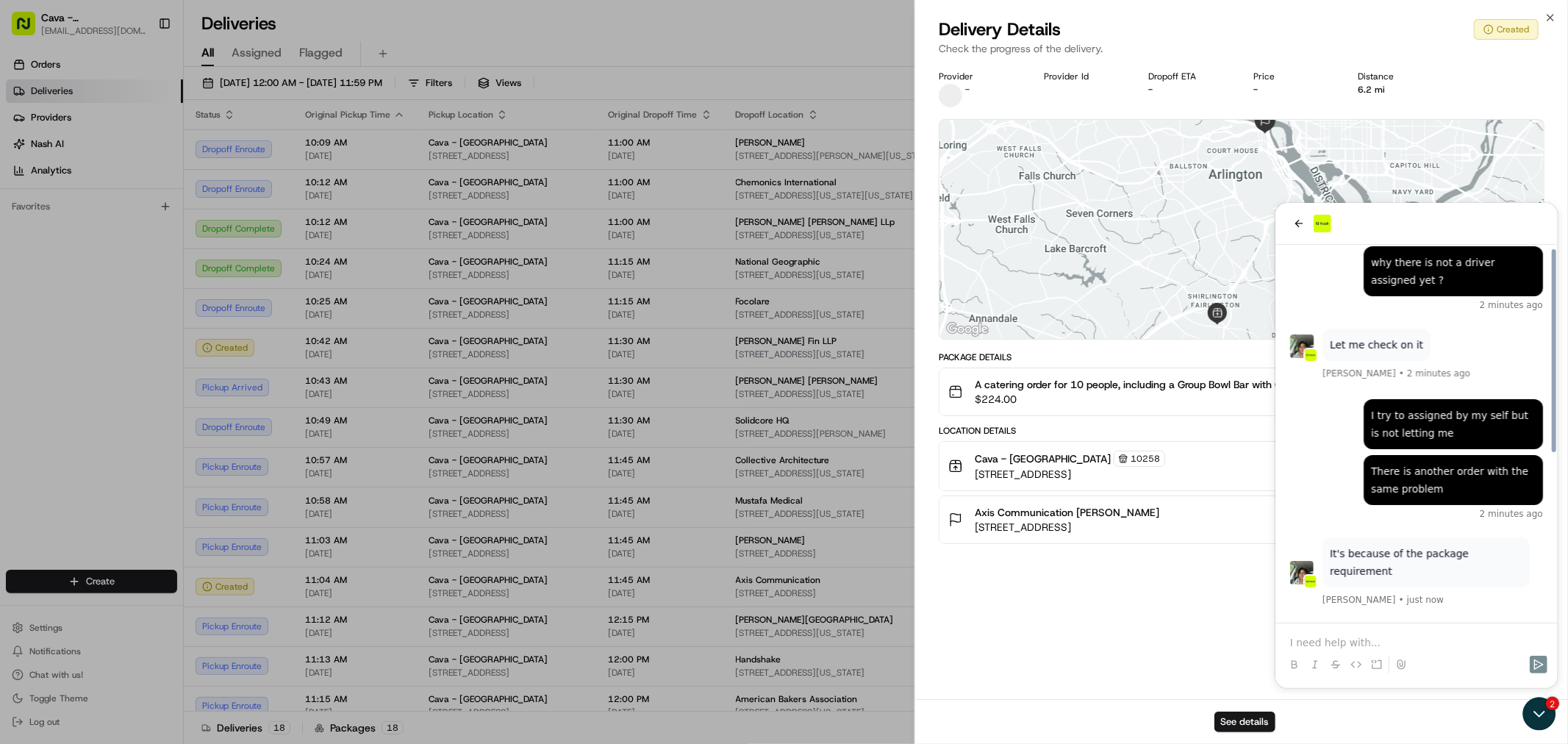
click at [1294, 640] on div "Provider - Provider Id Dropoff ETA - Price - Distance 6.2 mi ← Move left → Move…" at bounding box center [1241, 380] width 653 height 637
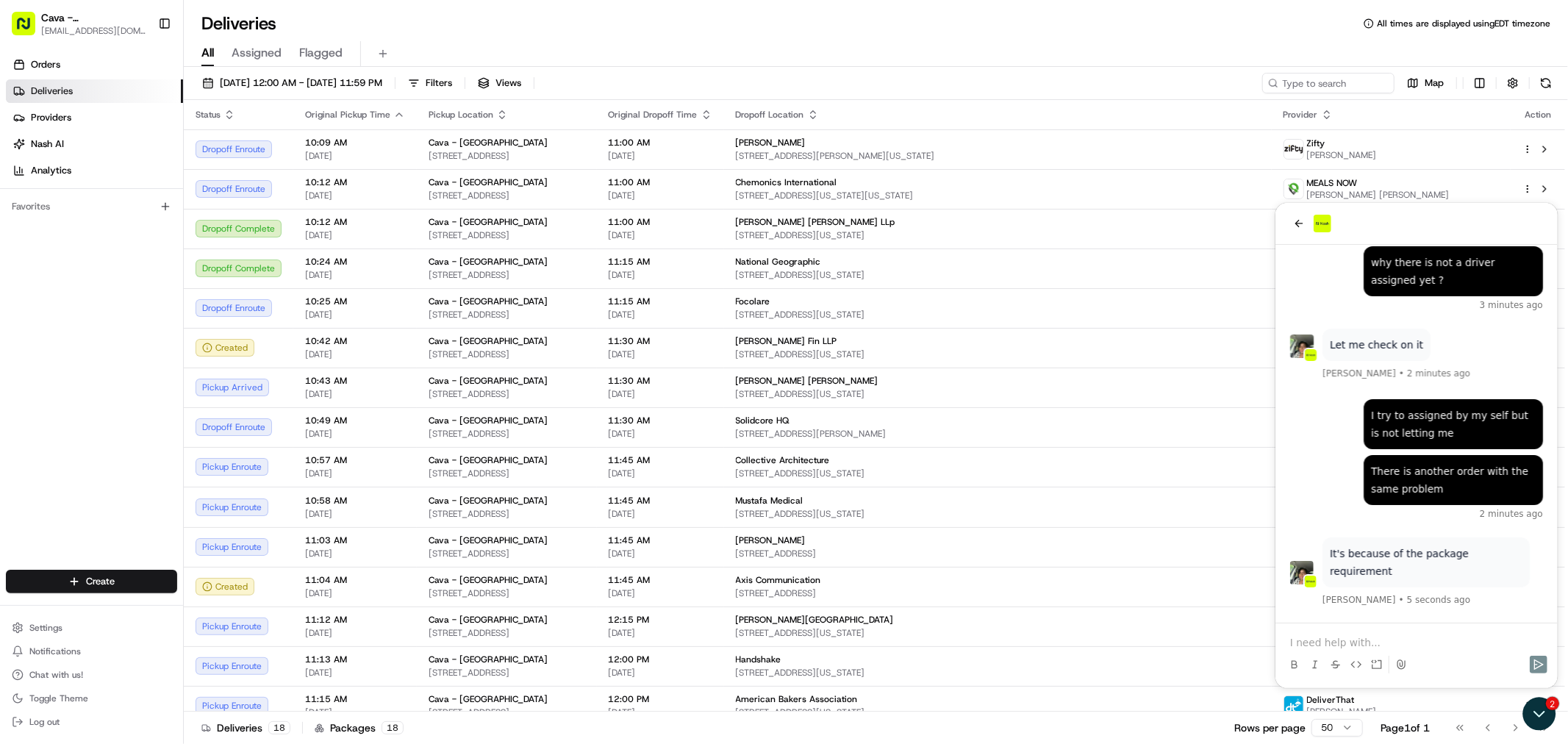
click at [1302, 637] on p at bounding box center [1416, 641] width 253 height 14
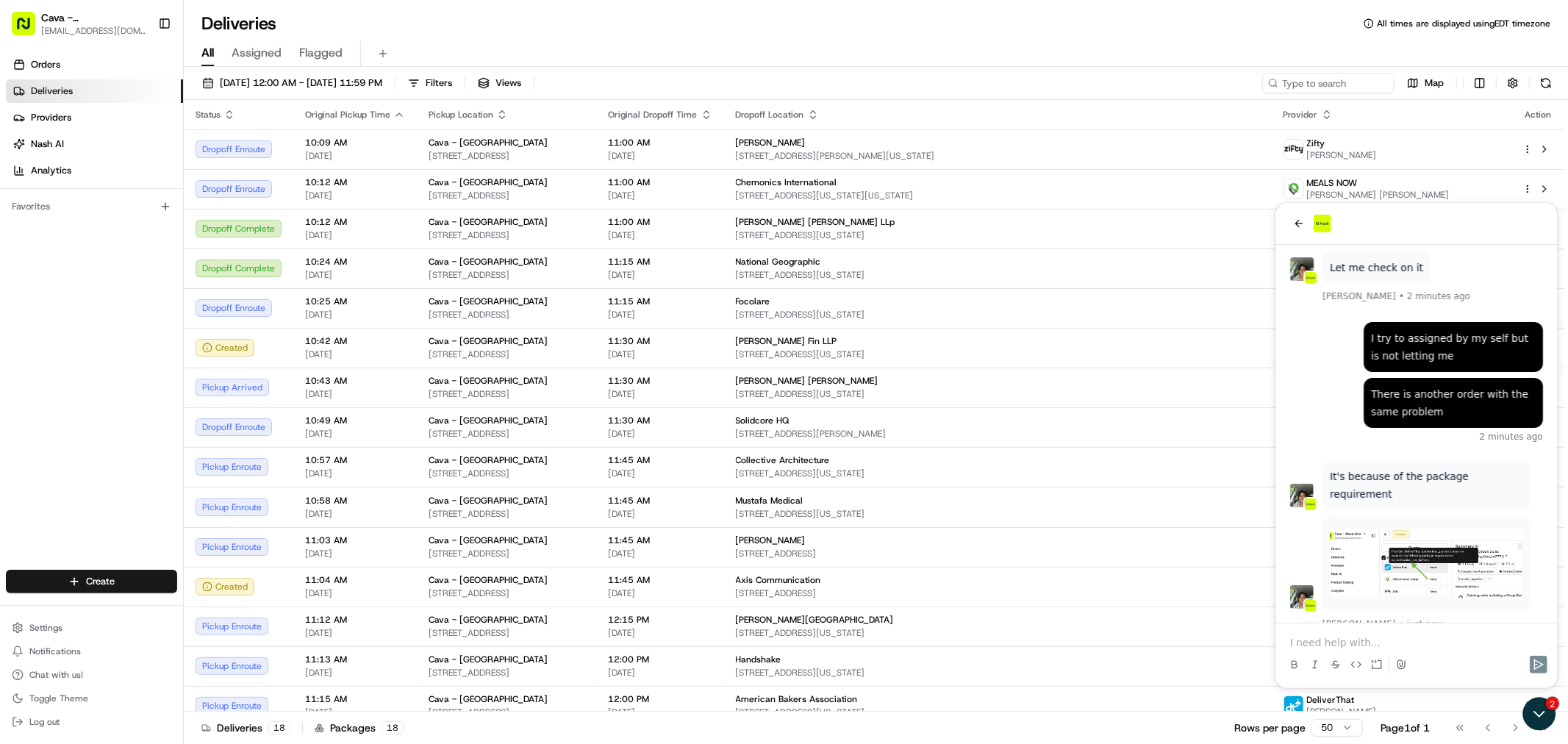
scroll to position [412, 0]
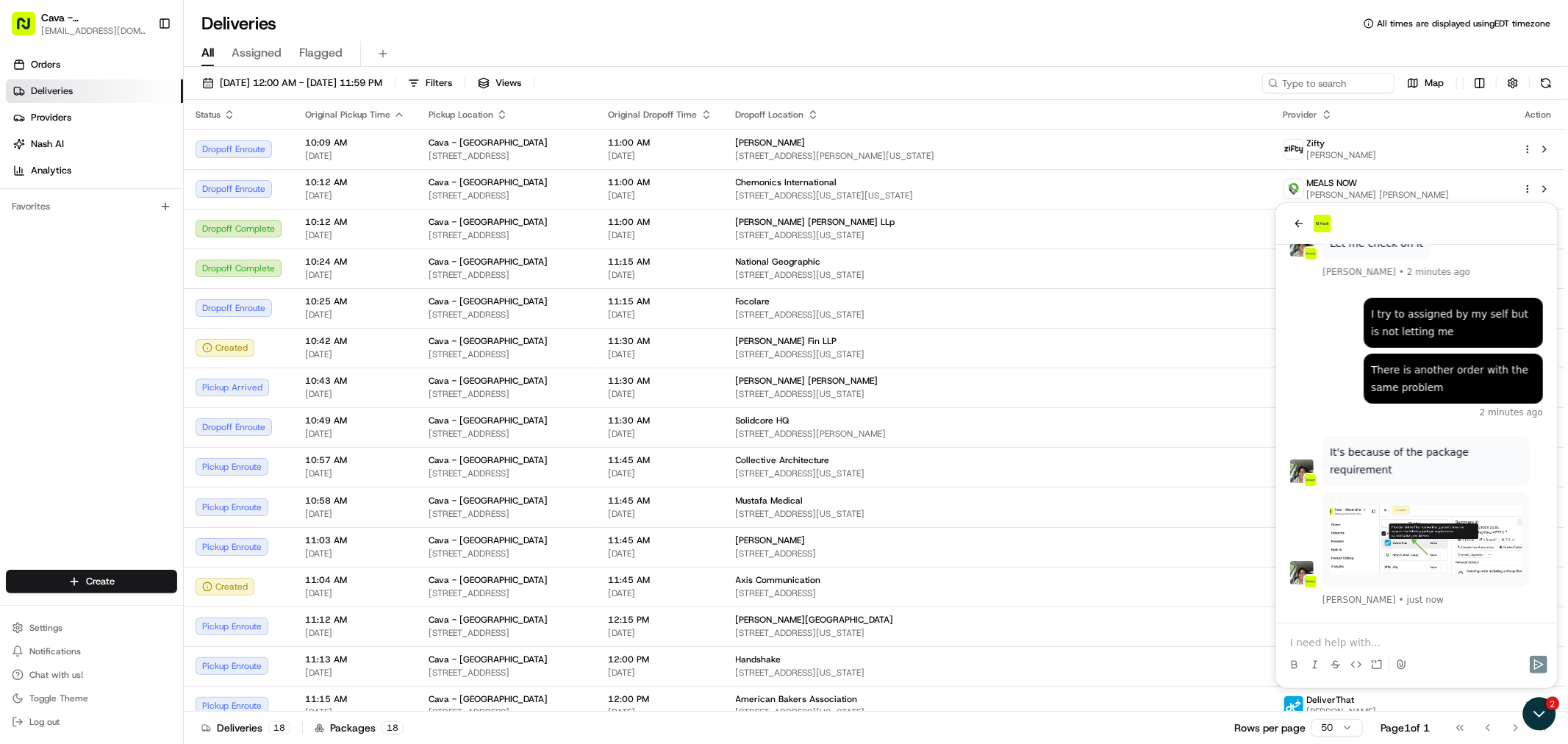
click at [1326, 637] on p at bounding box center [1416, 641] width 253 height 14
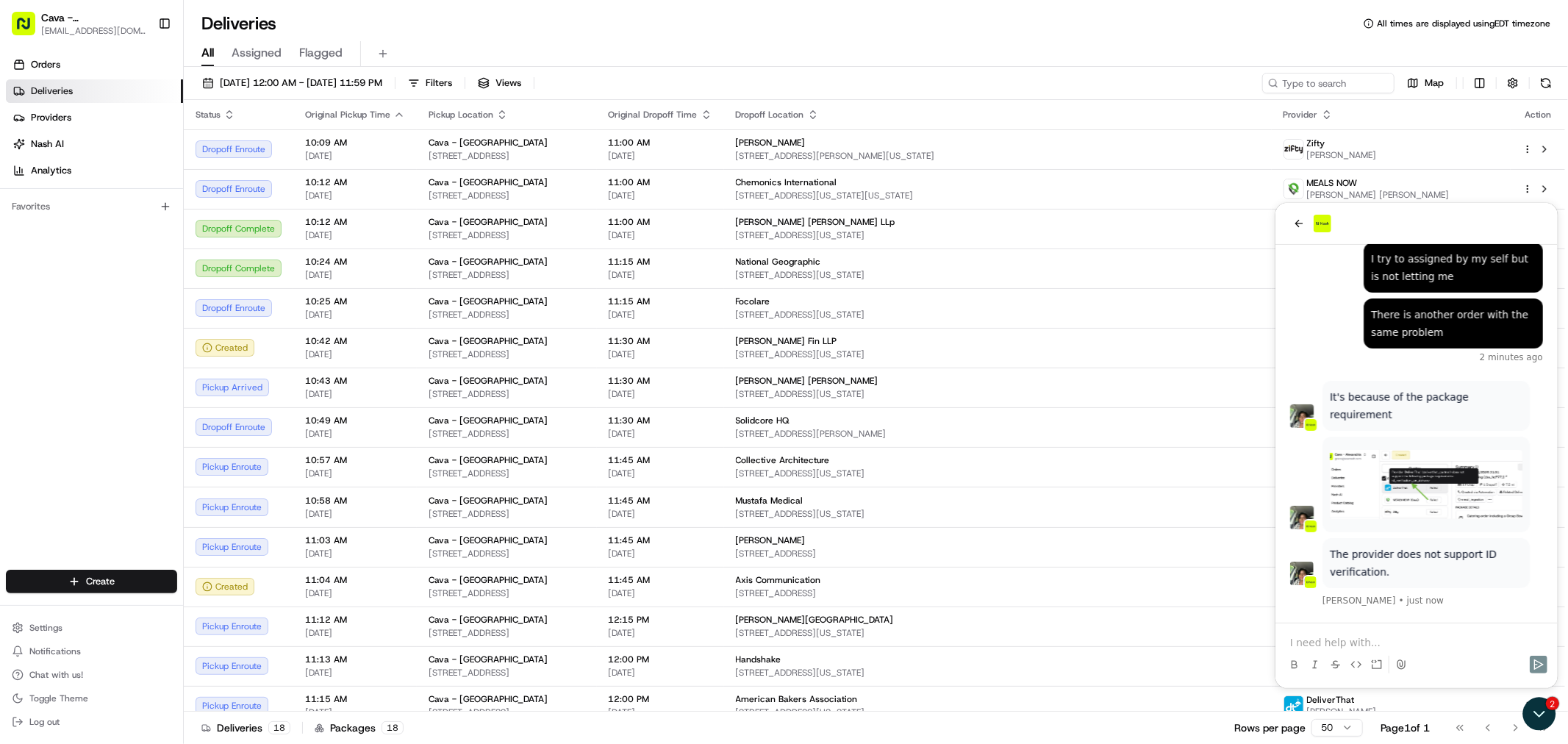
click at [1326, 637] on p at bounding box center [1416, 641] width 253 height 14
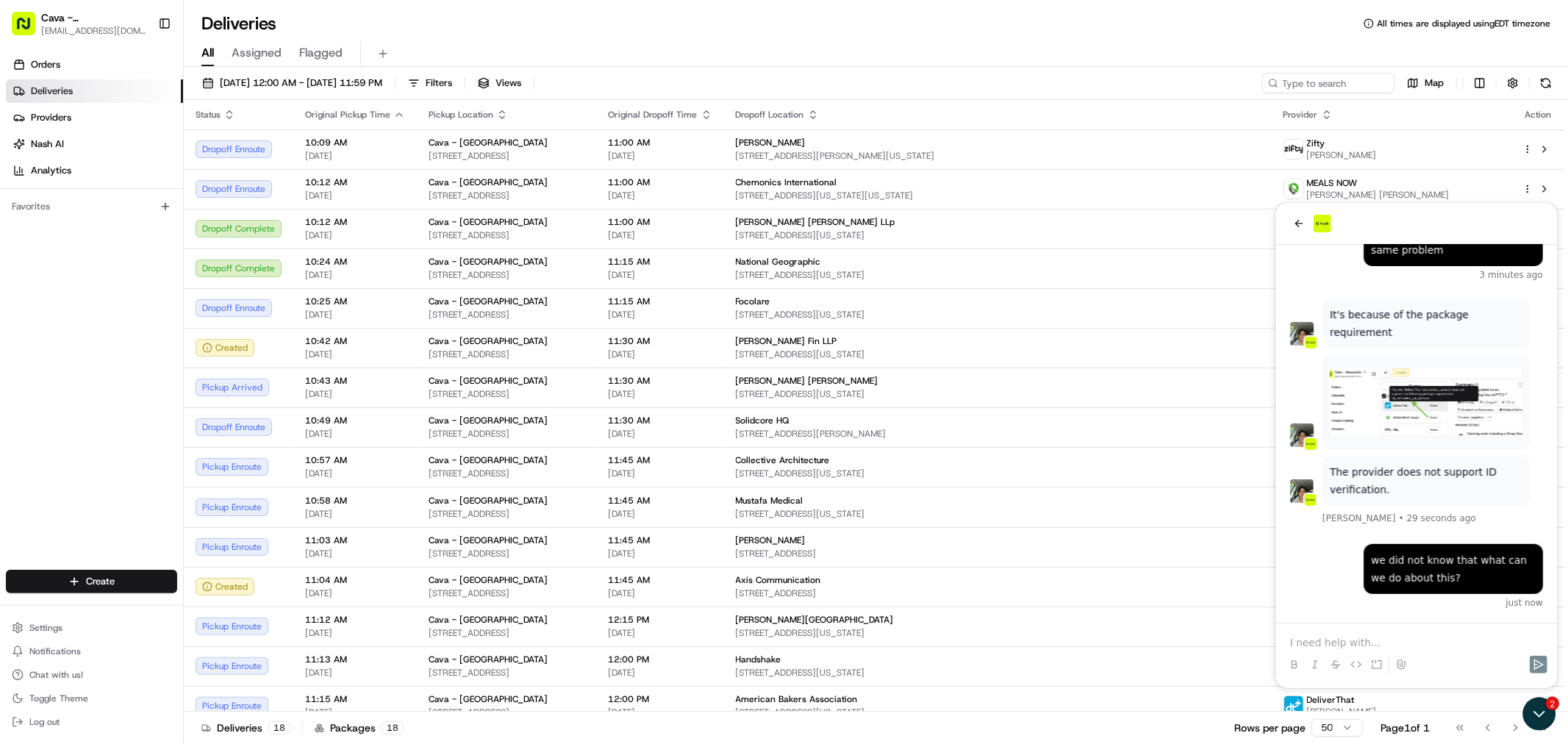
scroll to position [673, 0]
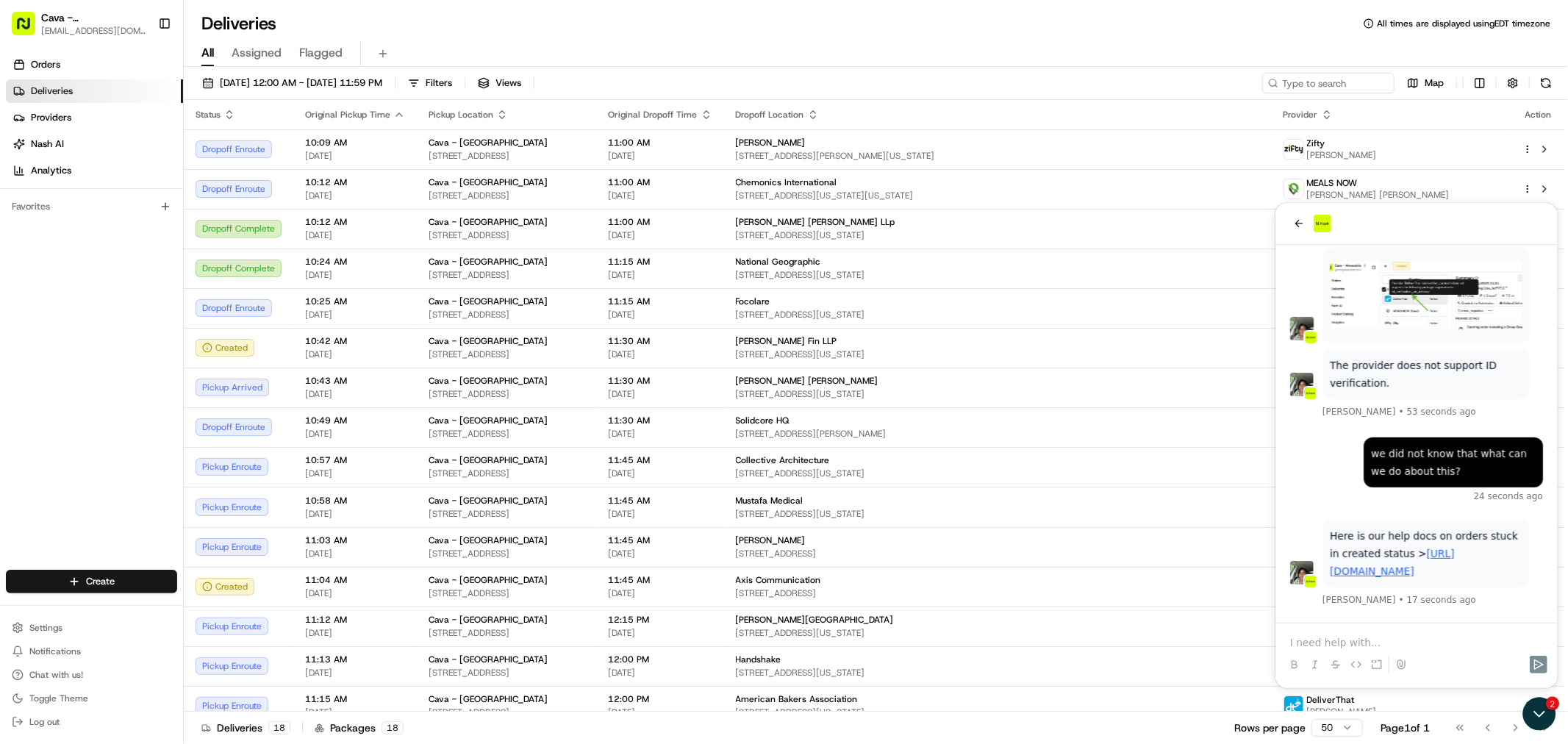
click at [1369, 556] on link "[URL][DOMAIN_NAME]" at bounding box center [1391, 561] width 124 height 30
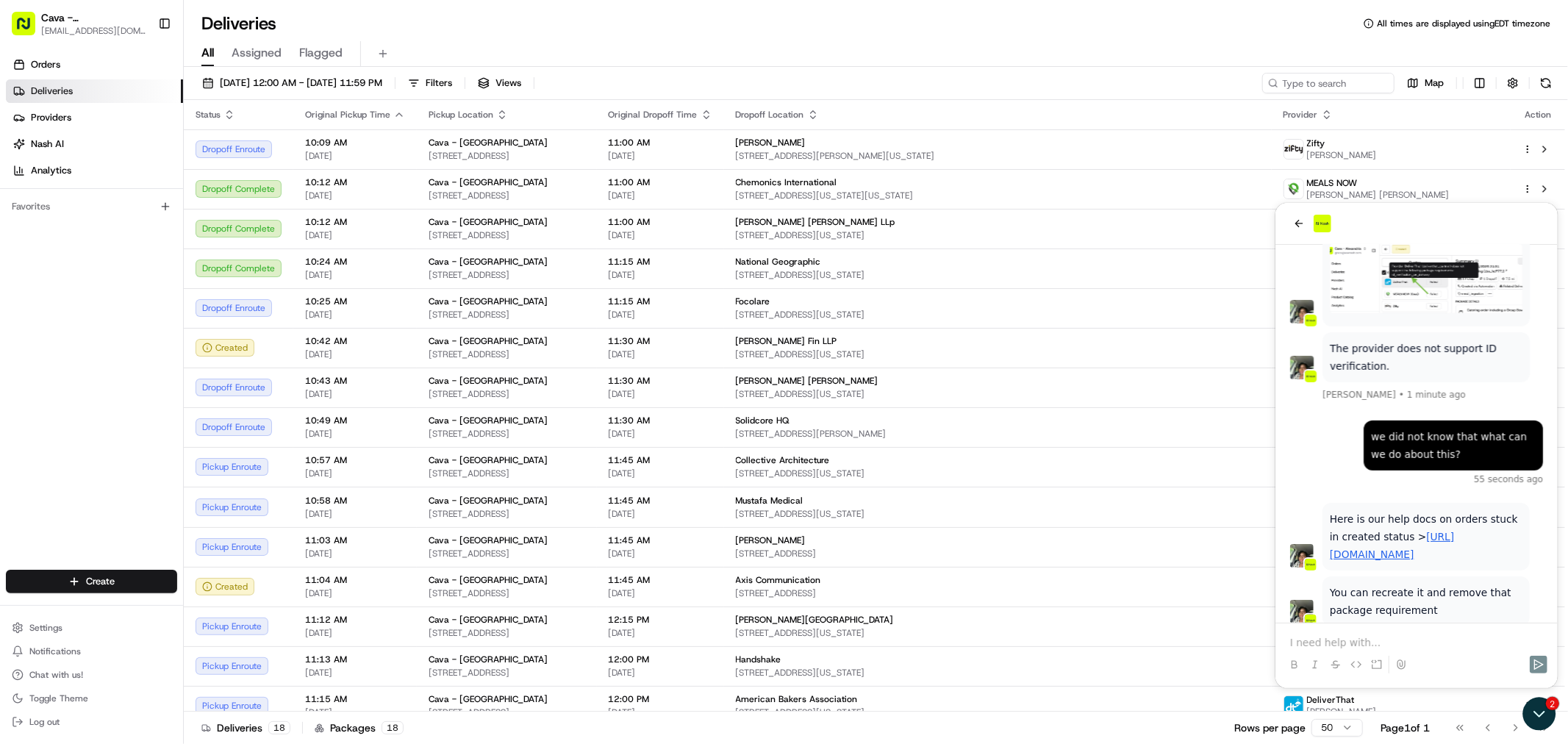
scroll to position [729, 0]
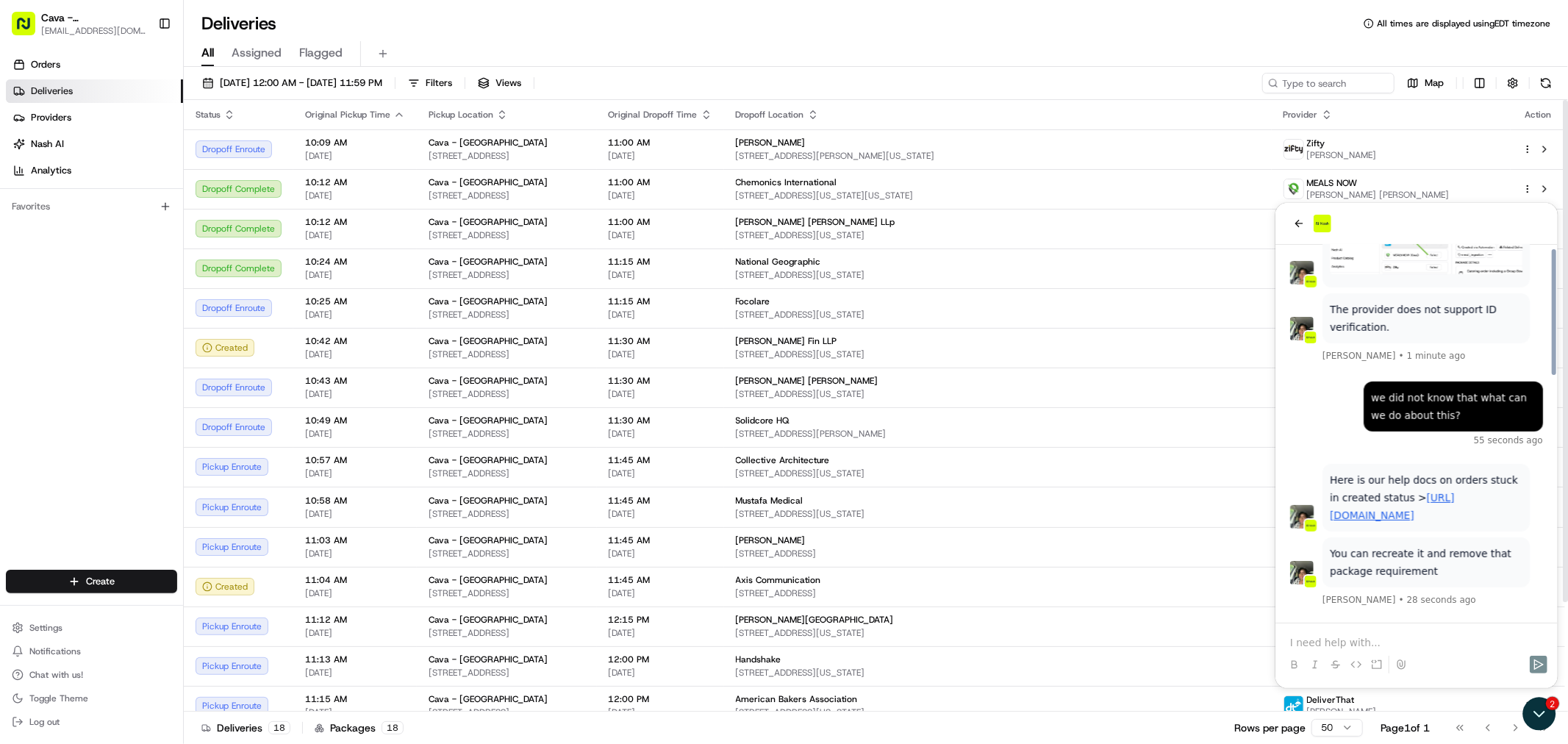
click at [84, 375] on div "Orders Deliveries Providers [PERSON_NAME] Analytics Favorites" at bounding box center [91, 313] width 183 height 532
click at [82, 401] on div "Orders Deliveries Providers [PERSON_NAME] Analytics Favorites" at bounding box center [91, 313] width 183 height 532
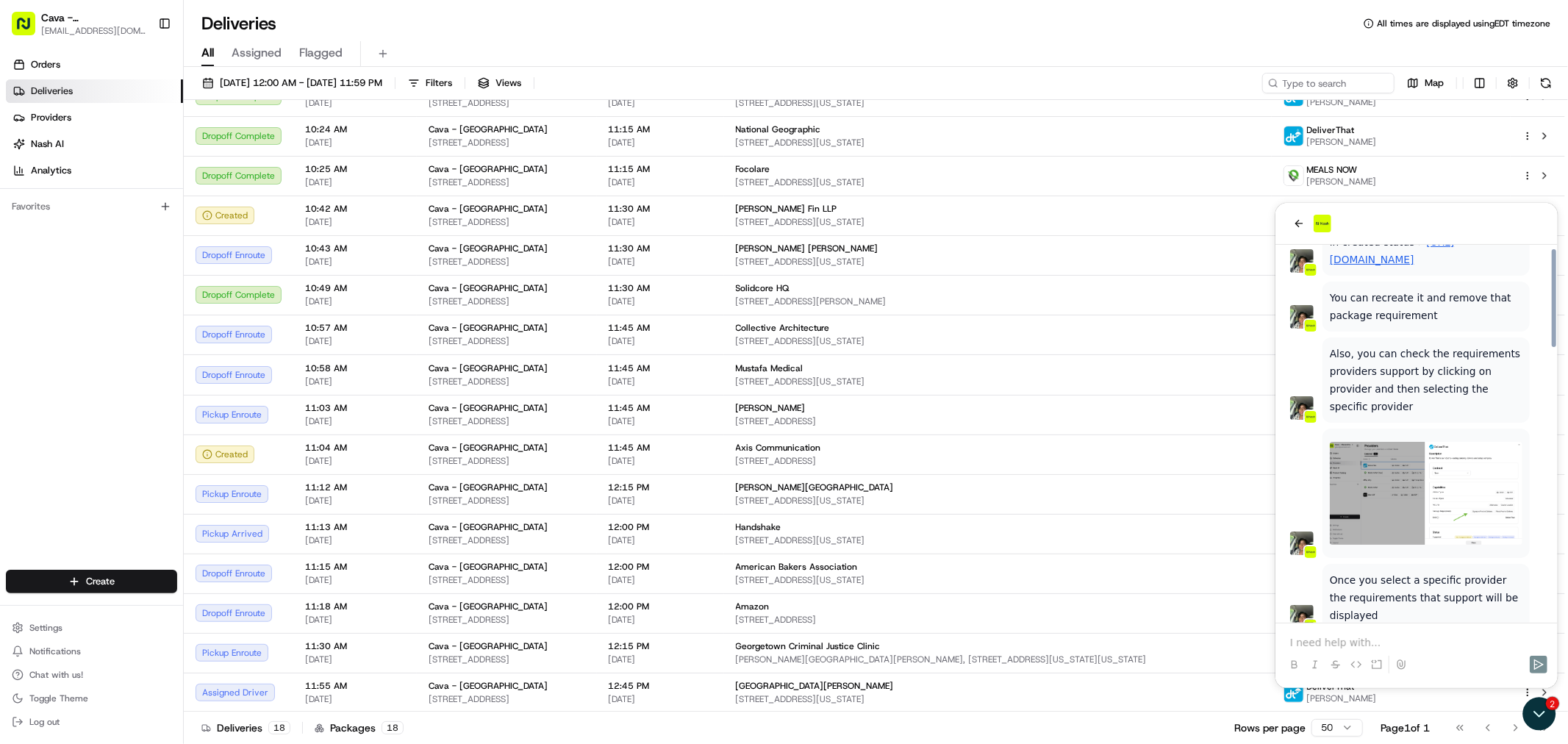
scroll to position [1049, 0]
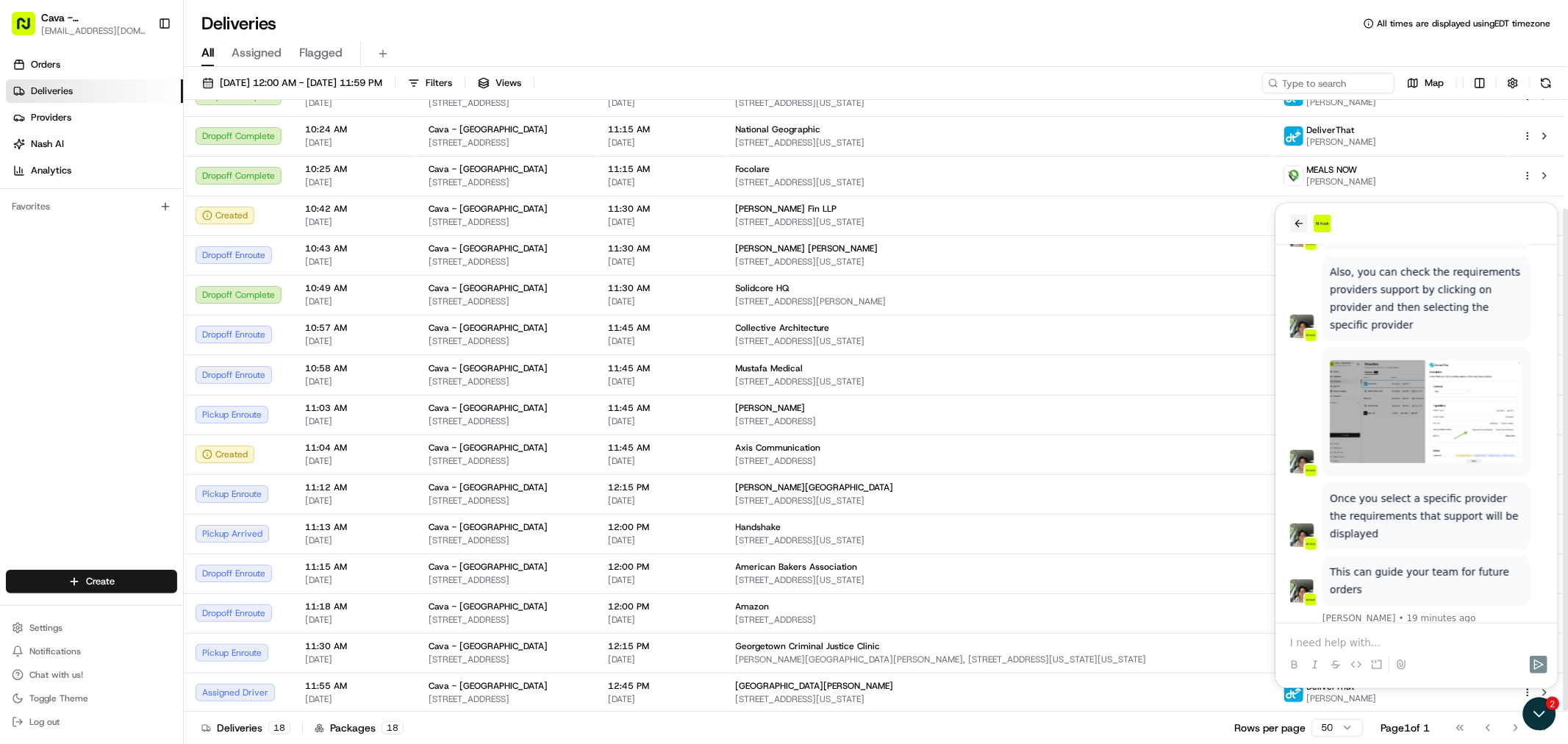
click at [1294, 223] on icon "back" at bounding box center [1298, 223] width 12 height 12
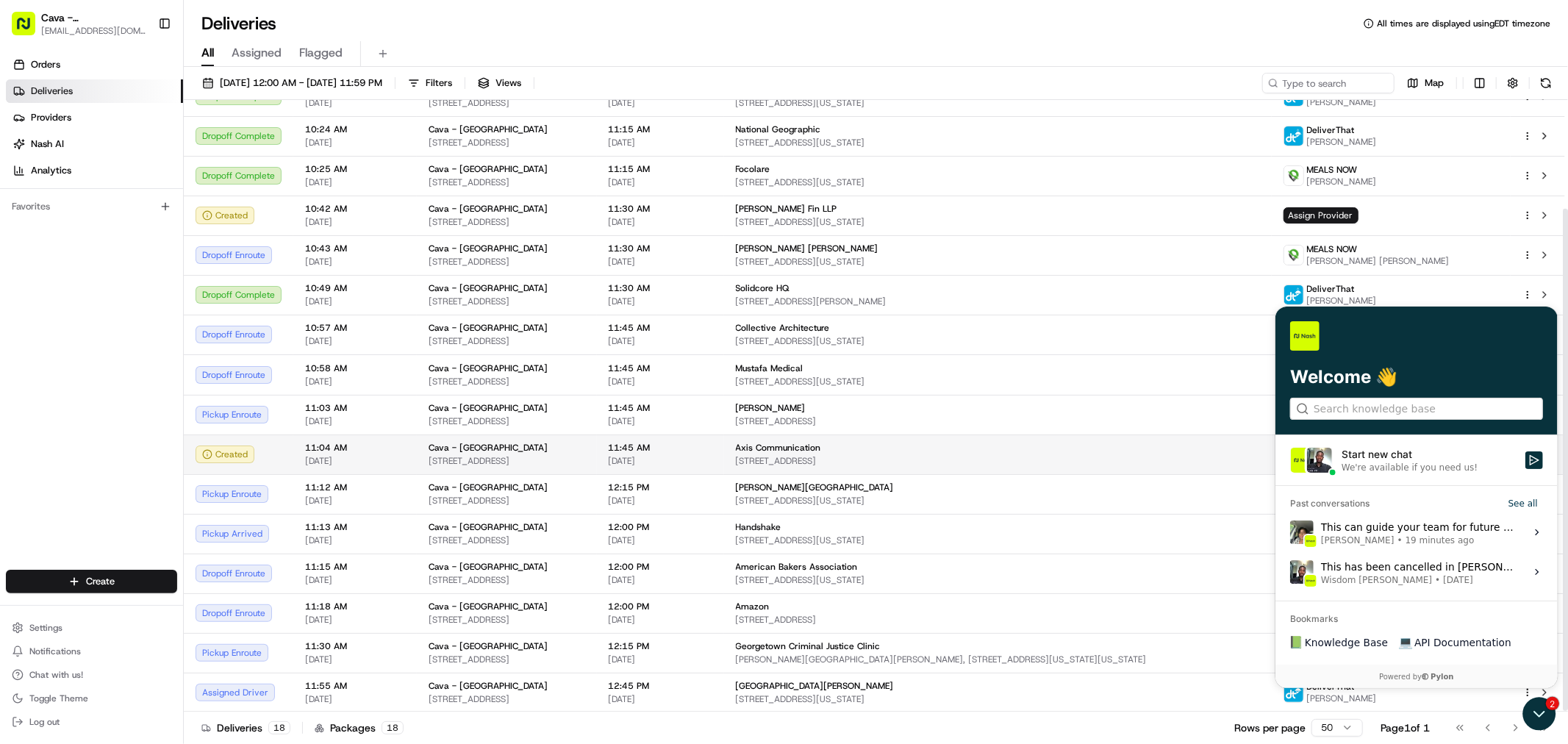
click at [1184, 466] on span "[STREET_ADDRESS]" at bounding box center [998, 460] width 524 height 12
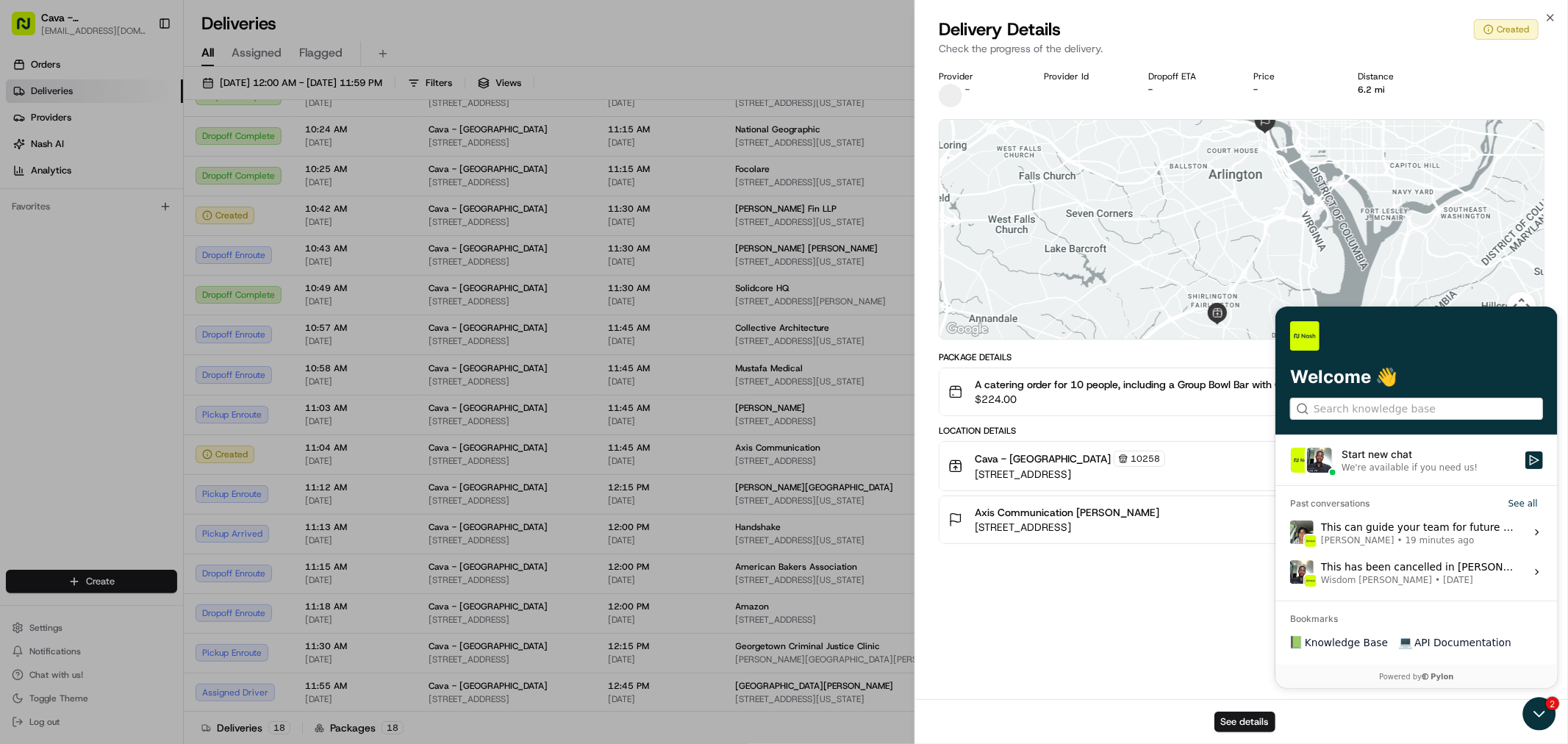
click at [1538, 715] on div "See details" at bounding box center [1241, 722] width 653 height 45
click at [1535, 706] on div "See details" at bounding box center [1241, 722] width 653 height 45
click at [1538, 706] on div "See details" at bounding box center [1241, 722] width 653 height 45
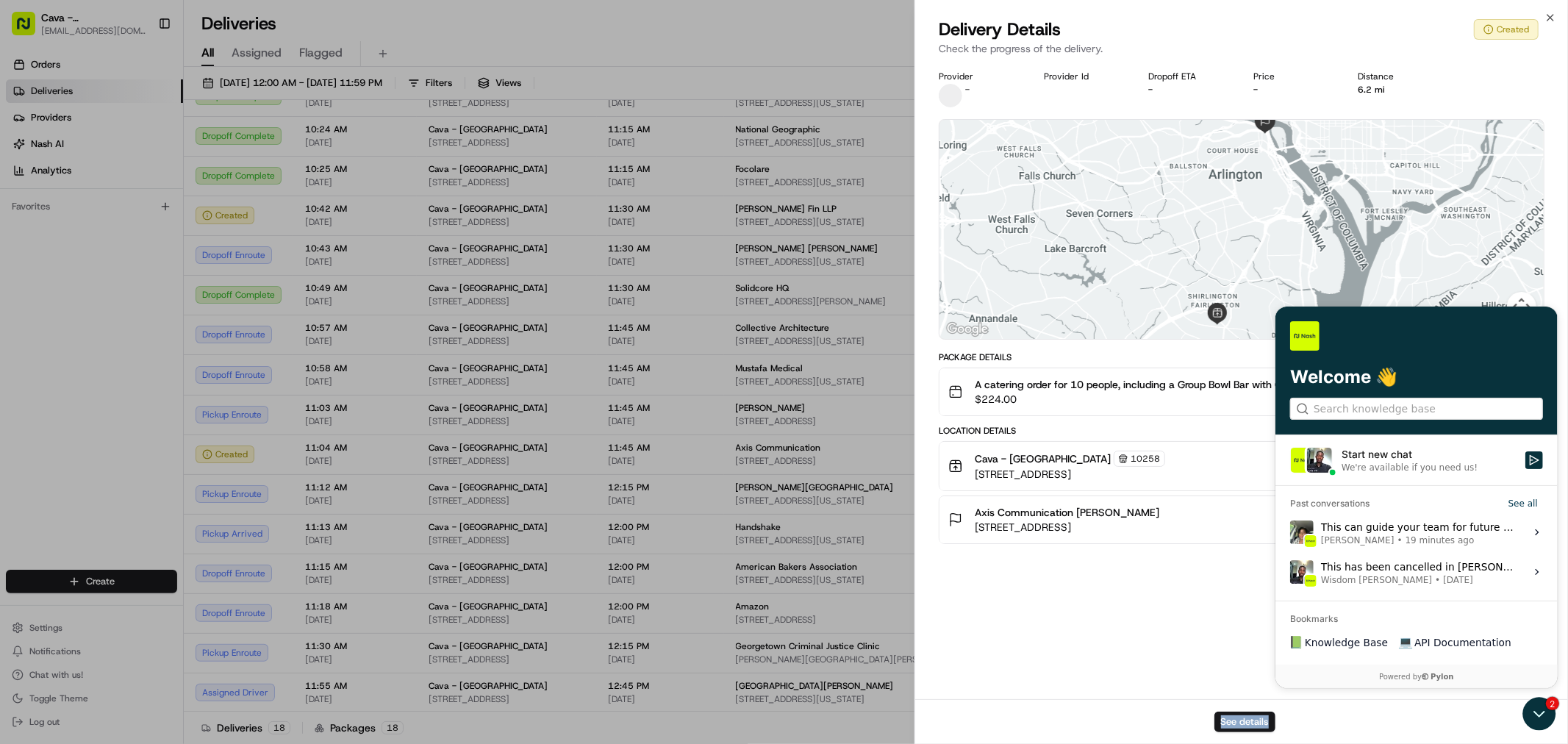
click at [1546, 713] on div "See details" at bounding box center [1241, 722] width 653 height 45
click at [1544, 714] on div "See details" at bounding box center [1241, 722] width 653 height 45
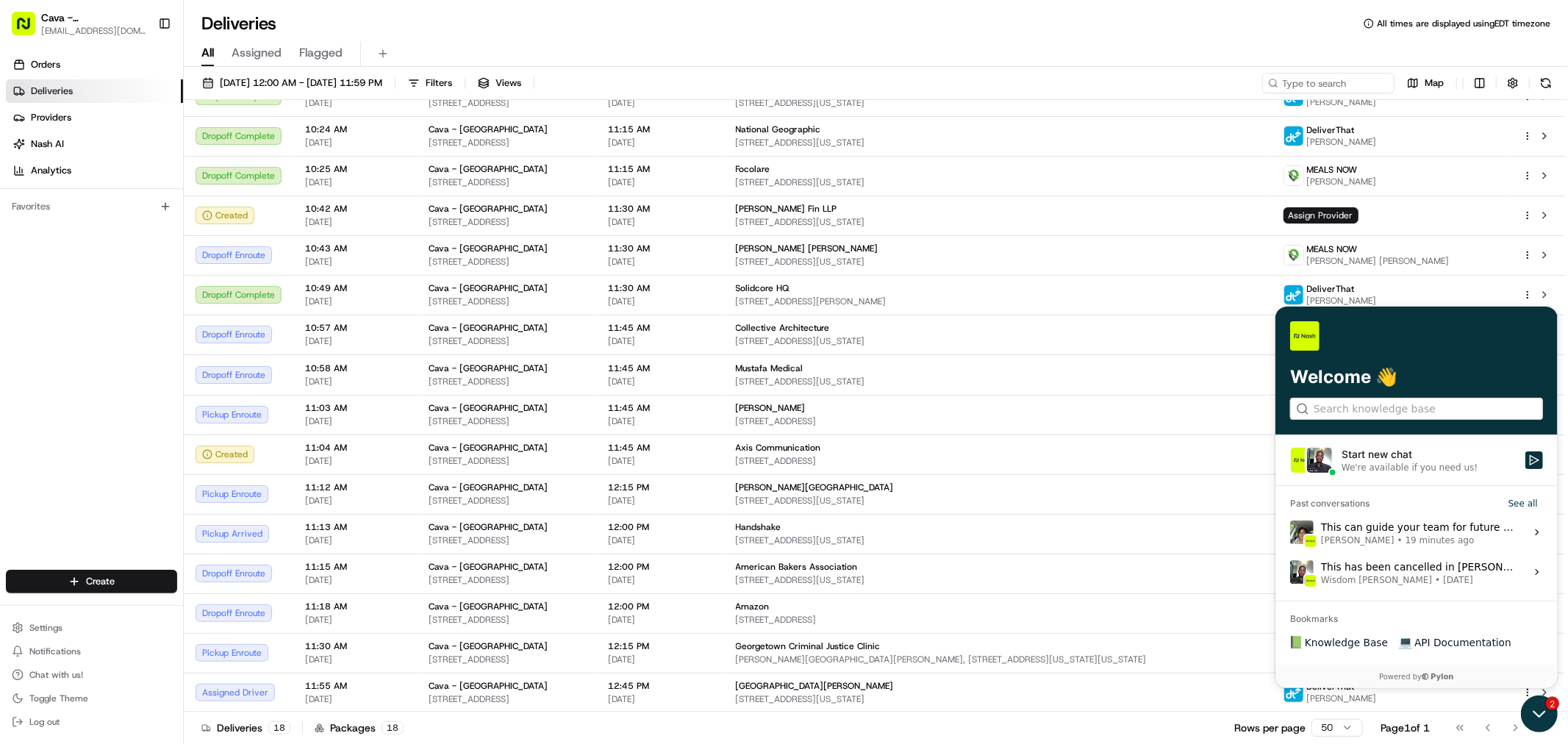
click at [1528, 716] on icon "Open customer support" at bounding box center [1538, 713] width 37 height 37
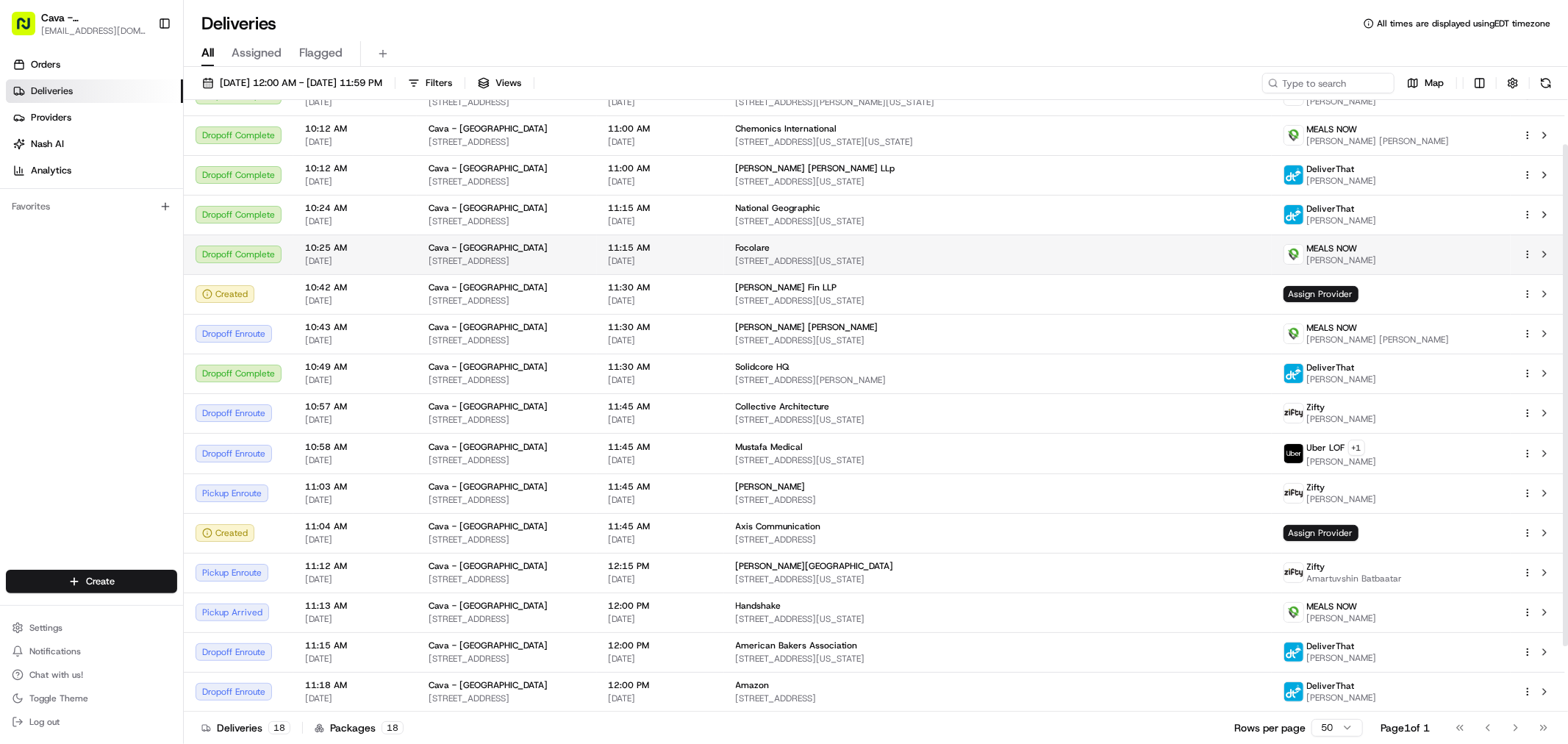
scroll to position [0, 0]
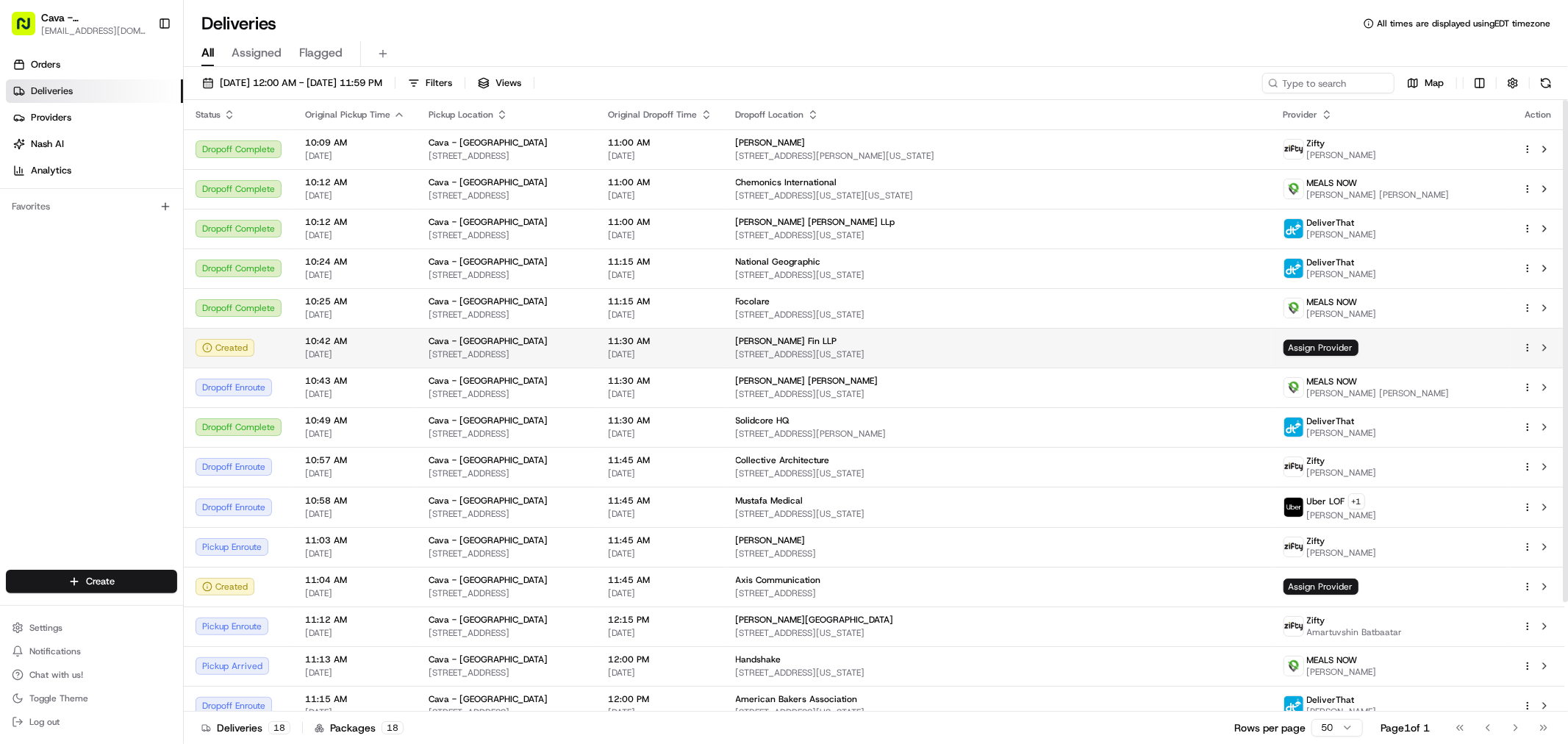
click at [1191, 340] on div "[PERSON_NAME] Fin LLP" at bounding box center [998, 341] width 524 height 12
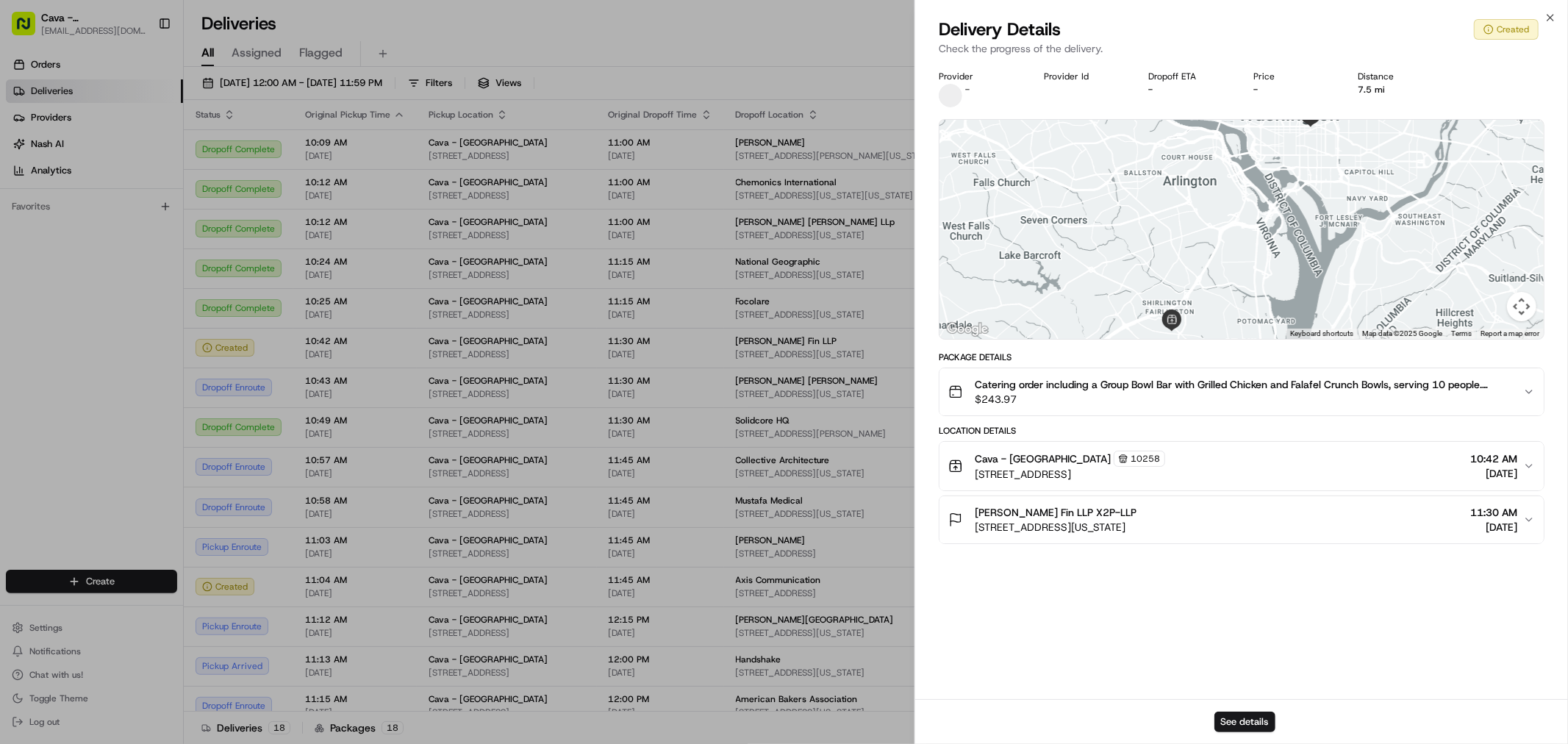
click at [1517, 30] on div "Created" at bounding box center [1506, 30] width 65 height 21
click at [1545, 18] on icon "button" at bounding box center [1550, 18] width 12 height 12
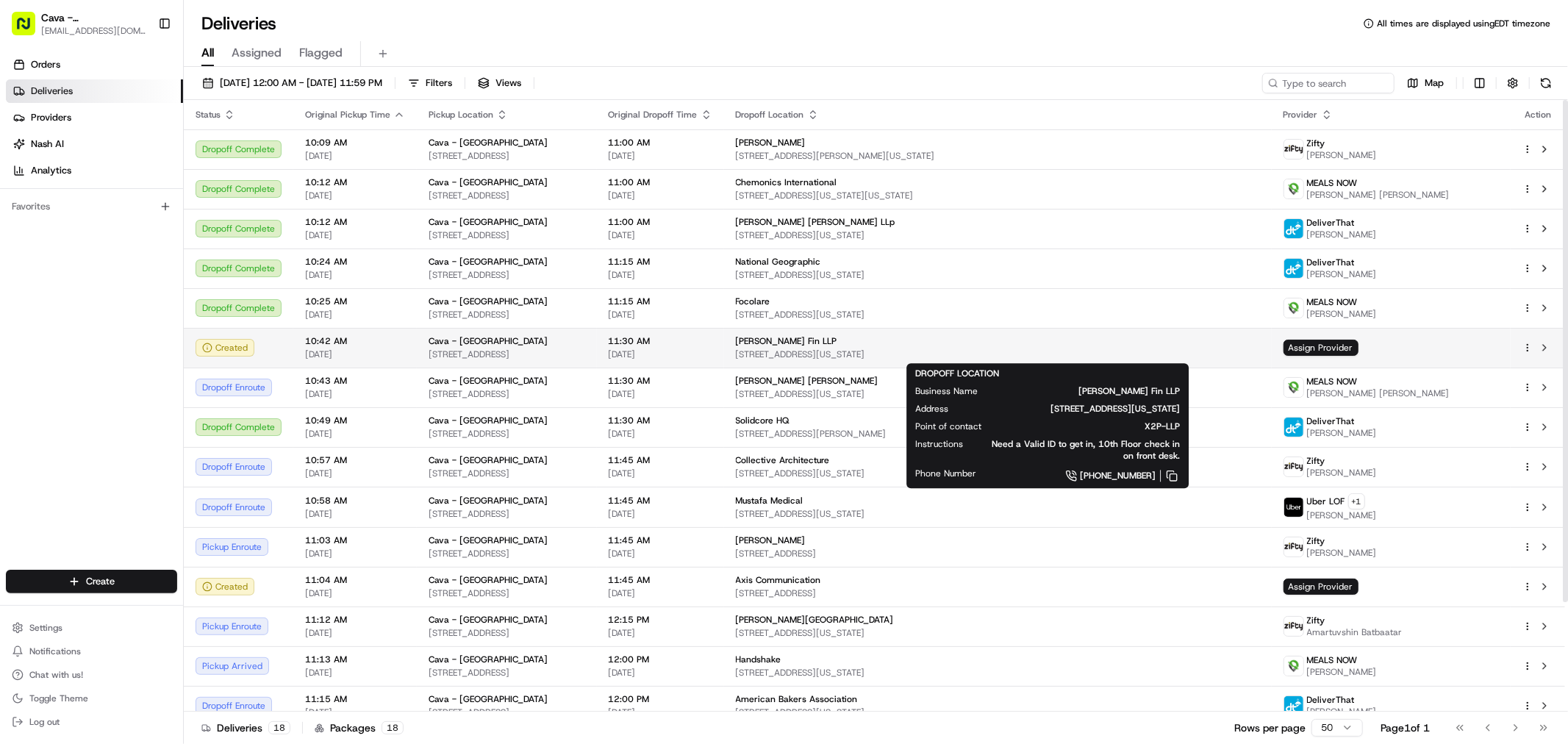
click at [837, 340] on span "[PERSON_NAME] Fin LLP" at bounding box center [786, 341] width 102 height 12
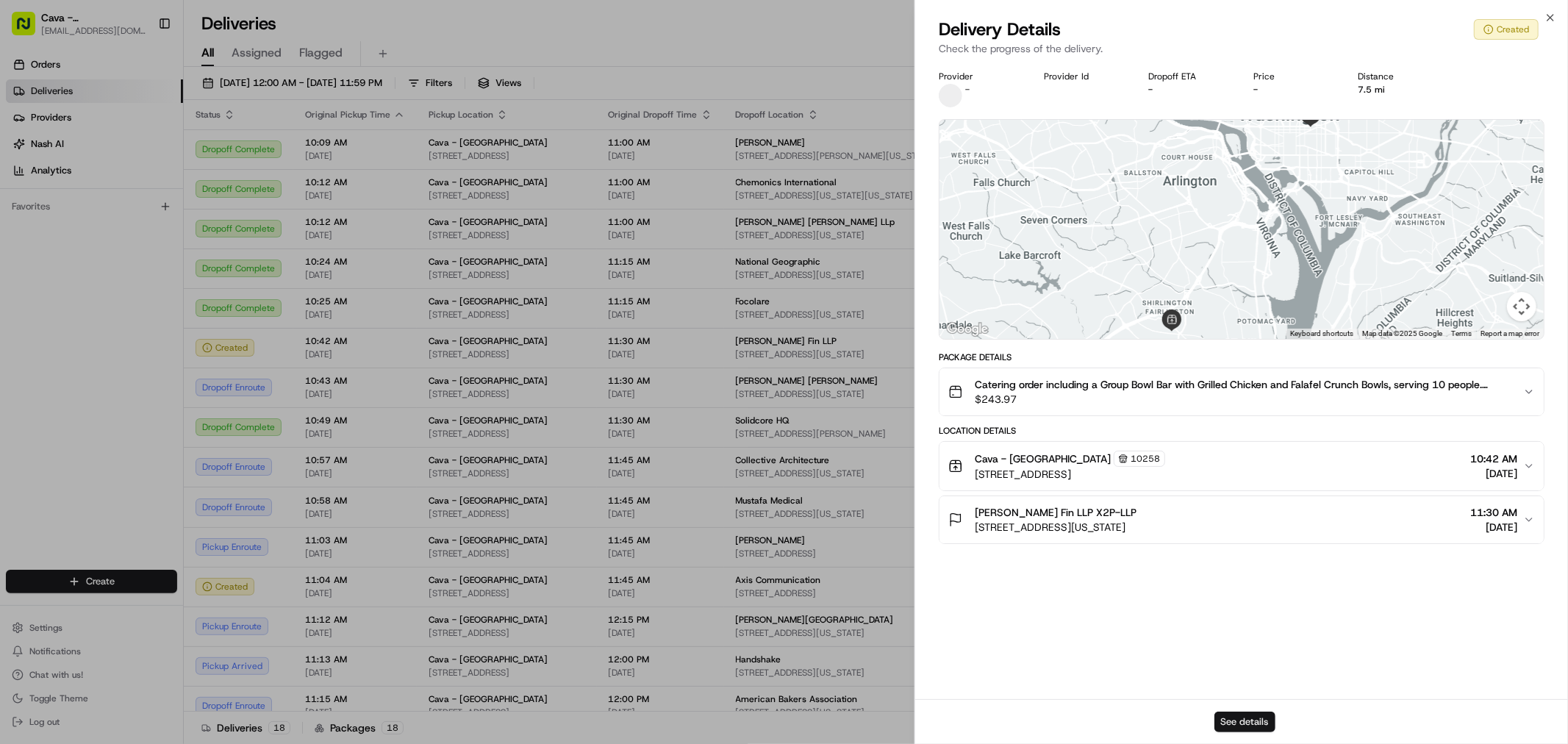
click at [1260, 729] on button "See details" at bounding box center [1244, 722] width 61 height 21
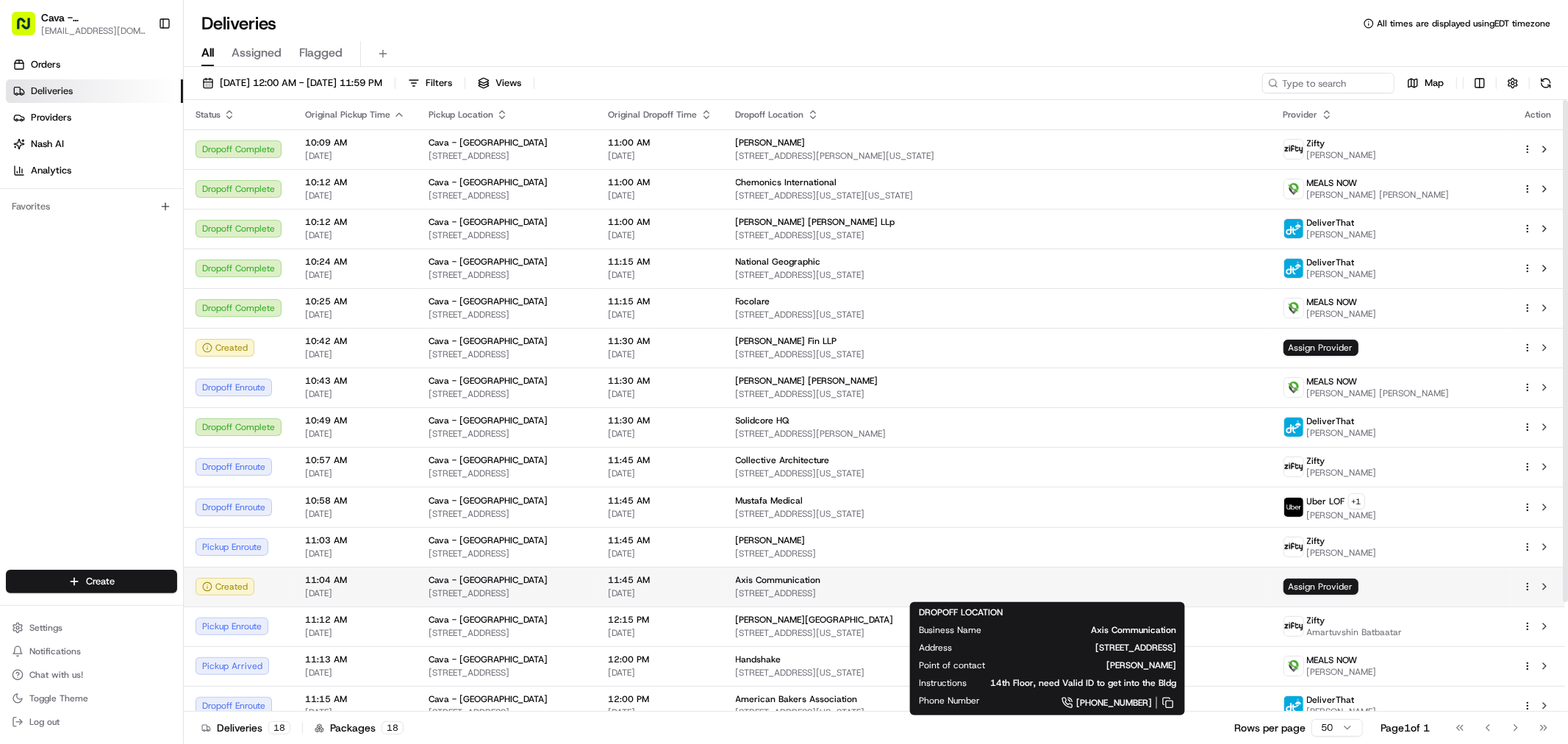
click at [821, 581] on span "Axis Communication" at bounding box center [778, 580] width 85 height 12
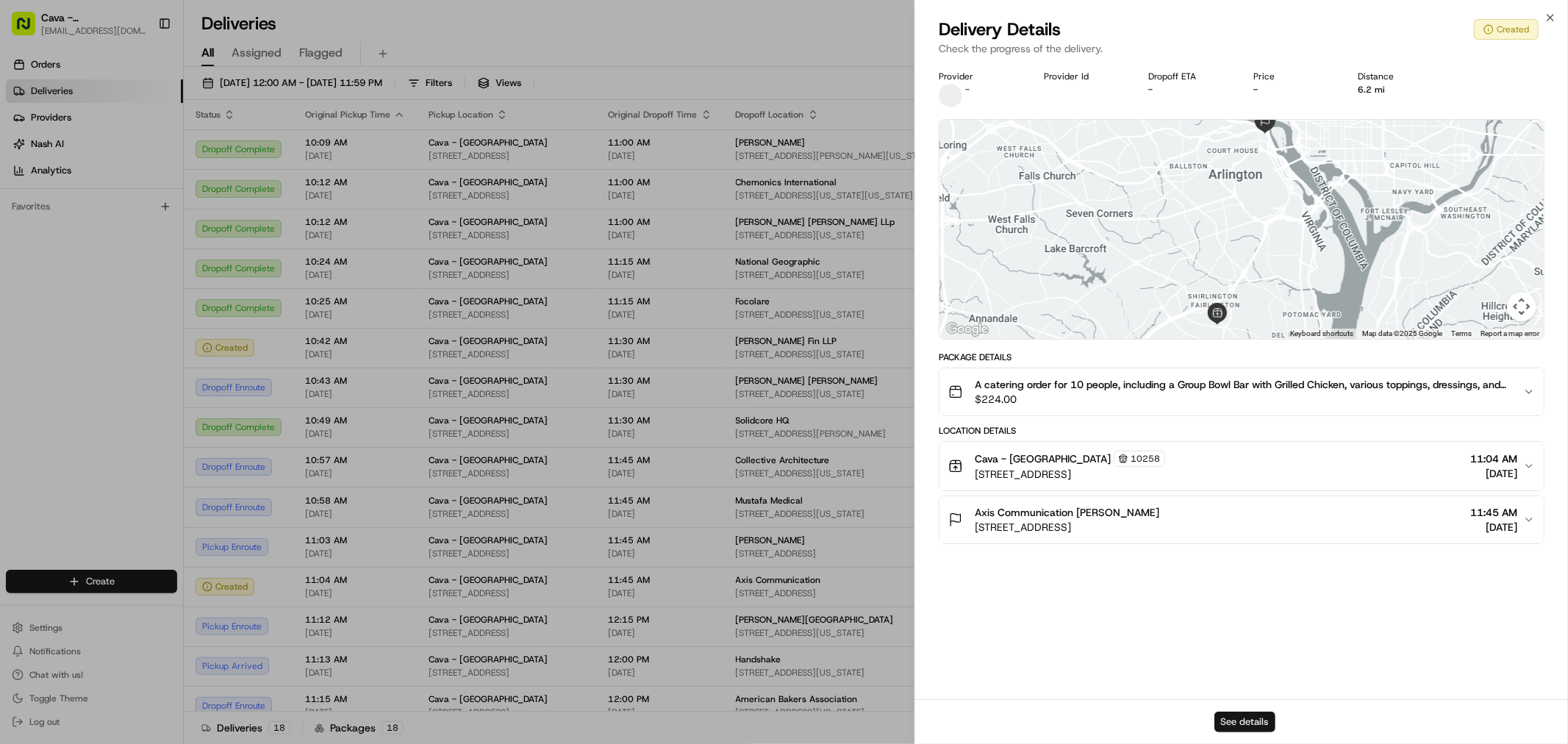
click at [1222, 722] on button "See details" at bounding box center [1244, 722] width 61 height 21
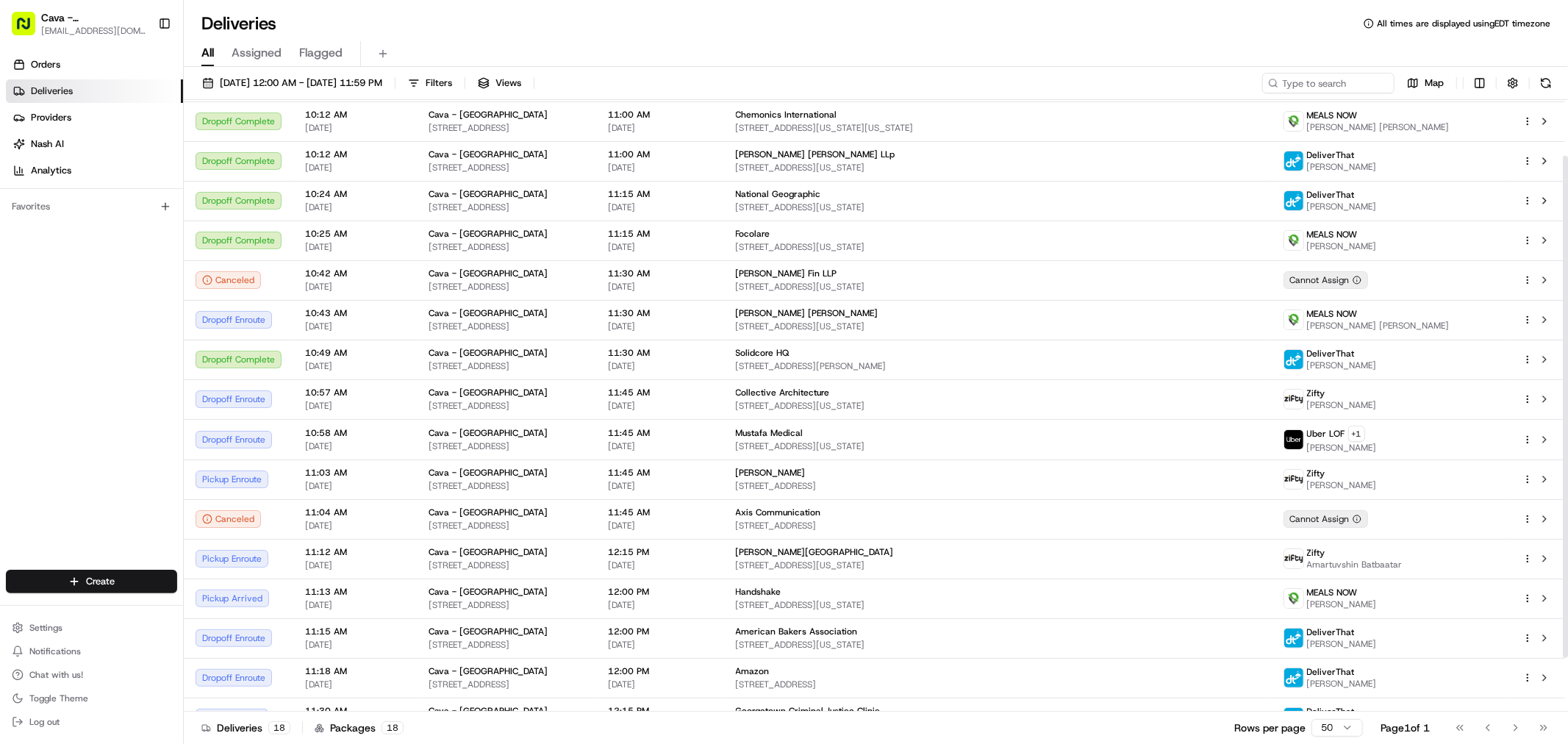
scroll to position [132, 0]
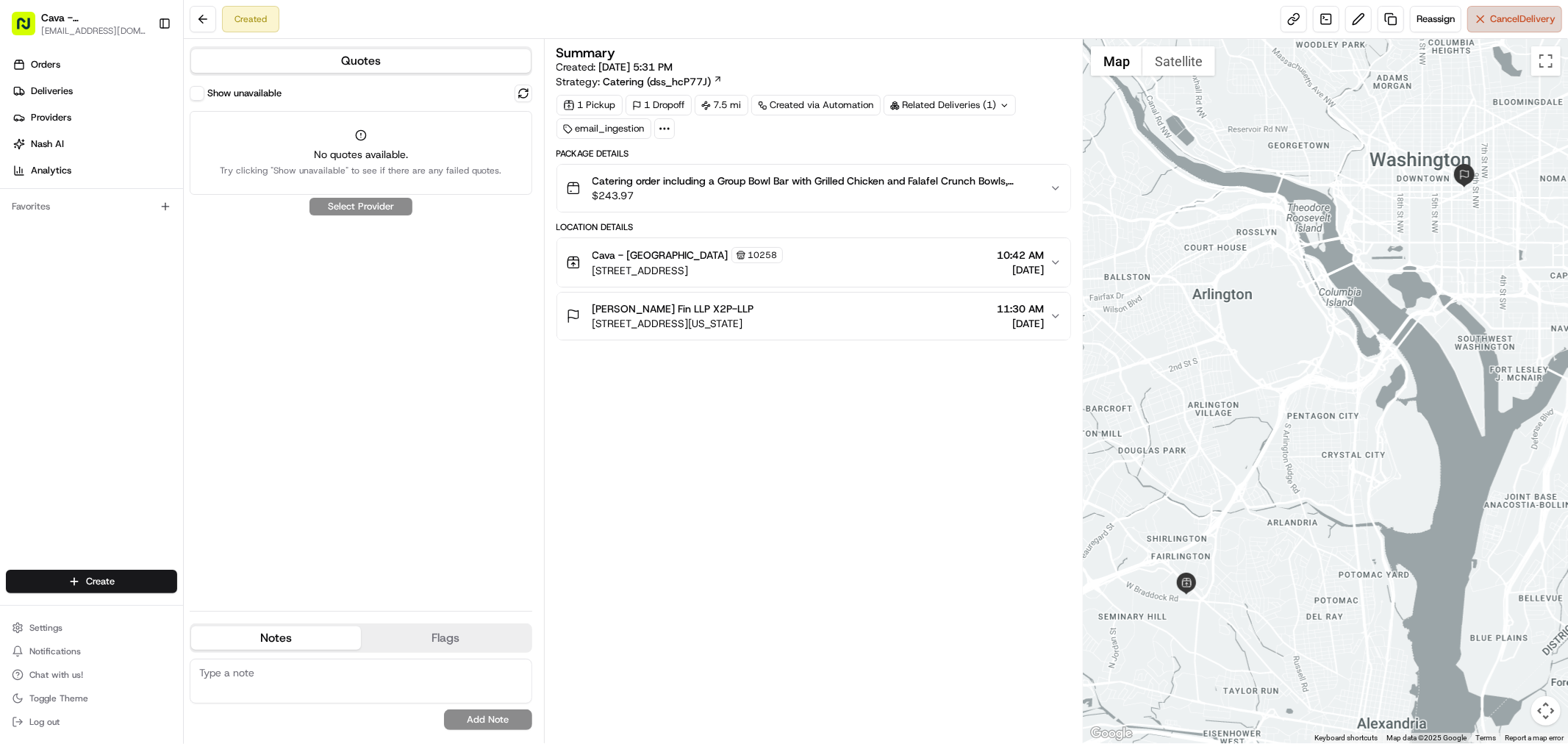
click at [1507, 21] on span "Cancel Delivery" at bounding box center [1523, 19] width 66 height 14
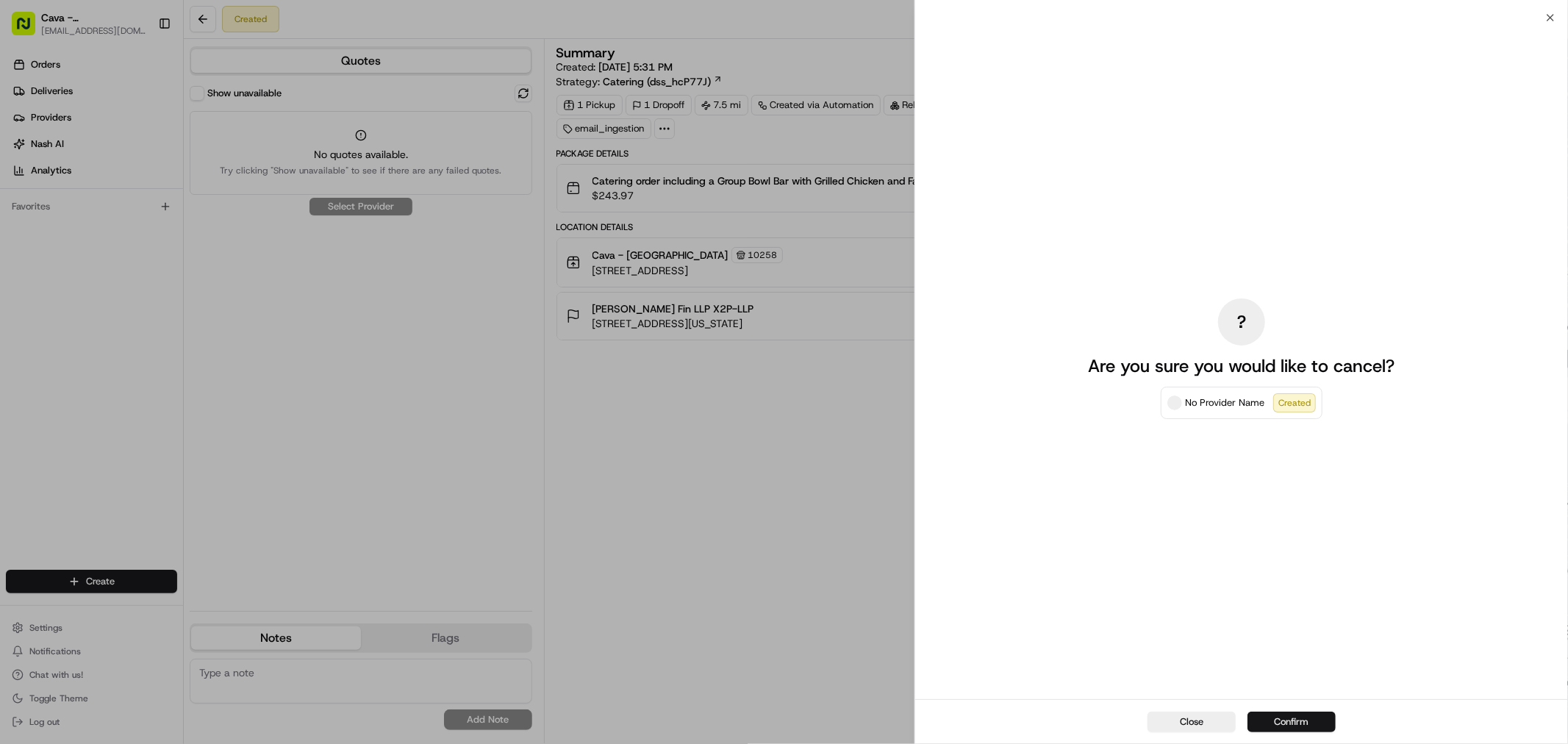
click at [1285, 719] on button "Confirm" at bounding box center [1292, 722] width 88 height 21
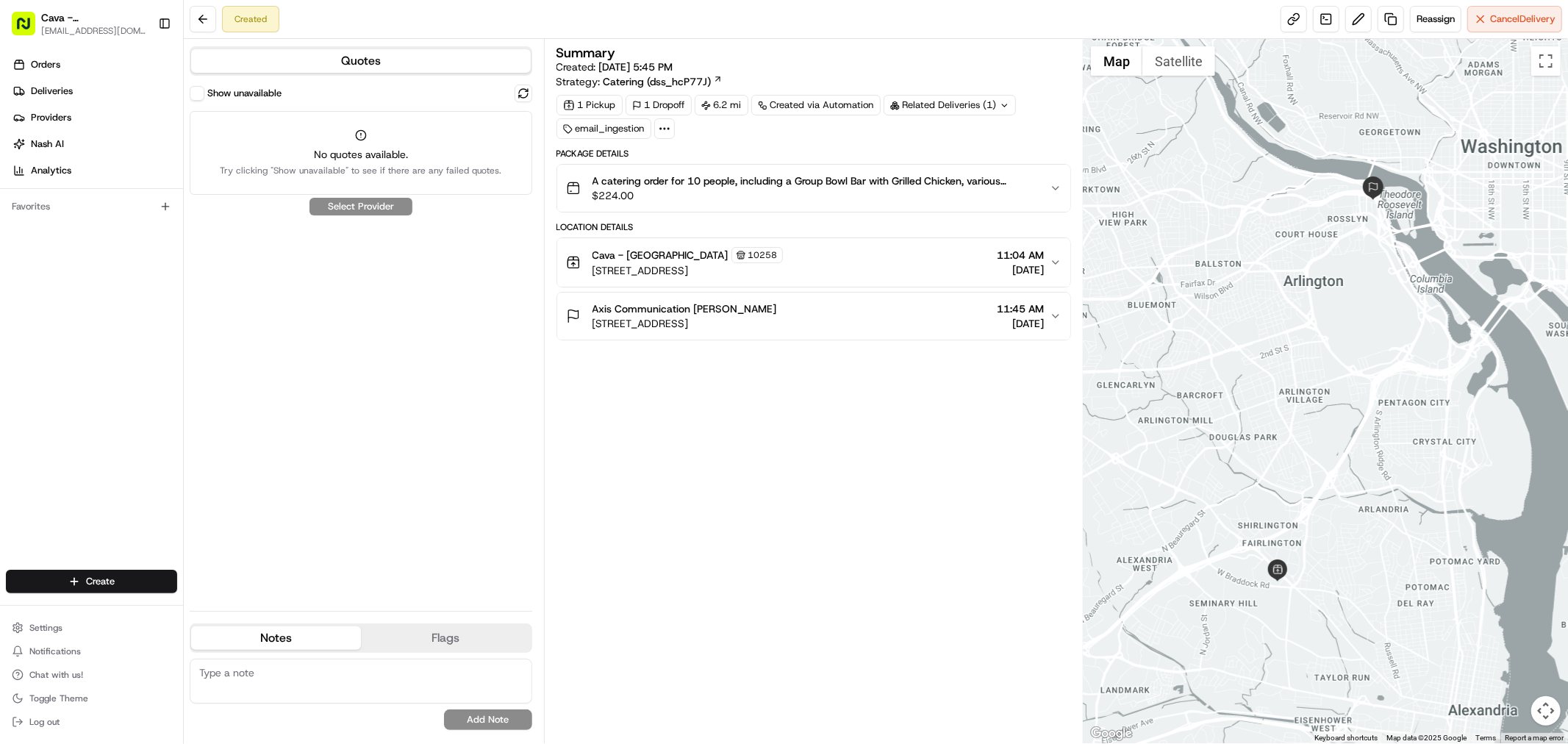
click at [1517, 32] on div "Created Reassign Cancel Delivery" at bounding box center [875, 19] width 1384 height 39
click at [1516, 30] on button "Cancel Delivery" at bounding box center [1514, 18] width 94 height 26
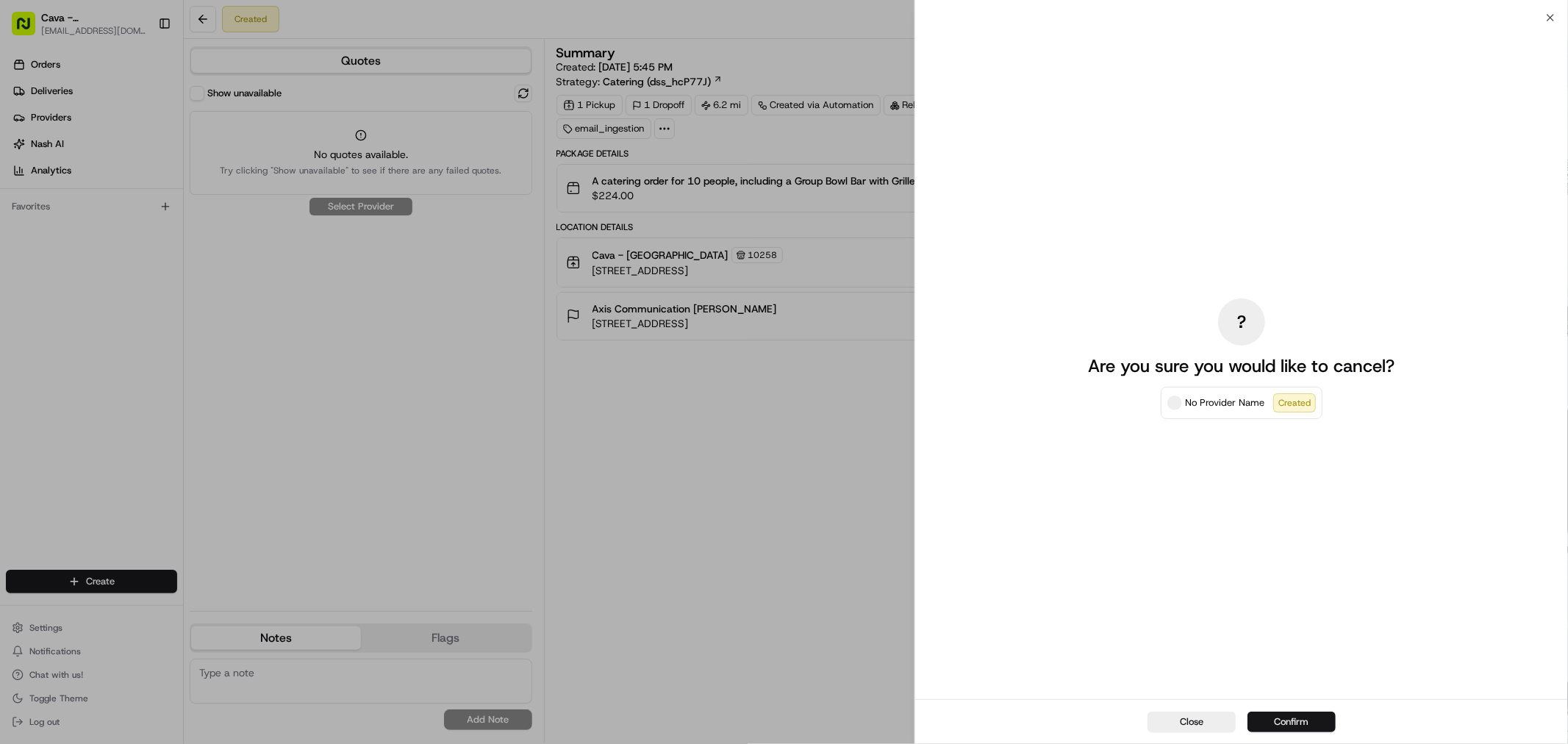
click at [1303, 730] on button "Confirm" at bounding box center [1292, 722] width 88 height 21
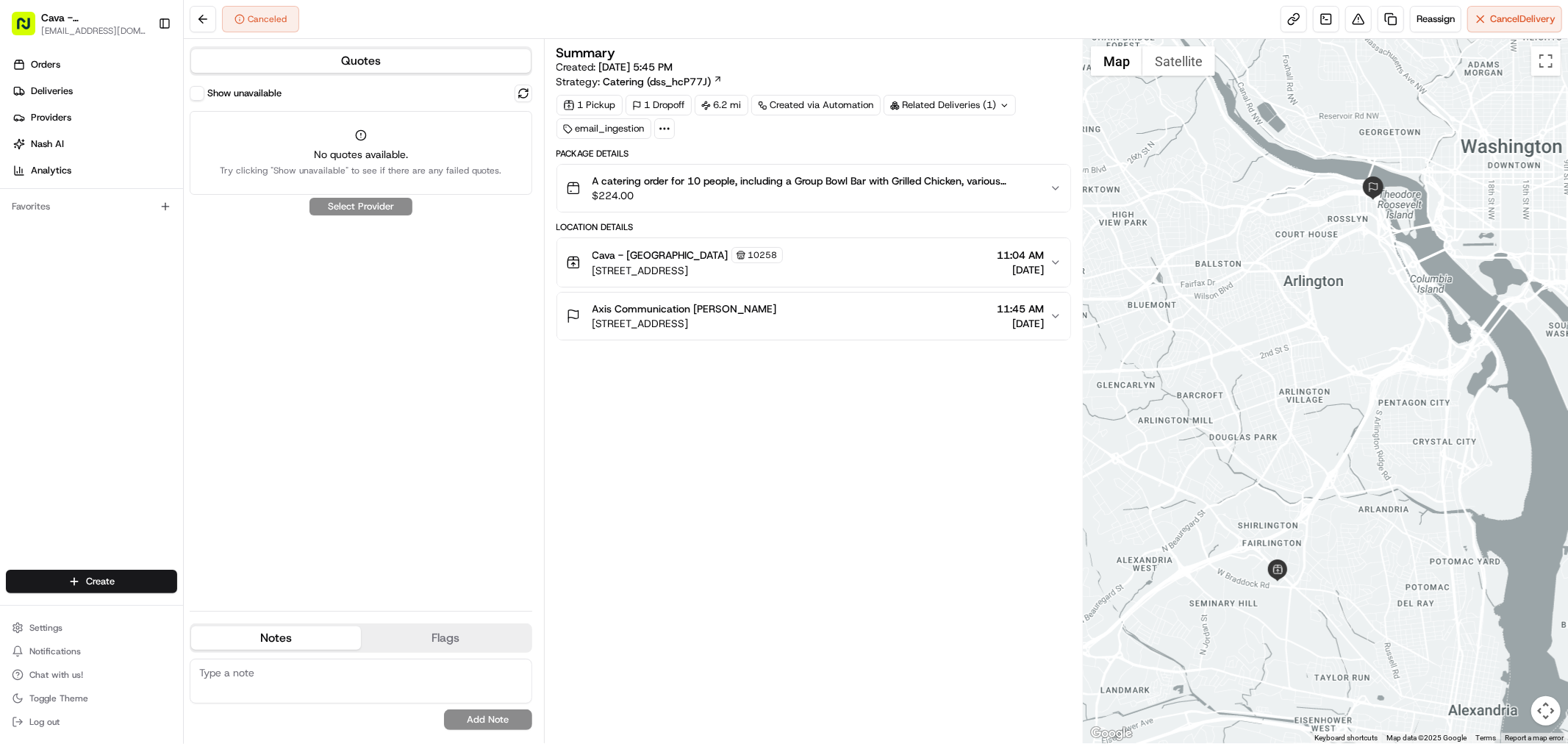
click at [979, 500] on div "Summary Created: 08/18/2025 5:45 PM Strategy: Catering (dss_hcP77J) 1 Pickup 1 …" at bounding box center [814, 391] width 515 height 690
